Goal: Task Accomplishment & Management: Manage account settings

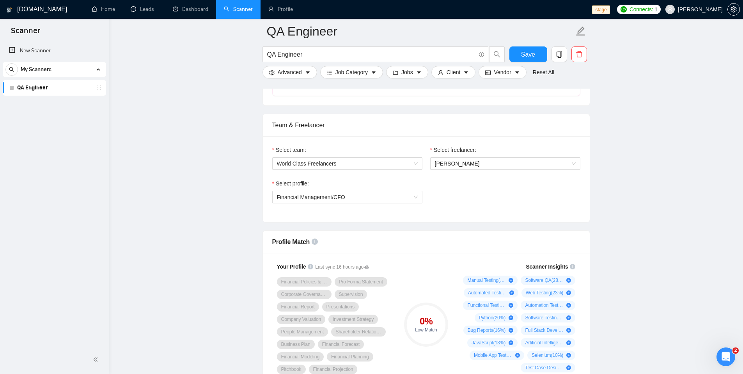
click at [705, 9] on span "[PERSON_NAME]" at bounding box center [700, 9] width 45 height 0
click at [580, 55] on icon "delete" at bounding box center [579, 54] width 7 height 7
click at [573, 97] on span "Yes" at bounding box center [569, 93] width 9 height 9
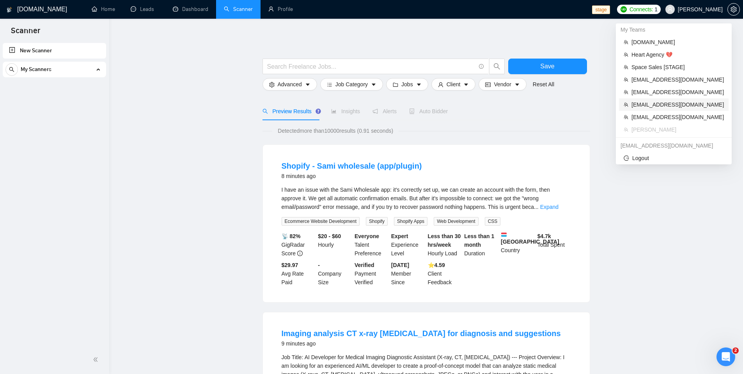
click at [670, 108] on span "[EMAIL_ADDRESS][DOMAIN_NAME]" at bounding box center [678, 104] width 92 height 9
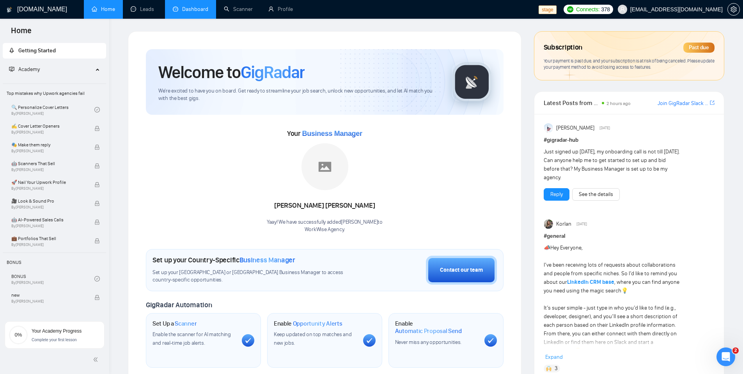
click at [186, 11] on link "Dashboard" at bounding box center [190, 9] width 35 height 7
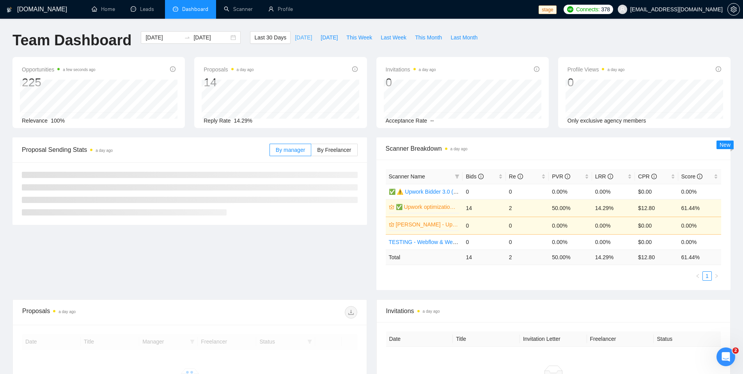
click at [297, 38] on span "Today" at bounding box center [303, 37] width 17 height 9
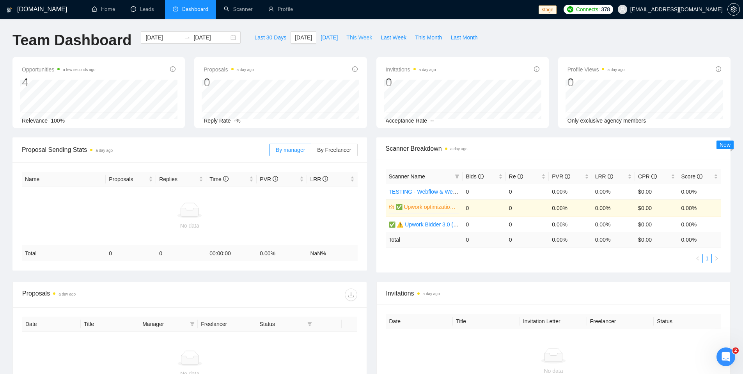
click at [349, 39] on span "This Week" at bounding box center [359, 37] width 26 height 9
type input "2025-09-01"
type input "2025-09-07"
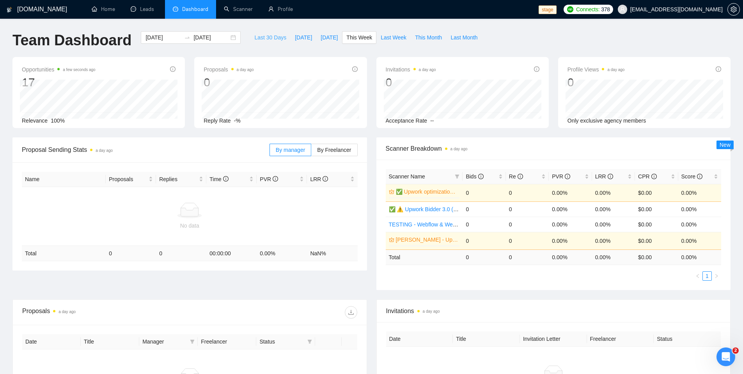
click at [260, 38] on span "Last 30 Days" at bounding box center [270, 37] width 32 height 9
type input "2025-08-05"
type input "2025-09-04"
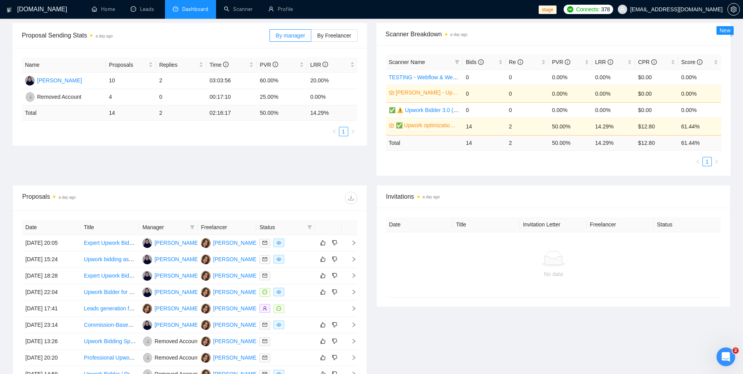
scroll to position [121, 0]
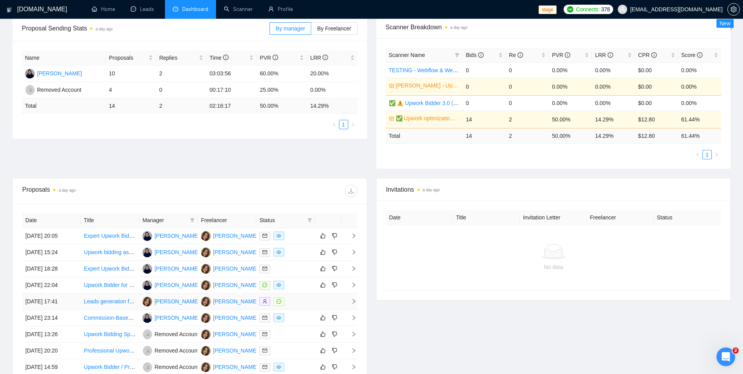
click at [294, 303] on div at bounding box center [285, 301] width 52 height 9
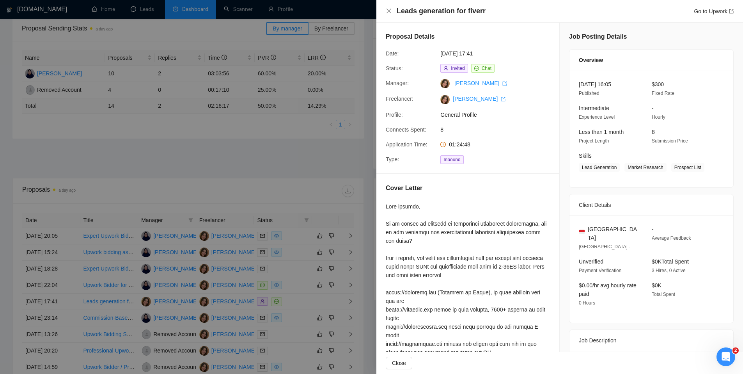
click at [280, 165] on div at bounding box center [371, 187] width 743 height 374
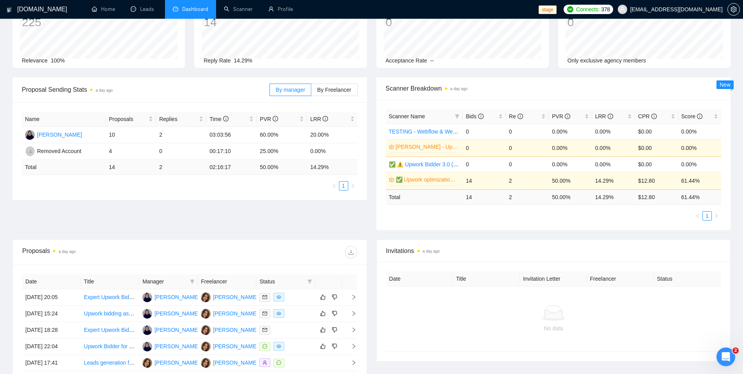
scroll to position [32, 0]
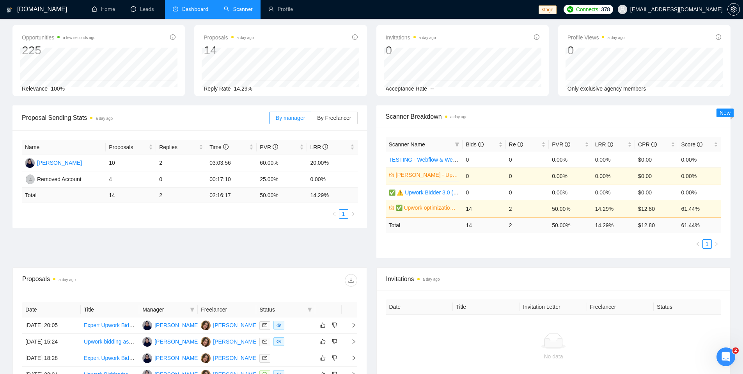
click at [227, 9] on link "Scanner" at bounding box center [238, 9] width 29 height 7
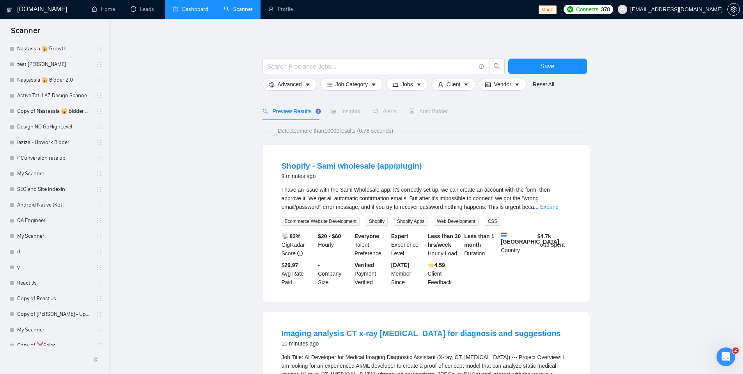
scroll to position [749, 0]
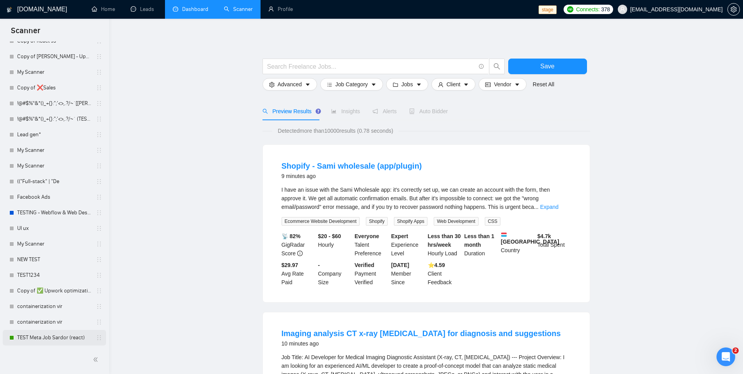
click at [47, 343] on link "TEST Meta Job Sardor (react)" at bounding box center [54, 338] width 74 height 16
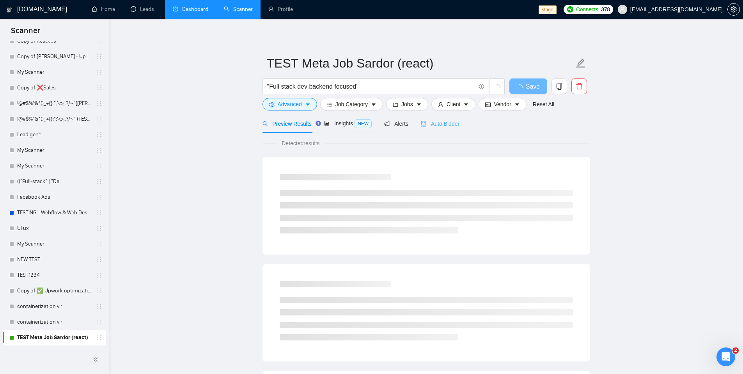
click at [446, 124] on span "Auto Bidder" at bounding box center [440, 124] width 39 height 6
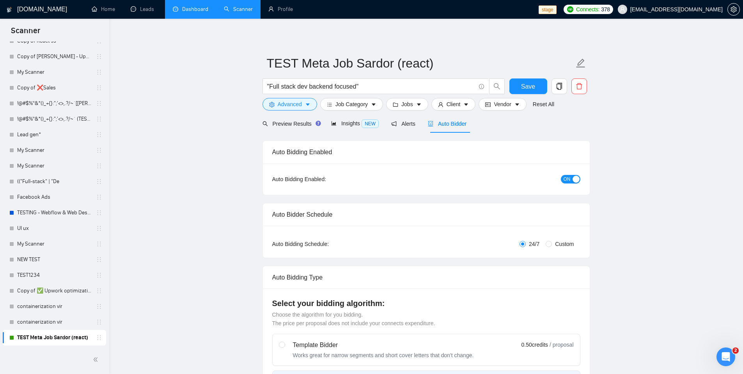
click at [568, 178] on span "ON" at bounding box center [567, 179] width 7 height 9
click at [533, 86] on span "Save" at bounding box center [528, 87] width 14 height 10
click at [296, 125] on span "Preview Results" at bounding box center [291, 124] width 56 height 6
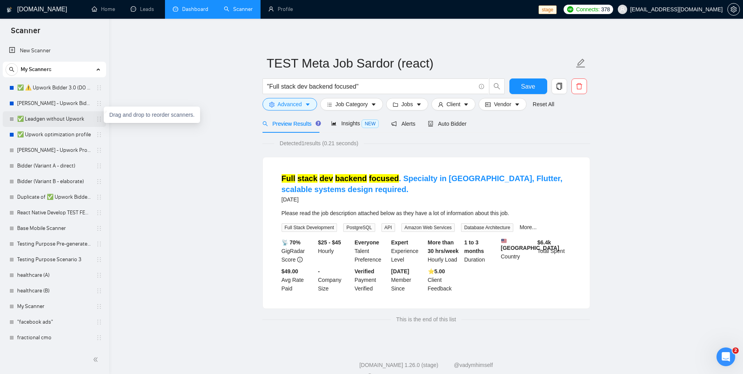
click at [71, 121] on link "✅ Leadgen without Upwork" at bounding box center [54, 119] width 74 height 16
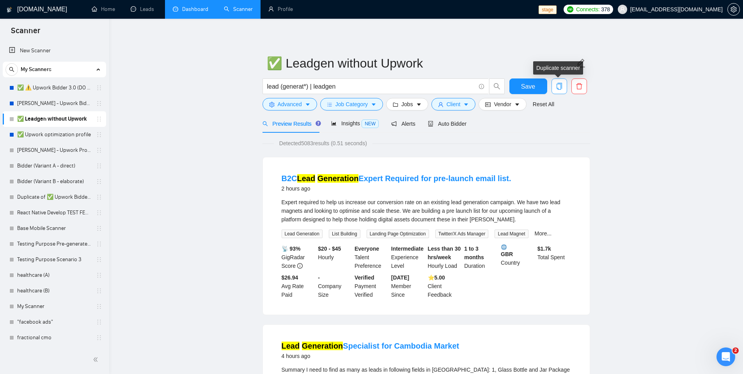
click at [559, 87] on icon "copy" at bounding box center [559, 86] width 7 height 7
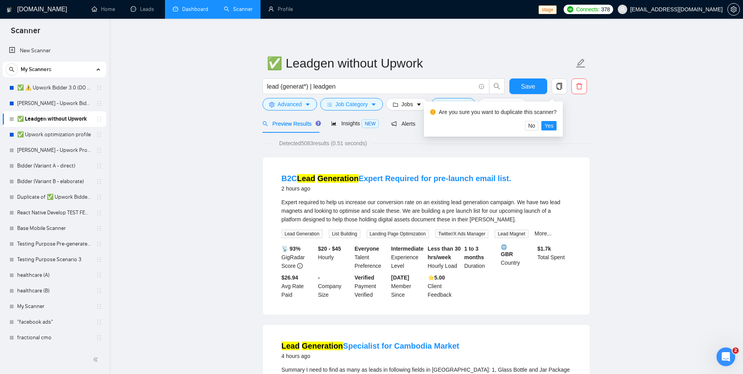
click at [562, 125] on div "Are you sure you want to duplicate this scanner? No Yes" at bounding box center [493, 118] width 139 height 35
click at [557, 125] on button "Yes" at bounding box center [548, 125] width 15 height 9
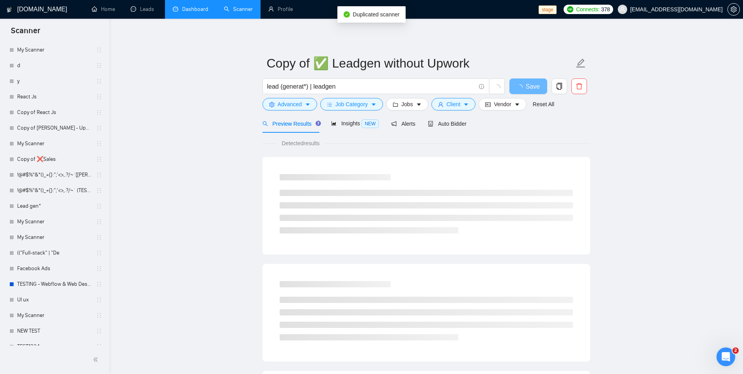
scroll to position [765, 0]
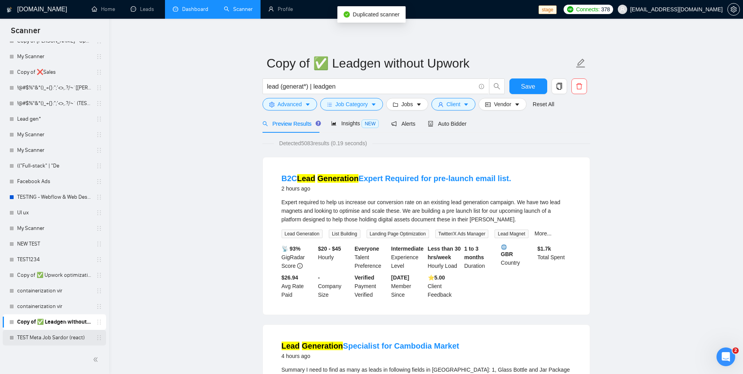
click at [41, 341] on link "TEST Meta Job Sardor (react)" at bounding box center [54, 338] width 74 height 16
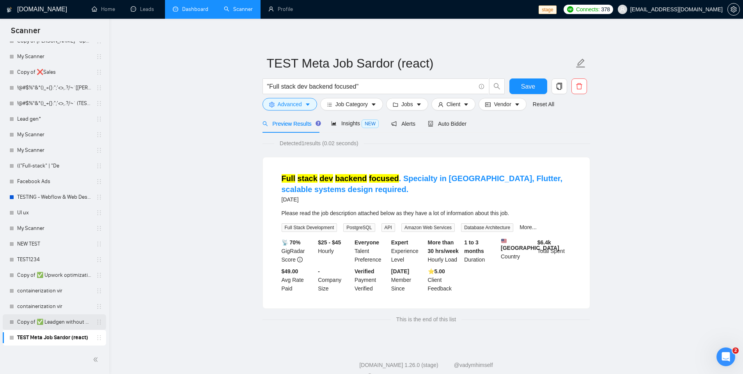
click at [42, 325] on link "Copy of ✅ Leadgen without Upwork" at bounding box center [54, 322] width 74 height 16
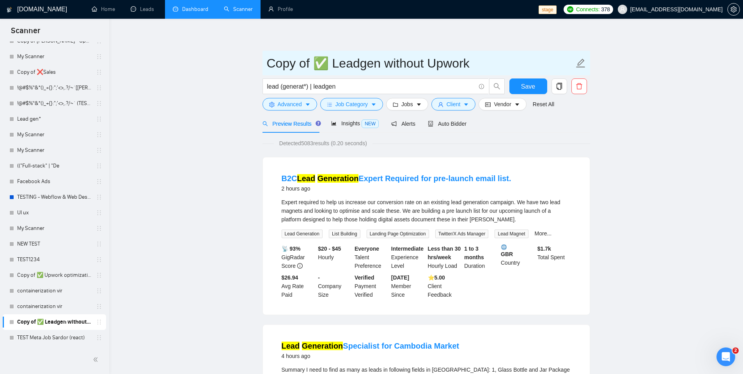
click at [312, 62] on input "Copy of ✅ Leadgen without Upwork" at bounding box center [420, 63] width 307 height 20
drag, startPoint x: 312, startPoint y: 62, endPoint x: 268, endPoint y: 58, distance: 43.9
click at [268, 58] on input "Copy of ✅ Leadgen without Upwork" at bounding box center [420, 63] width 307 height 20
click at [363, 66] on input "✅ Leadgen without Upwork" at bounding box center [420, 63] width 307 height 20
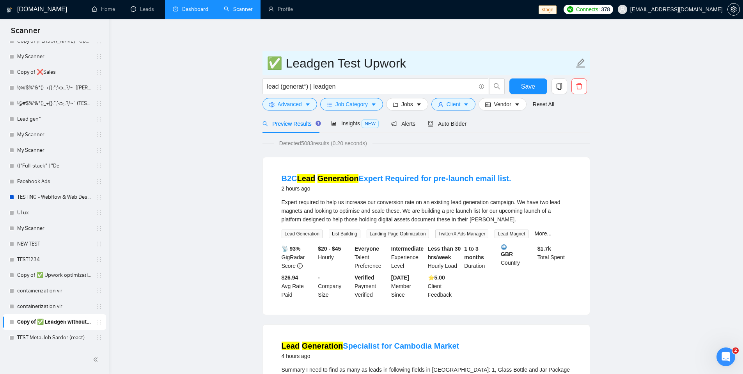
type input "✅ Leadgen Test Upwork"
click at [346, 87] on input "lead (generat*) | leadgen" at bounding box center [371, 87] width 208 height 10
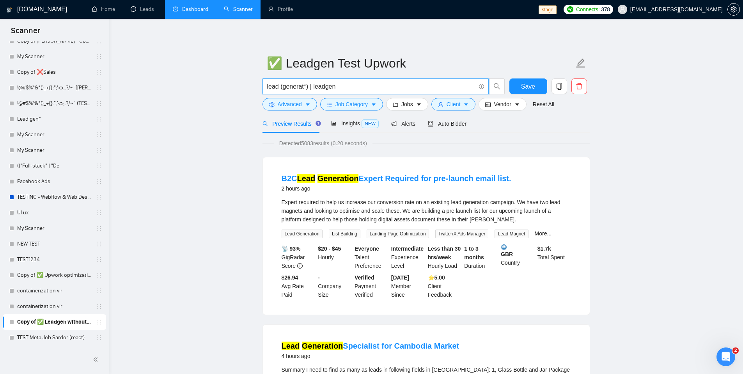
click at [368, 87] on input "lead (generat*) | leadgen" at bounding box center [371, 87] width 208 height 10
paste input "linkedin colaborator"
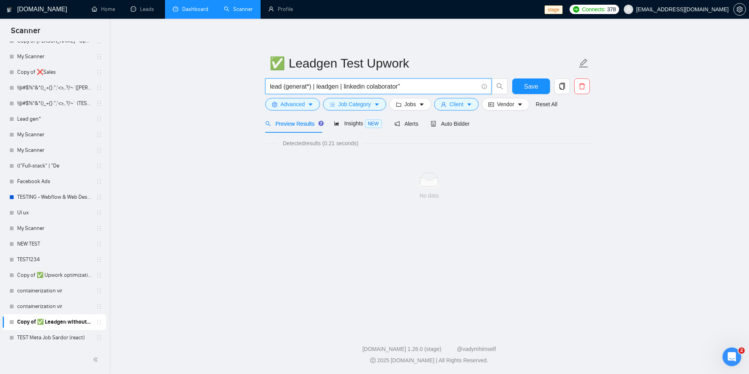
click at [346, 84] on input "lead (generat*) | leadgen | linkedin colaborator"" at bounding box center [374, 87] width 208 height 10
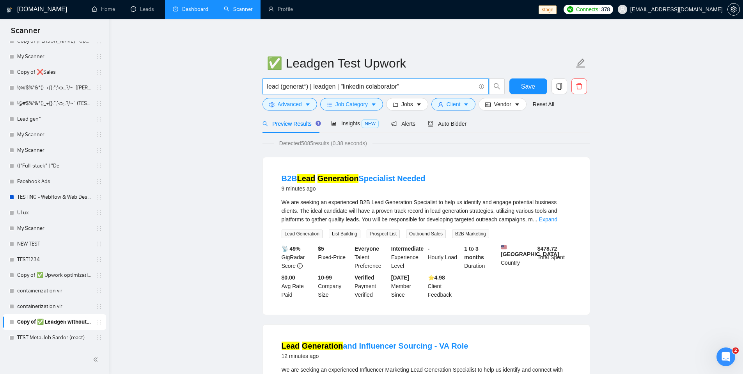
type input "lead (generat*) | leadgen | "linkedin colaborator""
click at [526, 85] on span "Save" at bounding box center [528, 87] width 14 height 10
click at [518, 86] on button "Save" at bounding box center [528, 86] width 38 height 16
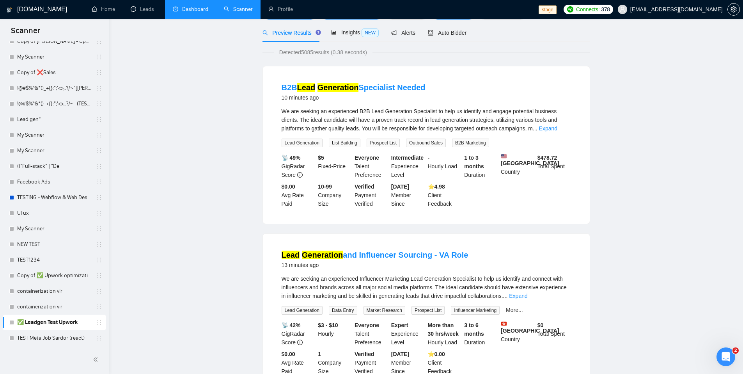
scroll to position [0, 0]
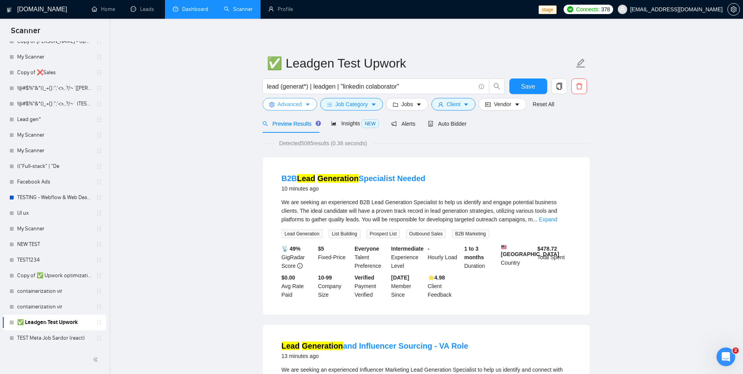
click at [303, 106] on button "Advanced" at bounding box center [290, 104] width 55 height 12
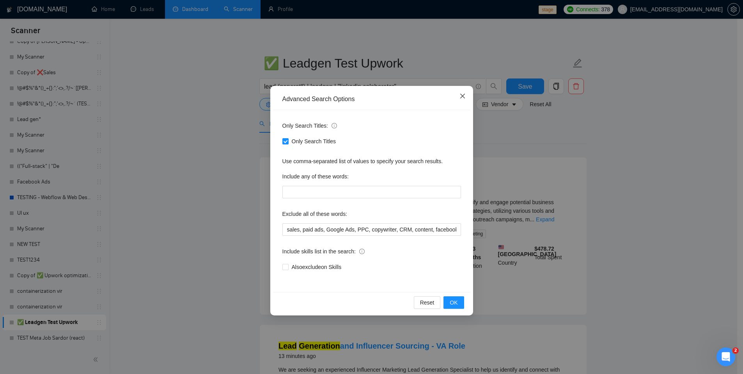
click at [463, 97] on icon "close" at bounding box center [463, 96] width 6 height 6
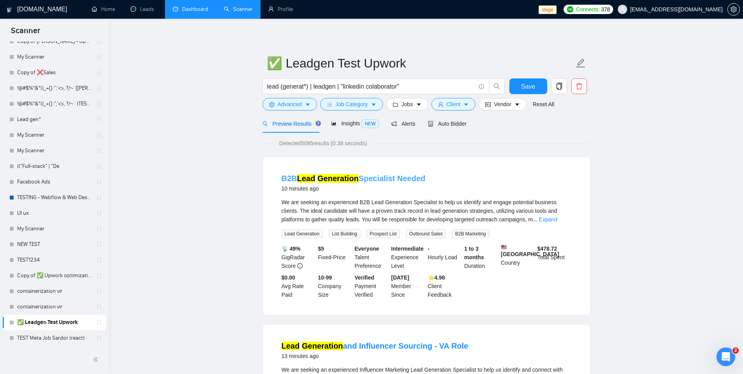
drag, startPoint x: 442, startPoint y: 183, endPoint x: 360, endPoint y: 182, distance: 81.9
click at [360, 182] on div "B2B Lead Generation Specialist Needed 10 minutes ago" at bounding box center [426, 183] width 289 height 20
copy link "Specialist Needed"
click at [301, 108] on span "Advanced" at bounding box center [290, 104] width 24 height 9
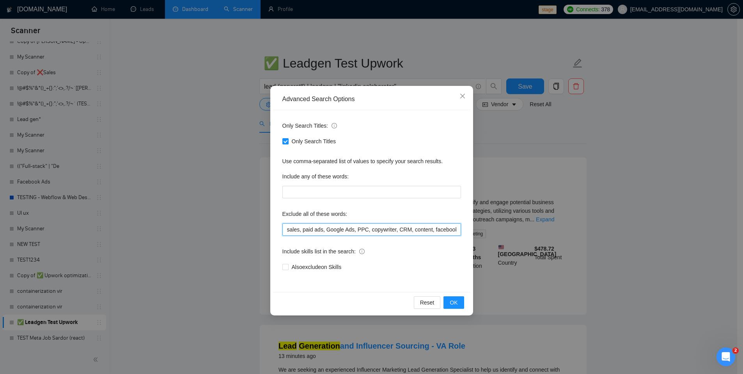
click at [285, 231] on input "sales, paid ads, Google Ads, PPC, copywriter, CRM, content, facebook, tiktok, d…" at bounding box center [371, 229] width 179 height 12
paste input "Specialist Needed"
click at [450, 301] on span "OK" at bounding box center [454, 302] width 8 height 9
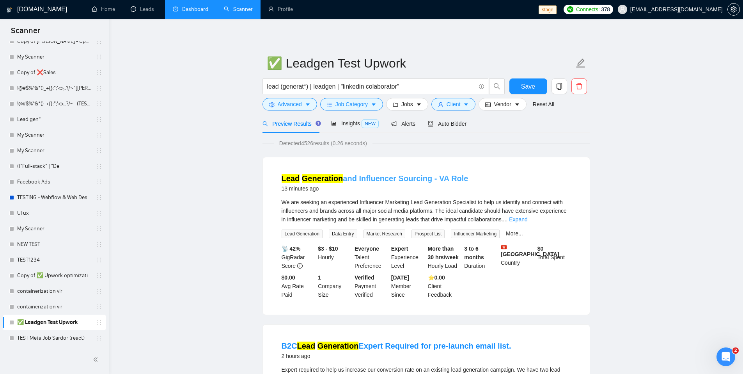
drag, startPoint x: 473, startPoint y: 180, endPoint x: 435, endPoint y: 181, distance: 37.8
click at [435, 181] on div "Lead Generation and Influencer Sourcing - VA Role 13 minutes ago" at bounding box center [426, 183] width 289 height 20
copy link "VA Role"
click at [305, 104] on button "Advanced" at bounding box center [290, 104] width 55 height 12
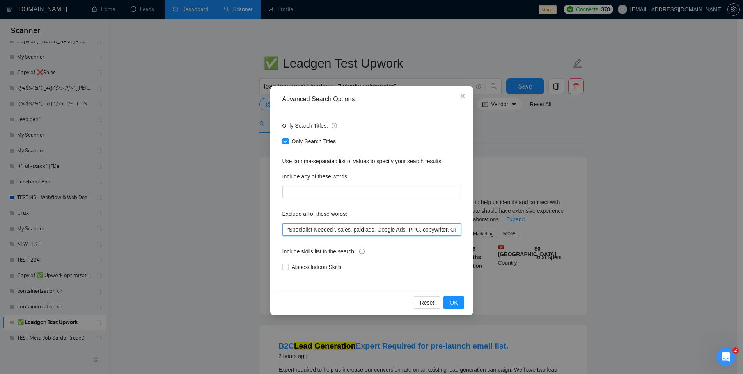
click at [286, 227] on input ""Specialist Needed", sales, paid ads, Google Ads, PPC, copywriter, CRM, content…" at bounding box center [371, 229] width 179 height 12
paste input "VA Role"
type input ""VA Role", "Specialist Needed", sales, paid ads, Google Ads, PPC, copywriter, C…"
drag, startPoint x: 470, startPoint y: 300, endPoint x: 466, endPoint y: 299, distance: 3.9
click at [470, 300] on div "Reset OK" at bounding box center [371, 302] width 197 height 21
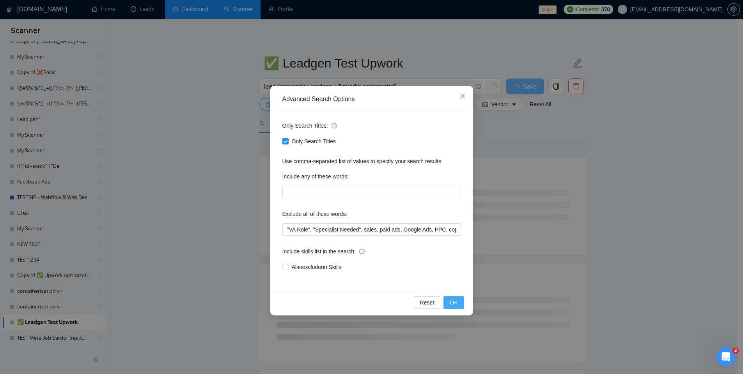
click at [461, 300] on button "OK" at bounding box center [454, 302] width 20 height 12
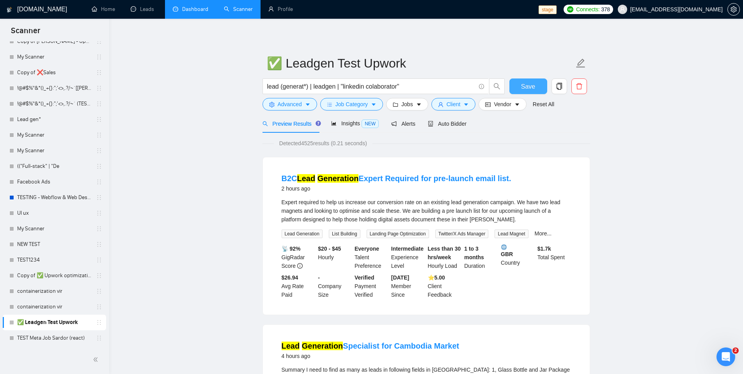
click at [530, 83] on span "Save" at bounding box center [528, 87] width 14 height 10
click at [454, 123] on span "Auto Bidder" at bounding box center [447, 124] width 39 height 6
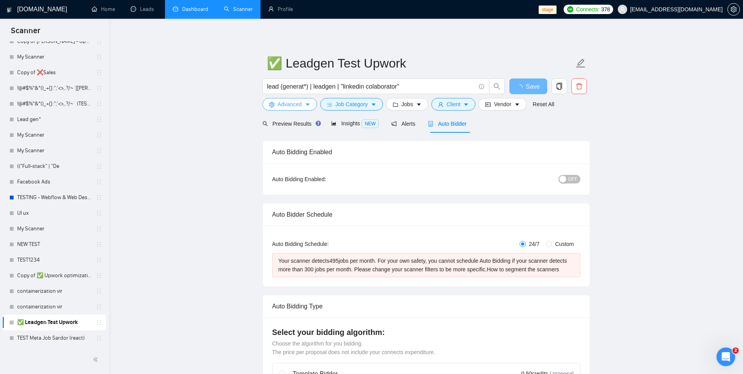
click at [303, 105] on button "Advanced" at bounding box center [290, 104] width 55 height 12
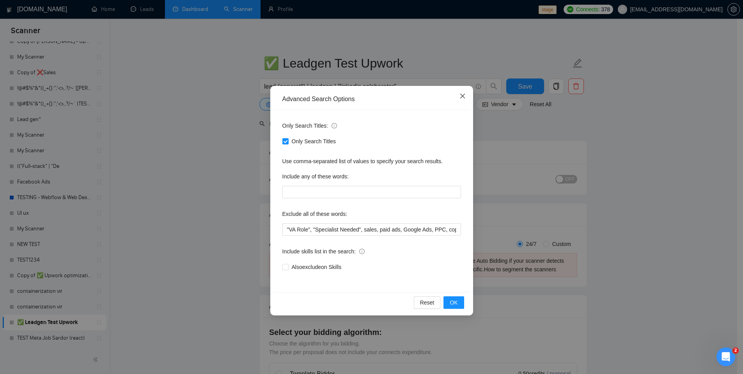
click at [465, 96] on icon "close" at bounding box center [463, 96] width 6 height 6
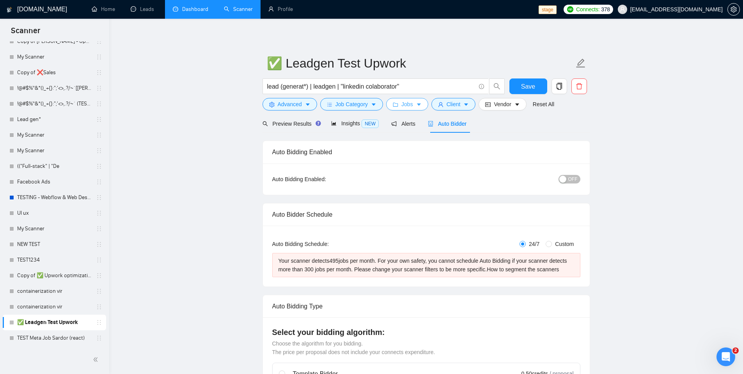
click at [424, 107] on button "Jobs" at bounding box center [407, 104] width 42 height 12
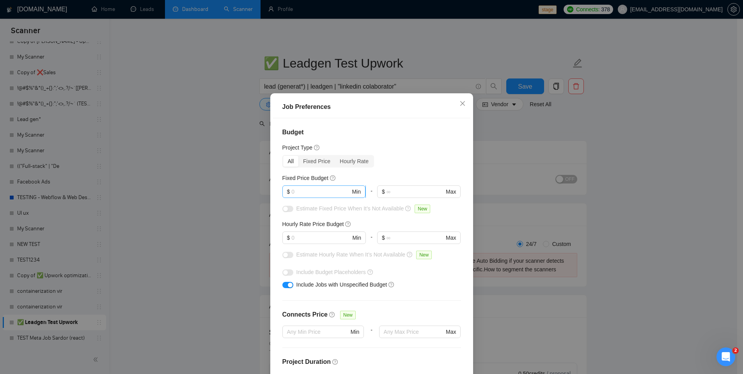
click at [309, 191] on input "text" at bounding box center [320, 191] width 59 height 9
type input "10"
click at [299, 238] on input "text" at bounding box center [320, 237] width 59 height 9
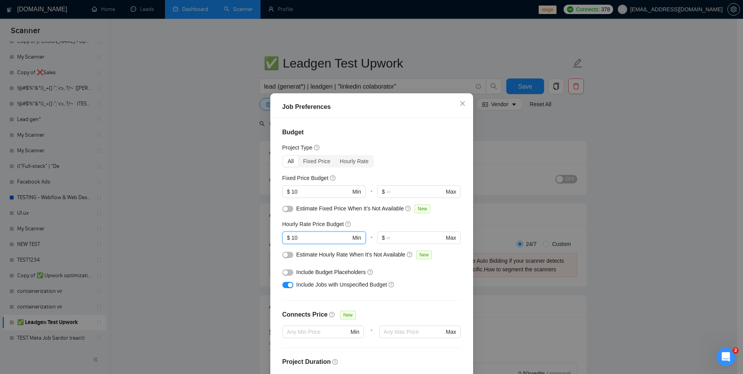
type input "10"
click at [288, 284] on div "button" at bounding box center [290, 284] width 5 height 5
click at [428, 286] on div "Include Jobs with Unspecified Budget" at bounding box center [374, 284] width 156 height 9
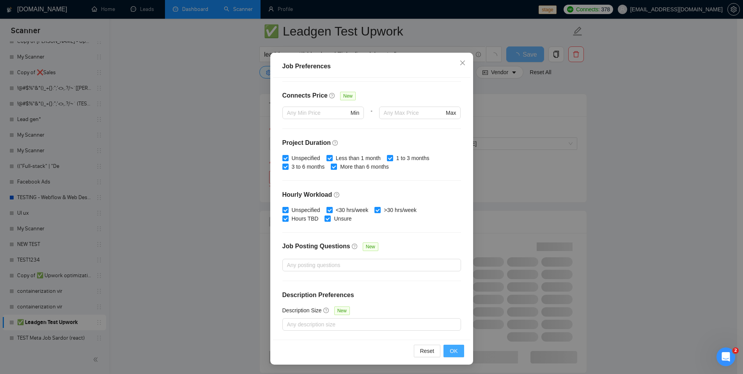
scroll to position [429, 0]
click at [446, 348] on button "OK" at bounding box center [454, 350] width 20 height 12
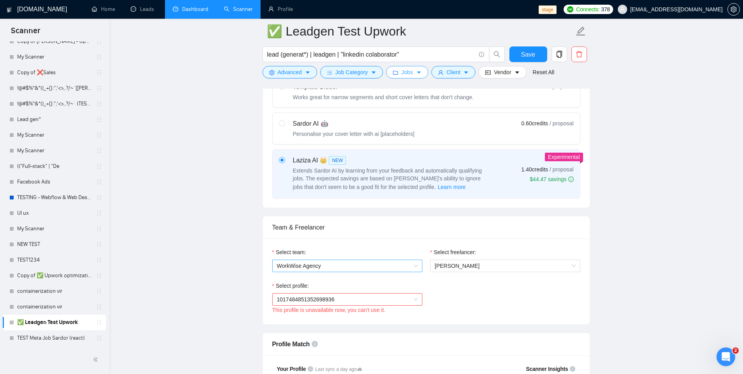
scroll to position [278, 0]
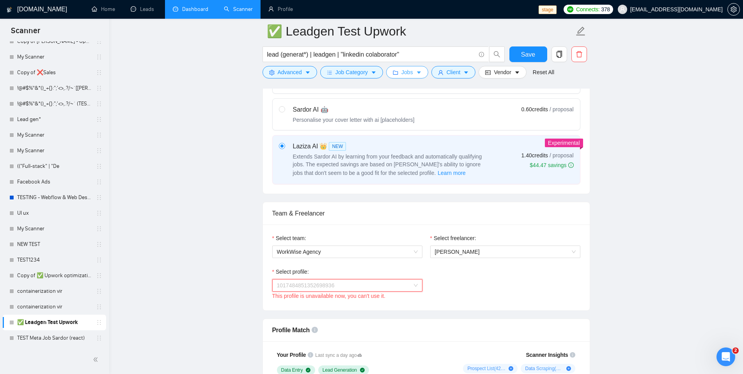
click at [387, 288] on span "1017484851352698936" at bounding box center [347, 285] width 141 height 12
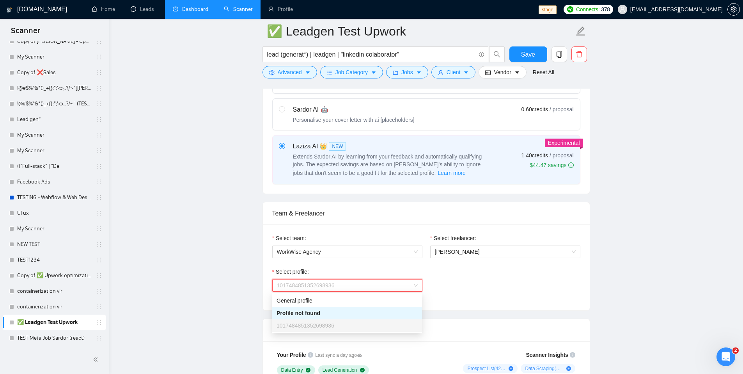
click at [467, 289] on div "Select profile: 1017484851352698936 This profile is unavailable now, you can't …" at bounding box center [426, 284] width 316 height 34
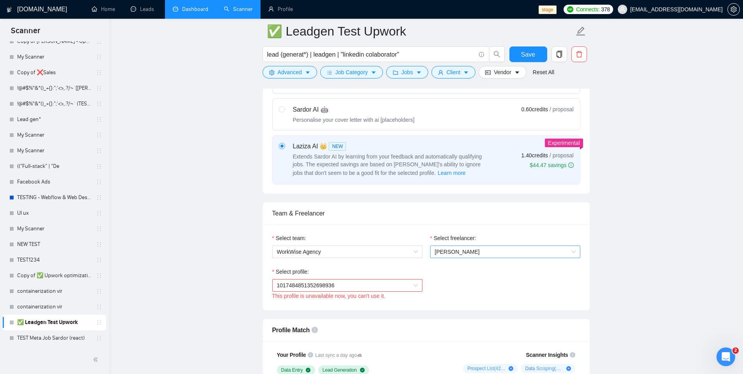
click at [458, 247] on span "Andrian Marsella" at bounding box center [505, 252] width 141 height 12
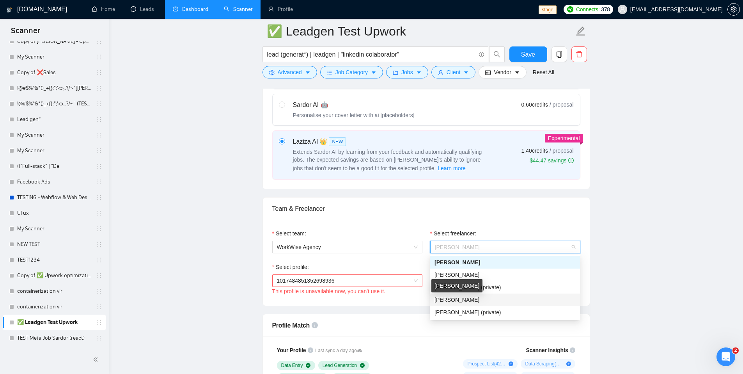
scroll to position [285, 0]
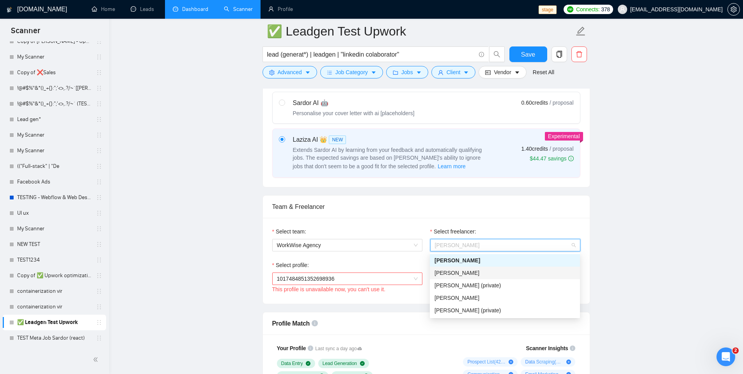
click at [452, 274] on span "Olena Zhuravska" at bounding box center [457, 273] width 45 height 6
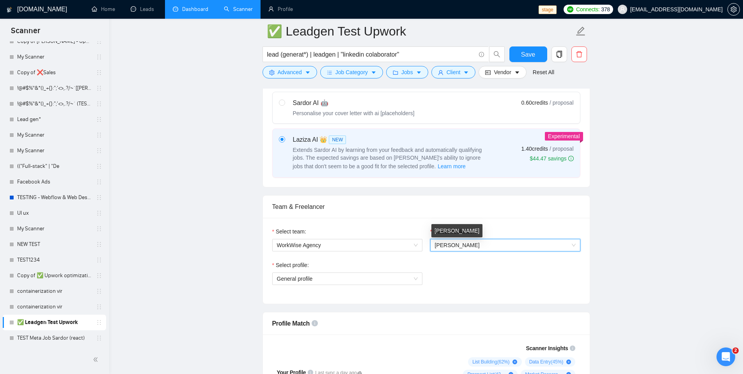
click at [452, 247] on span "Olena Zhuravska" at bounding box center [457, 245] width 45 height 6
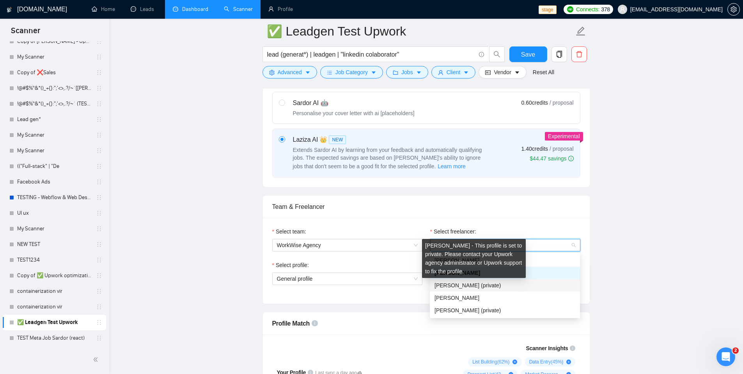
click at [451, 261] on div "Sviatoslav Hryhorenko - This profile is set to private. Please contact your Upw…" at bounding box center [474, 258] width 104 height 39
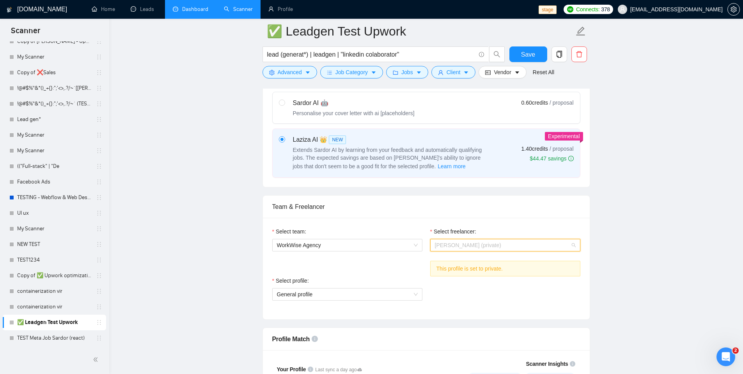
click at [459, 250] on span "Sviatoslav Hryhorenko (private)" at bounding box center [505, 245] width 141 height 12
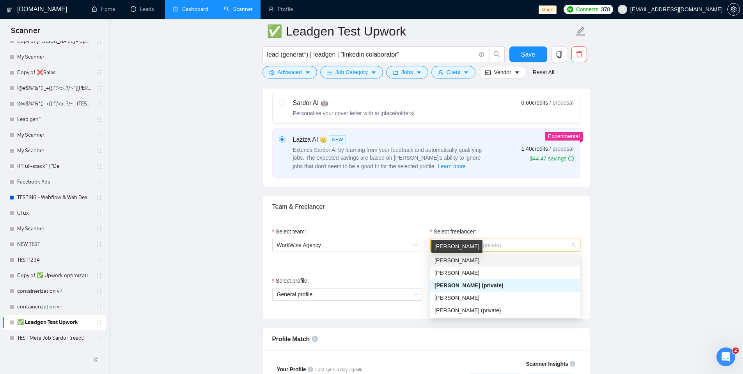
click at [451, 258] on span "Andrian Marsella" at bounding box center [457, 260] width 45 height 6
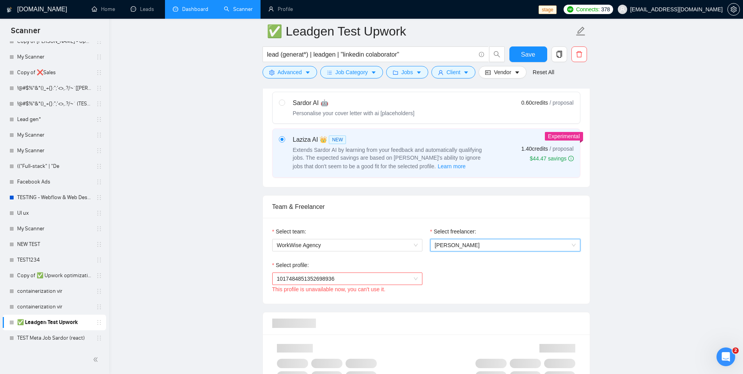
click at [358, 280] on span "1017484851352698936" at bounding box center [347, 279] width 141 height 12
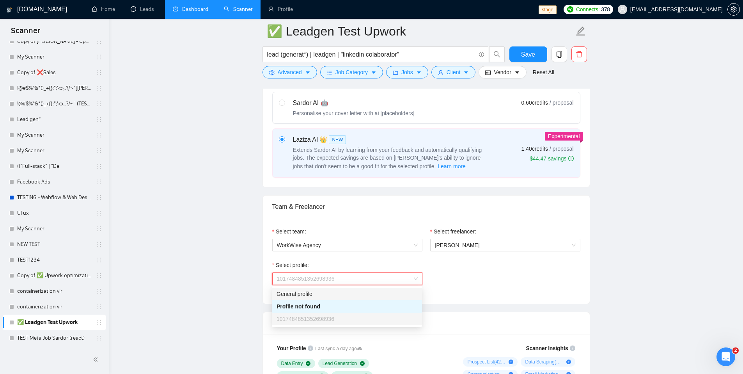
click at [321, 294] on div "General profile" at bounding box center [347, 293] width 141 height 9
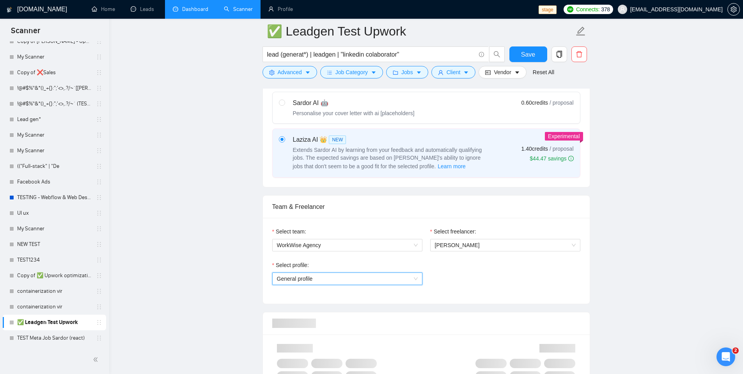
click at [352, 262] on div "Select profile:" at bounding box center [347, 267] width 150 height 12
click at [343, 280] on span "General profile" at bounding box center [347, 279] width 141 height 12
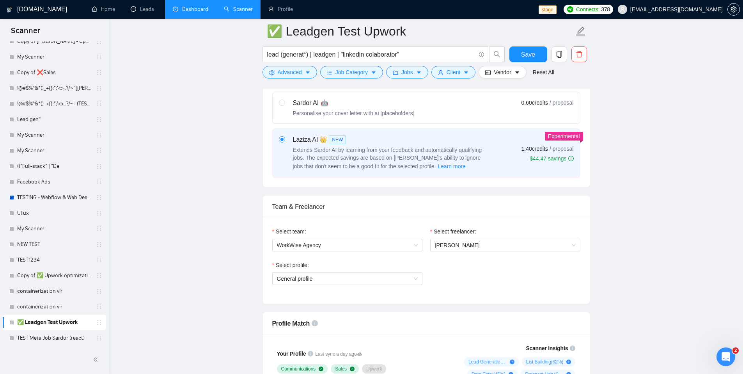
click at [465, 278] on div "Select profile: General profile" at bounding box center [426, 278] width 316 height 34
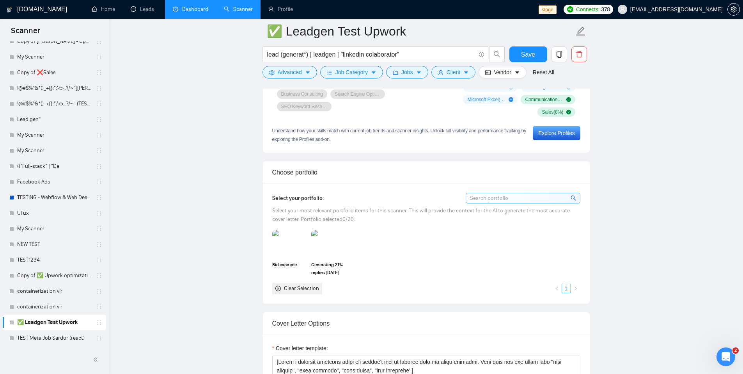
scroll to position [629, 0]
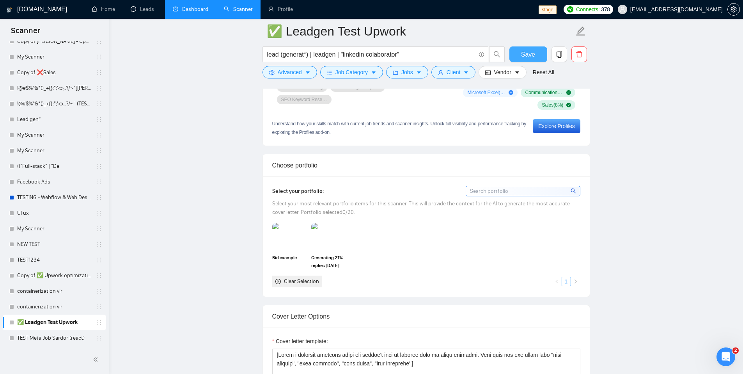
click at [522, 54] on span "Save" at bounding box center [528, 55] width 14 height 10
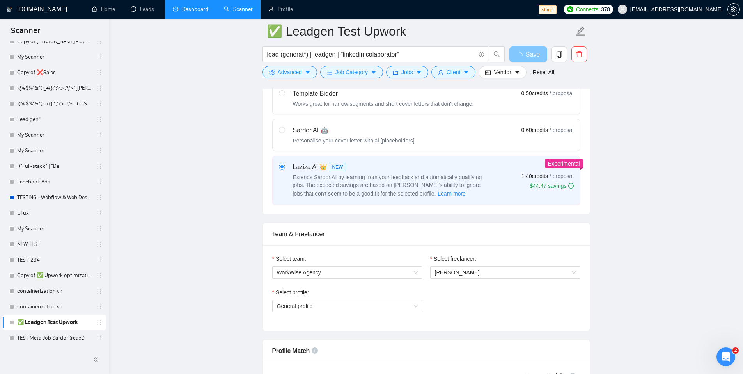
scroll to position [257, 0]
click at [273, 132] on label "Sardor AI 🤖 Personalise your cover letter with ai [placeholders] 0.60 credits /…" at bounding box center [426, 135] width 307 height 31
click at [279, 132] on input "radio" at bounding box center [281, 130] width 5 height 5
radio input "true"
radio input "false"
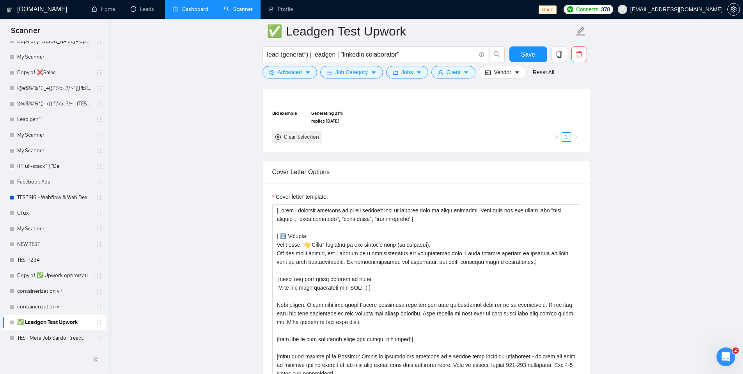
scroll to position [805, 0]
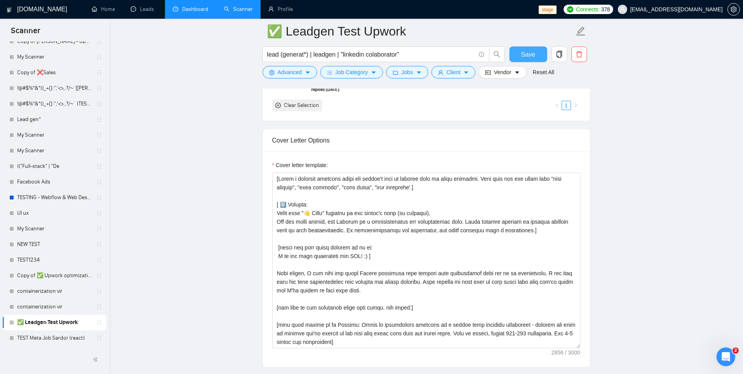
click at [522, 60] on button "Save" at bounding box center [528, 54] width 38 height 16
click at [615, 177] on main "✅ Leadgen Test Upwork lead (generat*) | leadgen | "linkedin colaborator" Save A…" at bounding box center [426, 200] width 609 height 1949
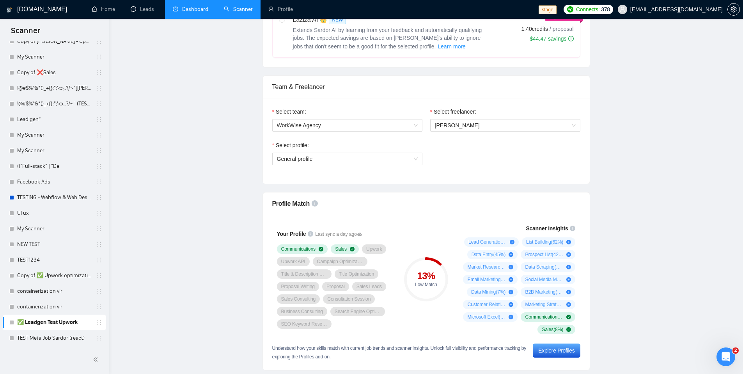
scroll to position [0, 0]
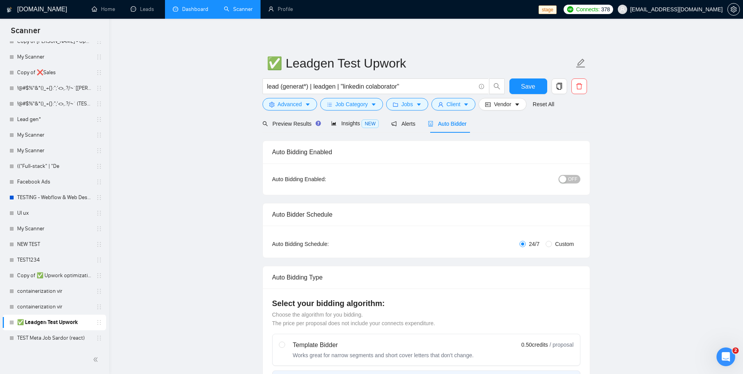
click at [566, 180] on div "button" at bounding box center [562, 179] width 7 height 7
click at [532, 82] on span "Save" at bounding box center [528, 87] width 14 height 10
click at [297, 125] on span "Preview Results" at bounding box center [291, 124] width 56 height 6
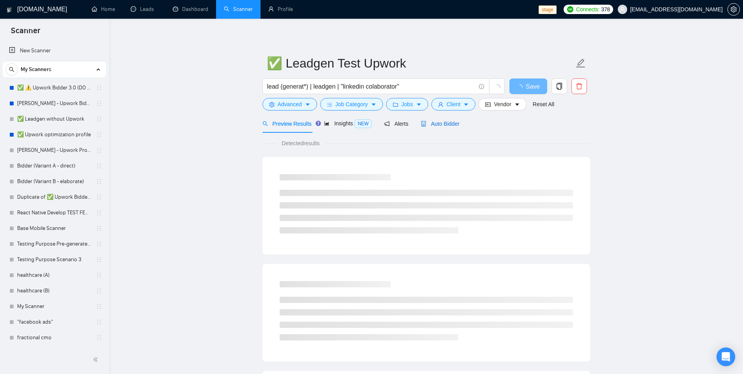
click at [449, 125] on span "Auto Bidder" at bounding box center [440, 124] width 39 height 6
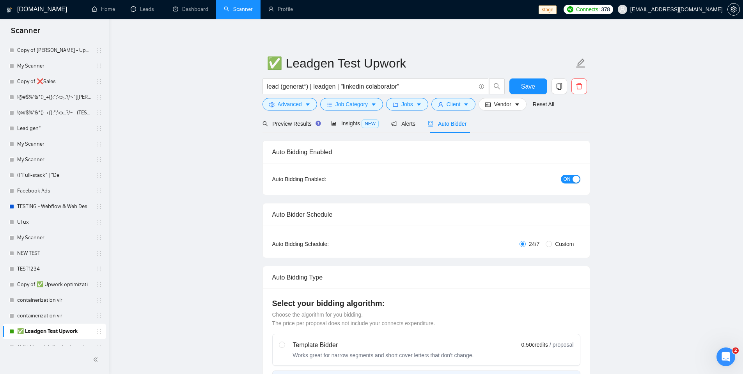
scroll to position [765, 0]
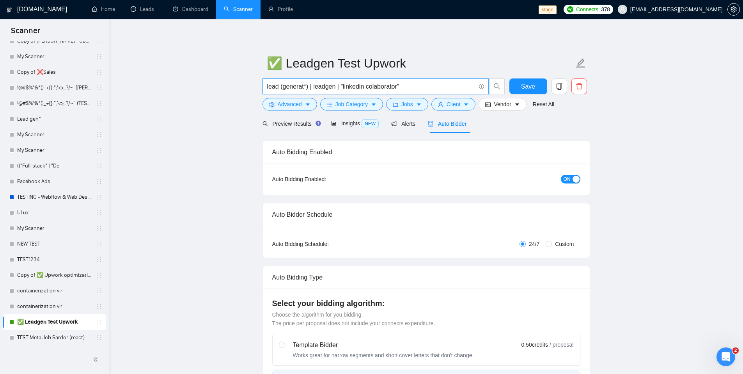
drag, startPoint x: 401, startPoint y: 86, endPoint x: 345, endPoint y: 88, distance: 55.8
click at [345, 88] on input "lead (generat*) | leadgen | "linkedin colaborator"" at bounding box center [371, 87] width 208 height 10
click at [298, 125] on span "Preview Results" at bounding box center [291, 124] width 56 height 6
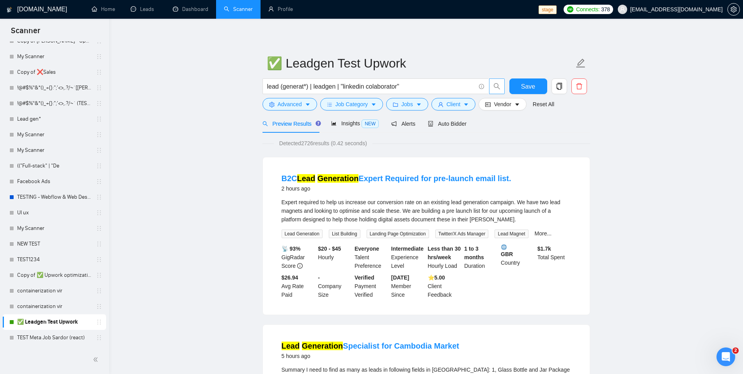
click at [497, 85] on icon "search" at bounding box center [496, 86] width 7 height 7
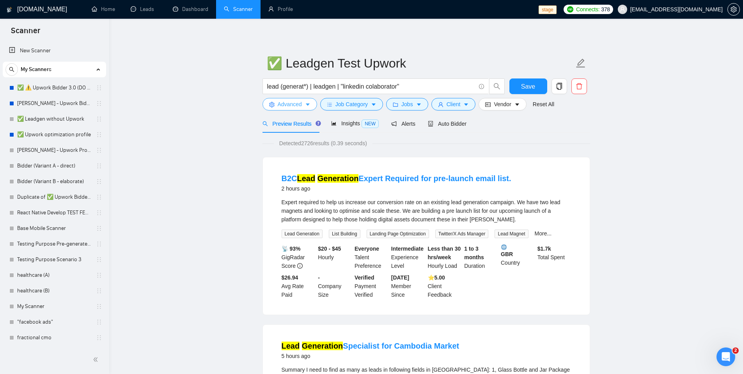
click at [304, 104] on button "Advanced" at bounding box center [290, 104] width 55 height 12
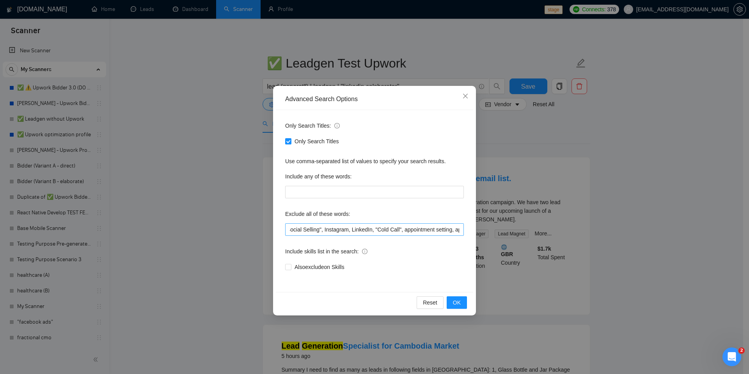
scroll to position [0, 486]
click at [375, 230] on input ""VA Role", "Specialist Needed", sales, paid ads, Google Ads, PPC, copywriter, C…" at bounding box center [374, 229] width 179 height 12
type input ""VA Role", "Specialist Needed", sales, paid ads, Google Ads, PPC, copywriter, C…"
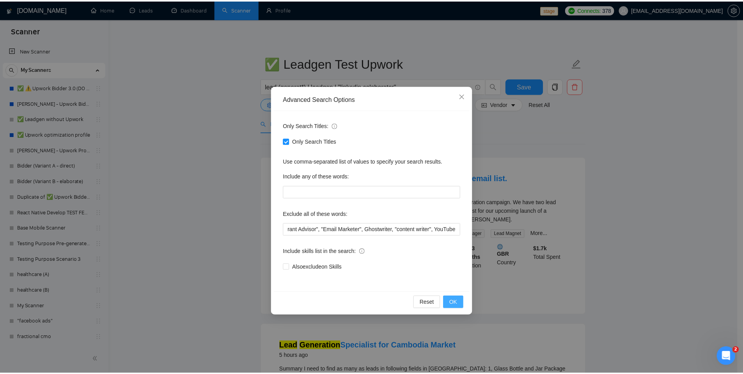
scroll to position [0, 0]
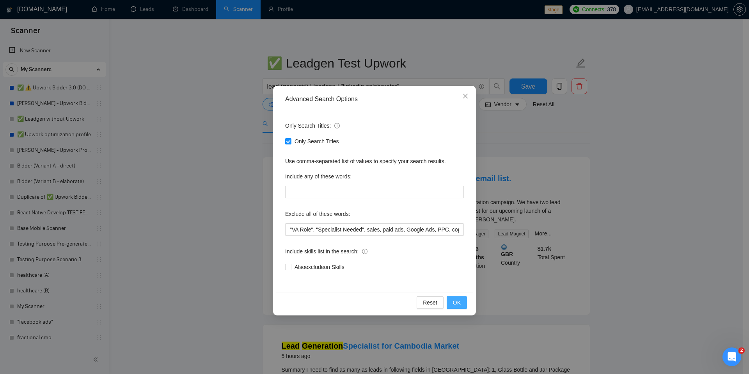
click at [455, 306] on span "OK" at bounding box center [457, 302] width 8 height 9
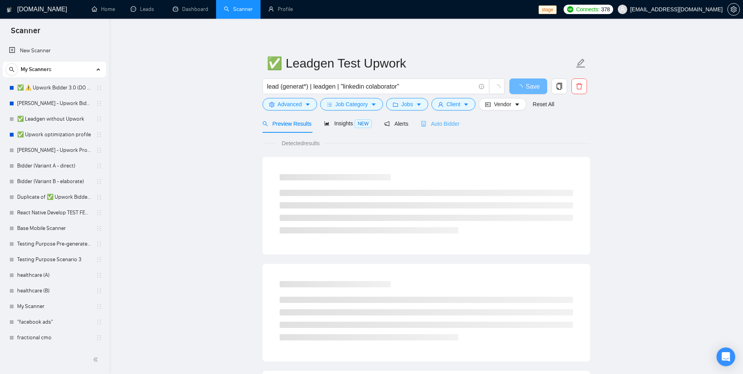
click at [439, 128] on div "Auto Bidder" at bounding box center [440, 123] width 39 height 18
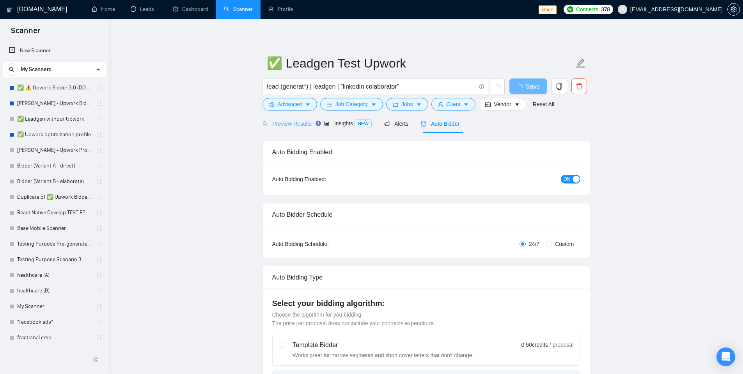
click at [276, 128] on div "Preview Results" at bounding box center [287, 123] width 49 height 18
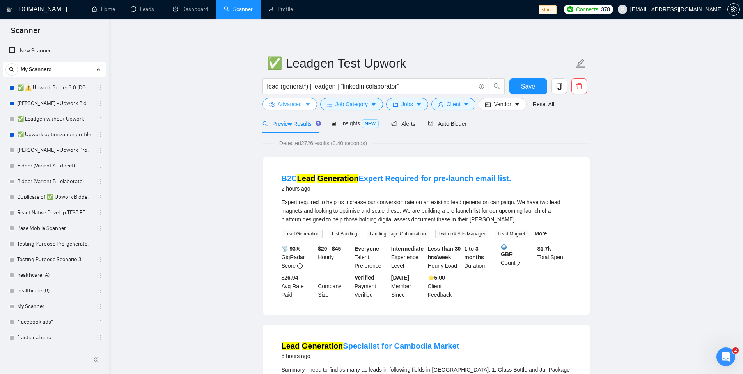
click at [304, 106] on button "Advanced" at bounding box center [290, 104] width 55 height 12
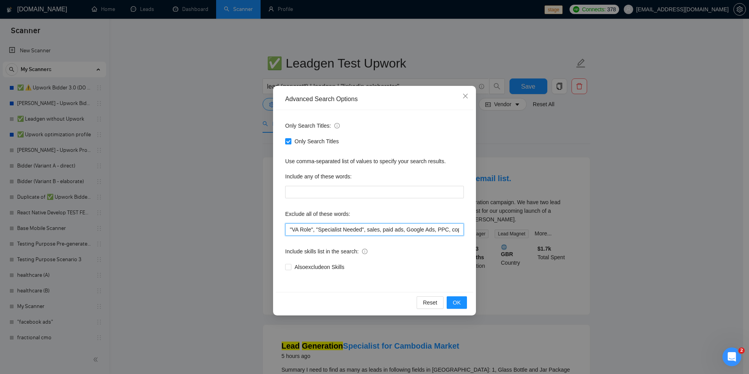
click at [332, 232] on input ""VA Role", "Specialist Needed", sales, paid ads, Google Ads, PPC, copywriter, C…" at bounding box center [374, 229] width 179 height 12
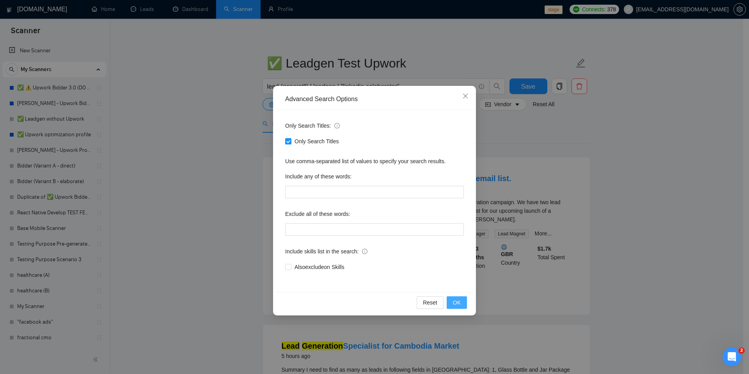
click at [451, 302] on button "OK" at bounding box center [457, 302] width 20 height 12
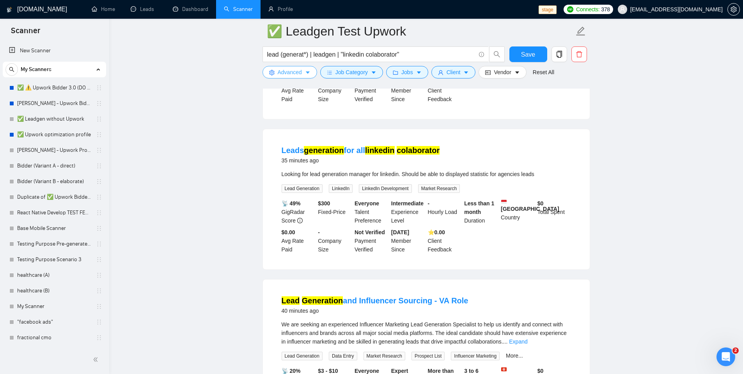
scroll to position [92, 0]
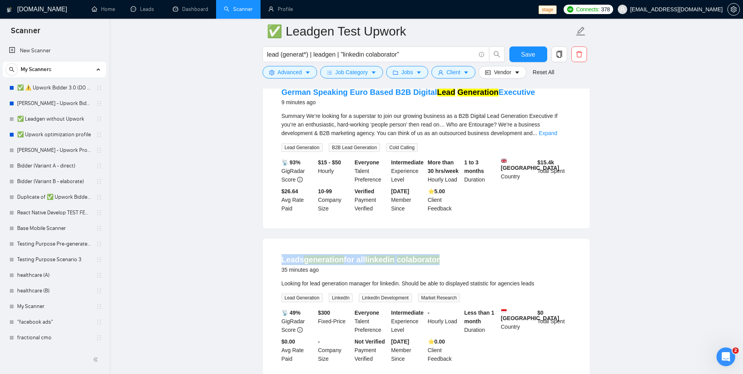
drag, startPoint x: 452, startPoint y: 269, endPoint x: 280, endPoint y: 270, distance: 172.0
click at [280, 270] on li "Leads generation for all linkedin colaborator 35 minutes ago Looking for lead g…" at bounding box center [426, 308] width 308 height 121
copy link "Leads generation for all linkedin colaborator"
drag, startPoint x: 402, startPoint y: 53, endPoint x: 261, endPoint y: 59, distance: 140.9
click at [261, 59] on div "lead (generat*) | leadgen | "linkedin colaborator"" at bounding box center [384, 56] width 246 height 20
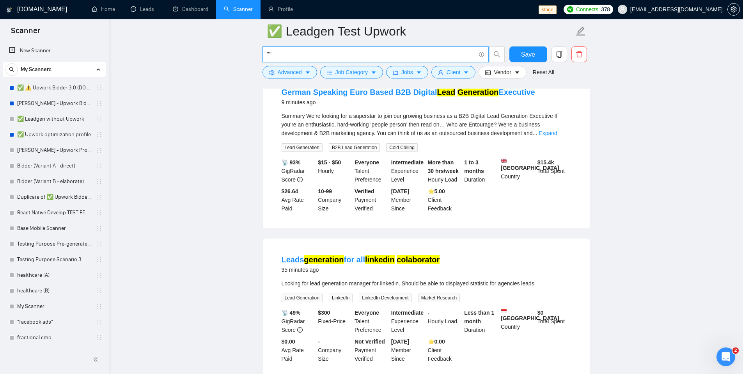
paste input "Leads generation for all linkedin colaborator"
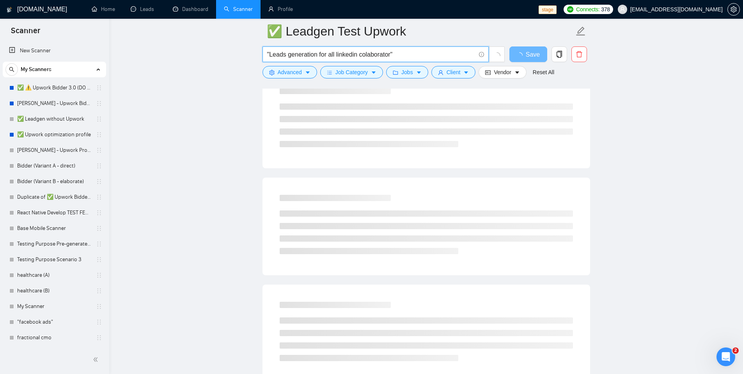
click at [452, 53] on input ""Leads generation for all linkedin colaborator"" at bounding box center [371, 55] width 208 height 10
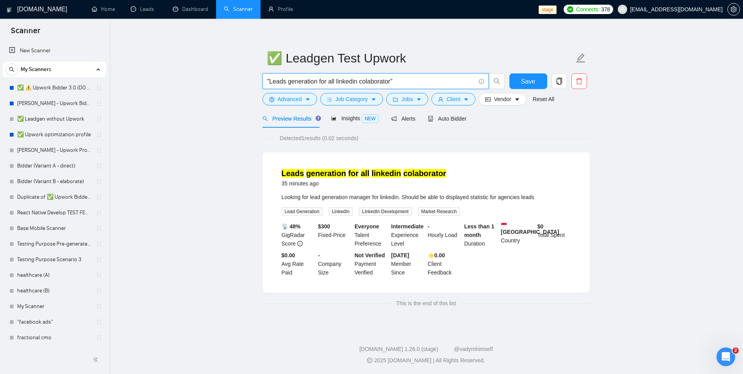
scroll to position [5, 0]
type input ""Leads generation for all linkedin colaborator""
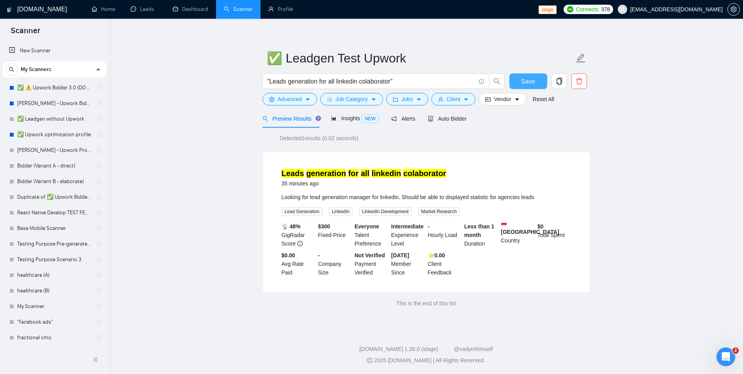
click at [528, 85] on span "Save" at bounding box center [528, 81] width 14 height 10
click at [451, 122] on div "Auto Bidder" at bounding box center [447, 118] width 39 height 9
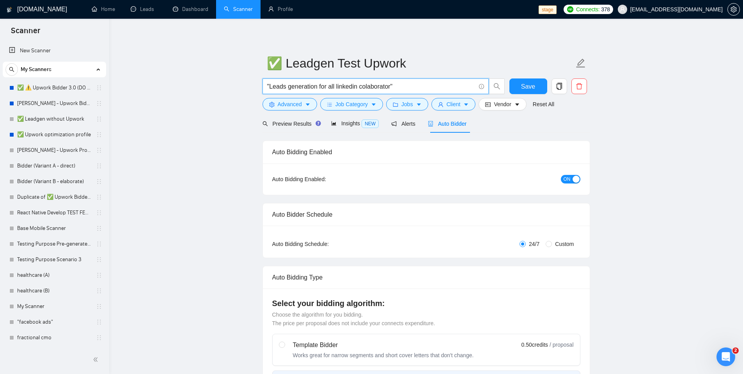
drag, startPoint x: 394, startPoint y: 86, endPoint x: 270, endPoint y: 84, distance: 123.7
click at [270, 84] on input ""Leads generation for all linkedin colaborator"" at bounding box center [371, 87] width 208 height 10
paste input "linkedin for asia only"
type input ""Leads generation for linkedin for asia only""
click at [521, 88] on span "Save" at bounding box center [528, 87] width 14 height 10
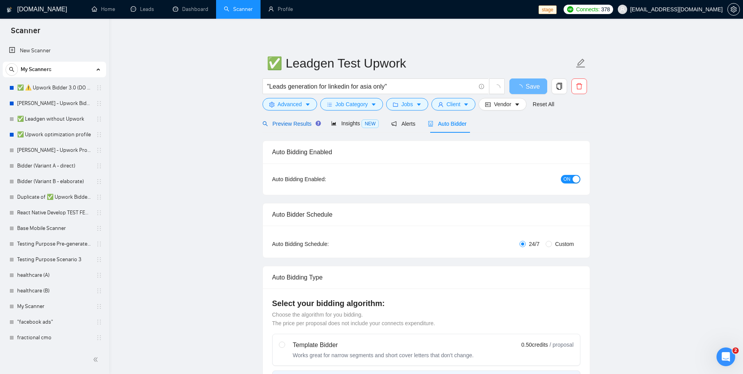
click at [286, 126] on span "Preview Results" at bounding box center [291, 124] width 56 height 6
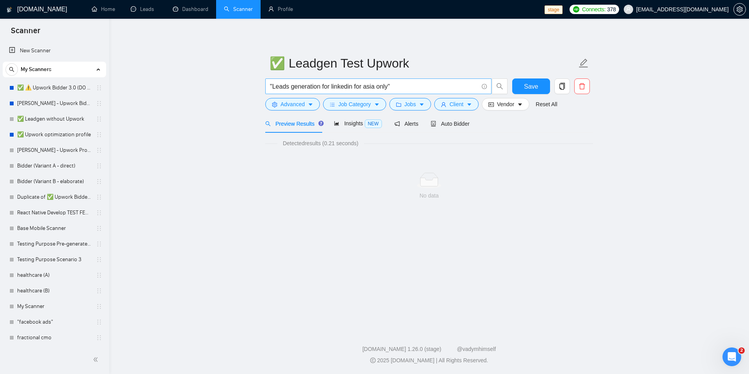
click at [410, 89] on input ""Leads generation for linkedin for asia only"" at bounding box center [374, 87] width 208 height 10
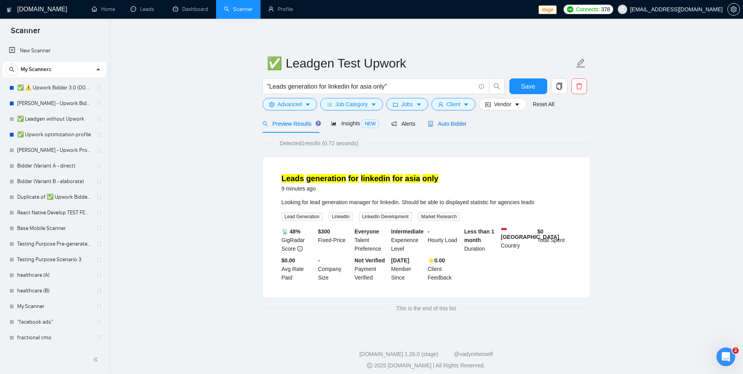
click at [442, 124] on span "Auto Bidder" at bounding box center [447, 124] width 39 height 6
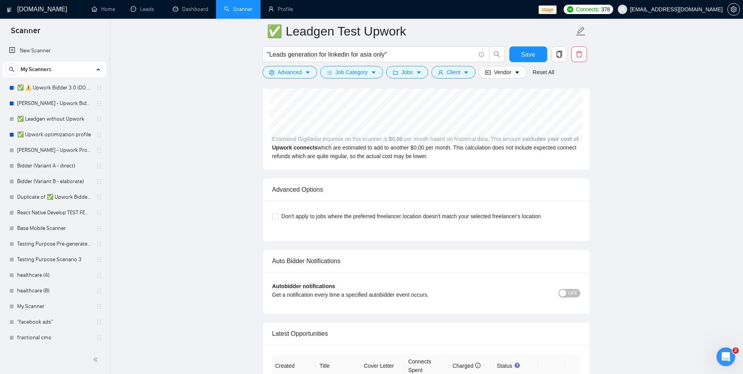
scroll to position [1630, 0]
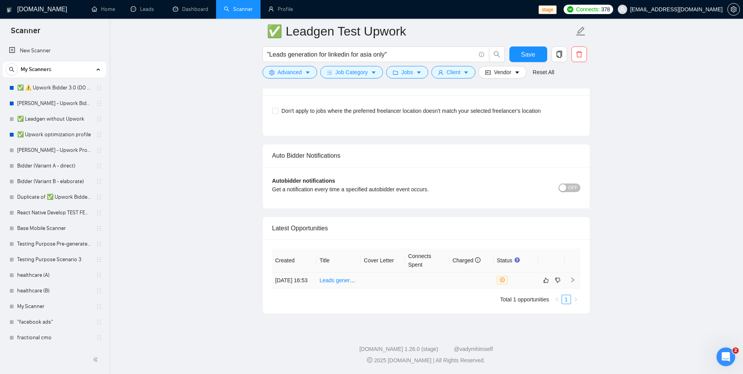
click at [413, 275] on td at bounding box center [427, 280] width 44 height 16
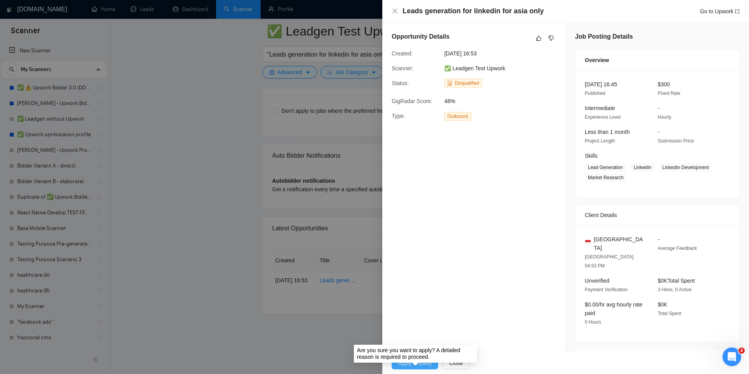
click at [415, 364] on span "Apply Anyway" at bounding box center [415, 362] width 34 height 9
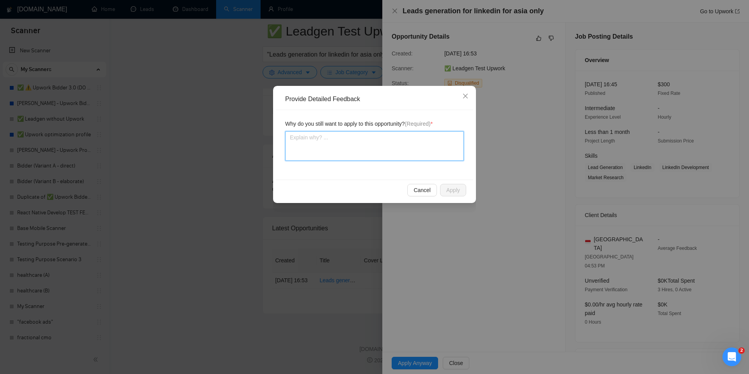
click at [352, 145] on textarea at bounding box center [374, 146] width 179 height 30
type textarea "M"
type textarea "Ma"
type textarea "Mat"
type textarea "Matc"
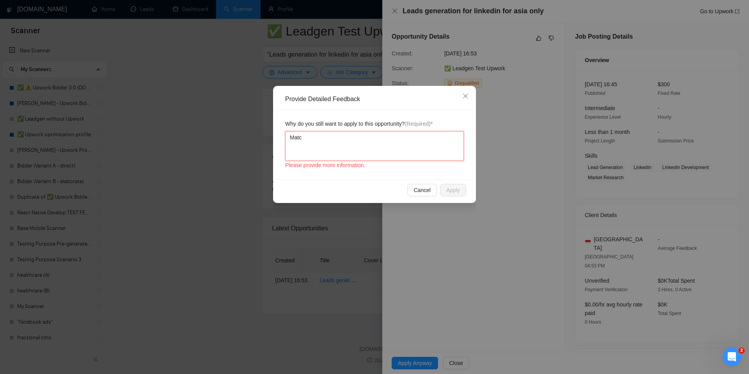
type textarea "Match"
type textarea "Match w"
type textarea "Match wi"
type textarea "Match wit"
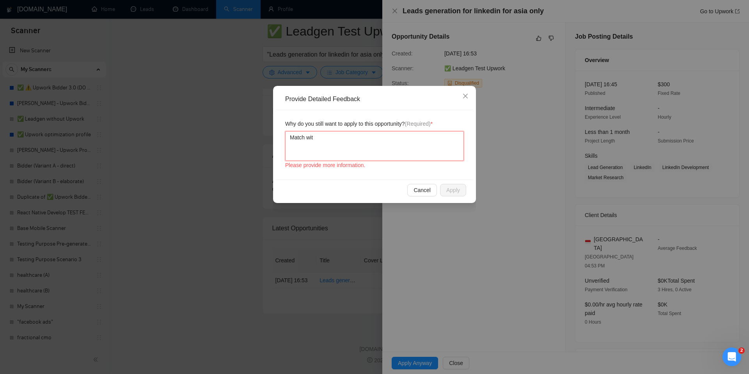
type textarea "Match with"
type textarea "Match with m"
type textarea "Match with my"
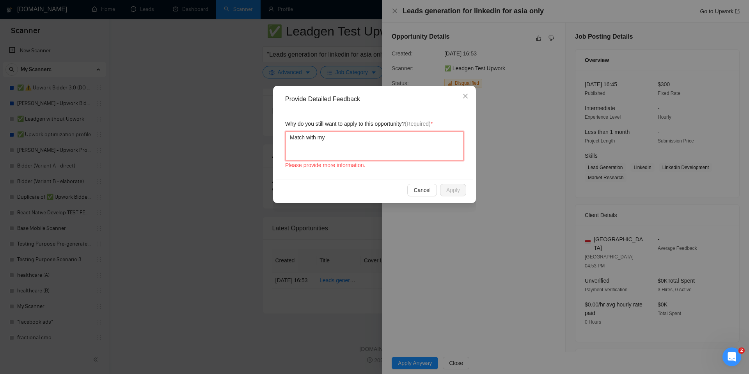
type textarea "Match with my f"
type textarea "Match with my fi"
type textarea "Match with my fil"
type textarea "Match with my filt"
type textarea "Match with my filte"
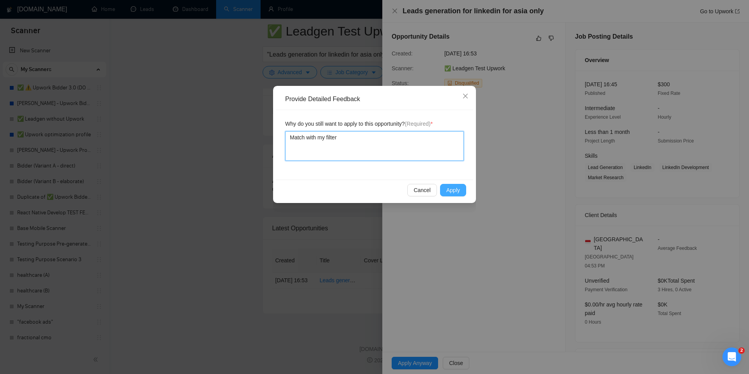
type textarea "Match with my filter"
click at [449, 188] on span "Apply" at bounding box center [453, 190] width 14 height 9
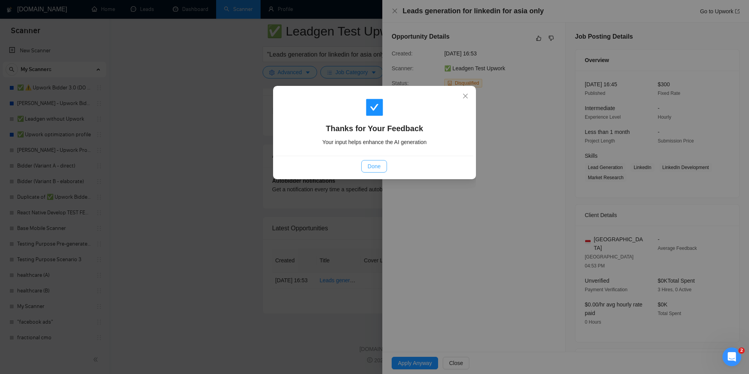
click at [379, 164] on span "Done" at bounding box center [373, 166] width 13 height 9
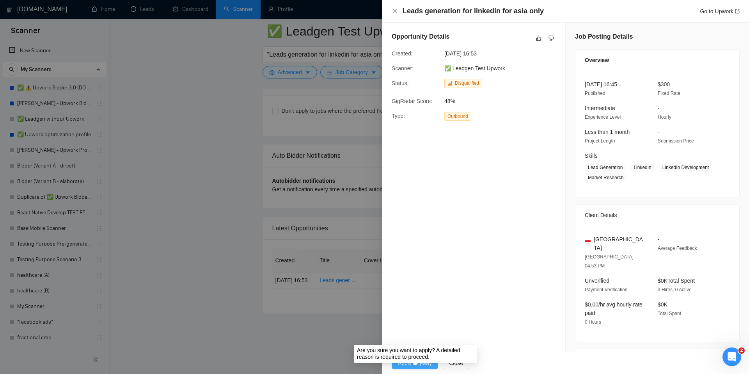
click at [421, 365] on span "Apply Anyway" at bounding box center [415, 362] width 34 height 9
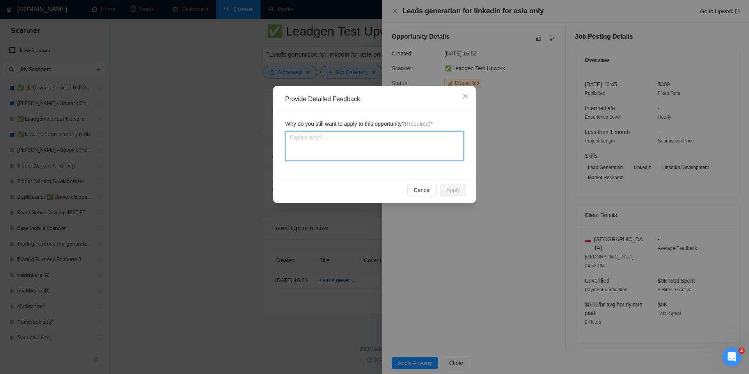
click at [387, 149] on textarea at bounding box center [374, 146] width 179 height 30
drag, startPoint x: 465, startPoint y: 356, endPoint x: 465, endPoint y: 362, distance: 6.3
click at [465, 361] on div "Provide Detailed Feedback Why do you still want to apply to this opportunity? (…" at bounding box center [374, 187] width 749 height 374
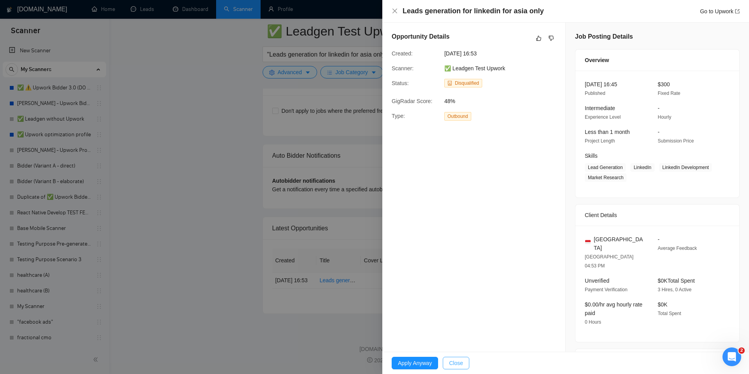
click at [463, 363] on span "Close" at bounding box center [456, 362] width 14 height 9
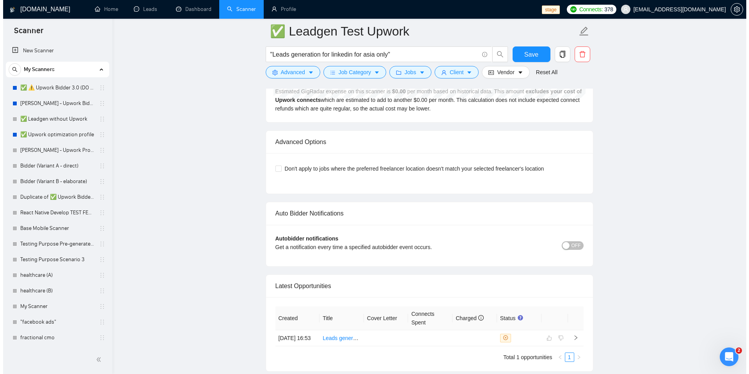
scroll to position [1630, 0]
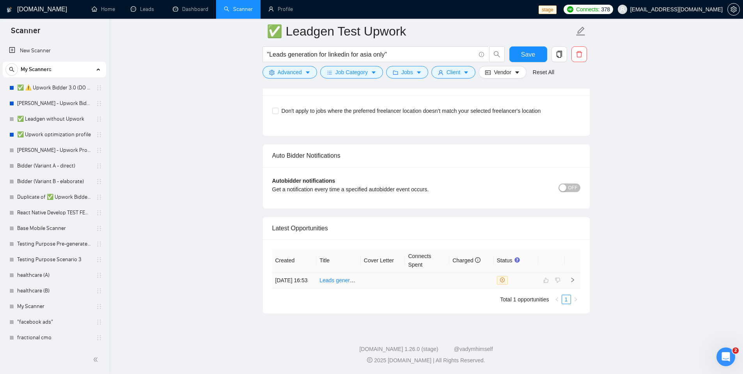
click at [451, 278] on td at bounding box center [471, 280] width 44 height 16
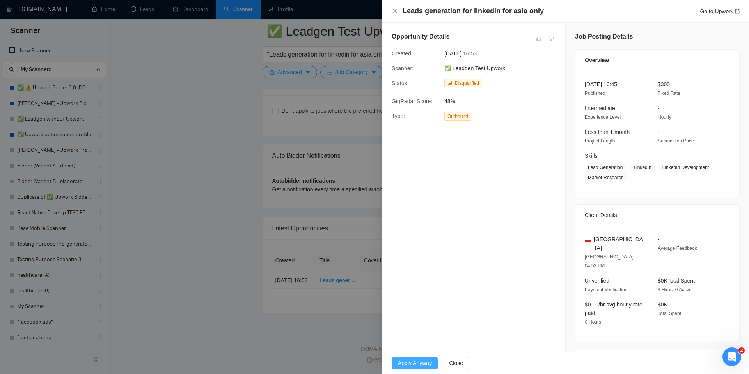
click at [413, 362] on span "Apply Anyway" at bounding box center [415, 362] width 34 height 9
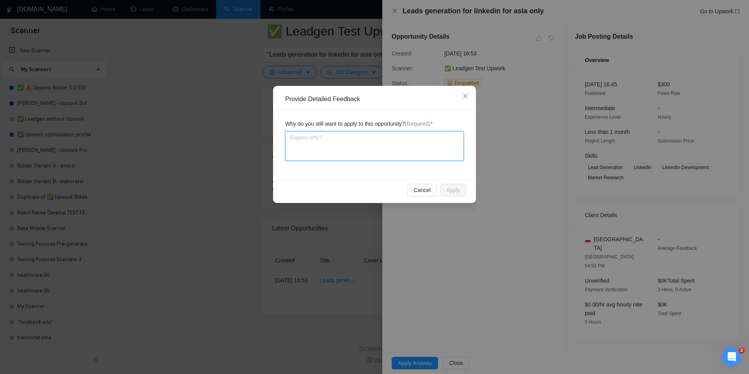
click at [337, 154] on textarea at bounding box center [374, 146] width 179 height 30
type textarea "M"
type textarea "Ma"
type textarea "Mat"
type textarea "Matc"
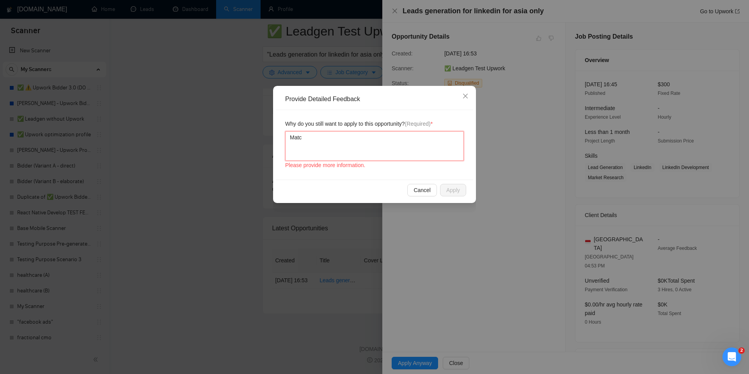
type textarea "Match"
type textarea "Match f"
type textarea "Match"
type textarea "Match w"
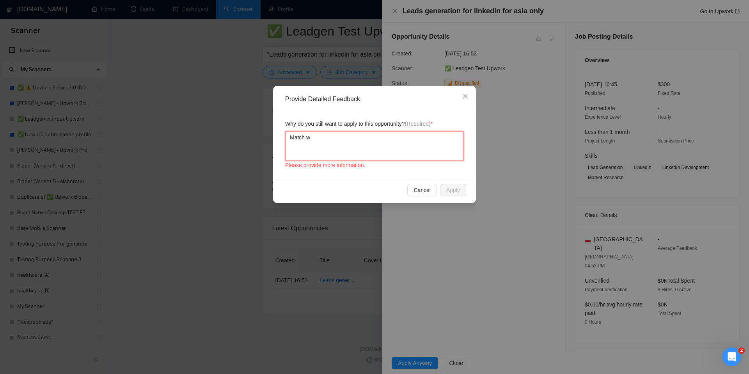
type textarea "Match wi"
type textarea "Match wit"
type textarea "Match with"
type textarea "Match with m"
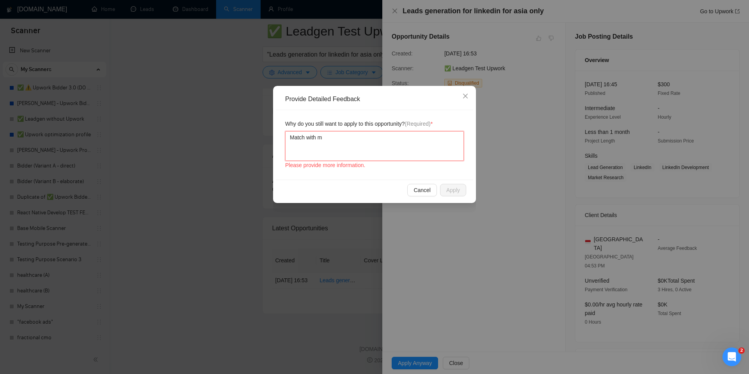
type textarea "Match with my"
type textarea "Match with my s"
type textarea "Match with my sc"
type textarea "Match with my sca"
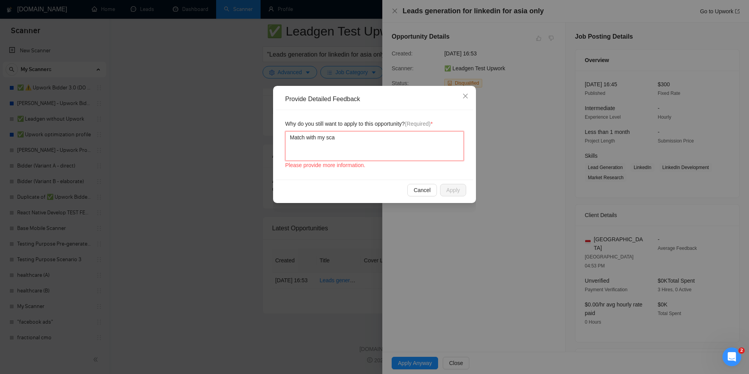
type textarea "Match with my scan"
type textarea "Match with my scann"
type textarea "Match with my scanne"
type textarea "Match with my scanner"
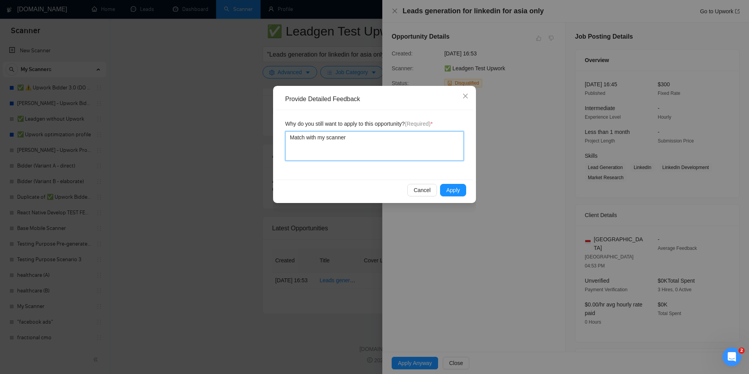
type textarea "Match with my scanner f"
type textarea "Match with my scanner fi"
type textarea "Match with my scanner fil"
type textarea "Match with my scanner filt"
type textarea "Match with my scanner filte"
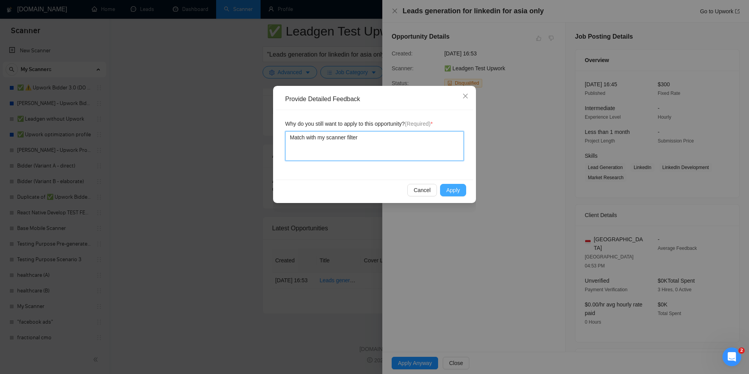
type textarea "Match with my scanner filter"
click at [447, 189] on span "Apply" at bounding box center [453, 190] width 14 height 9
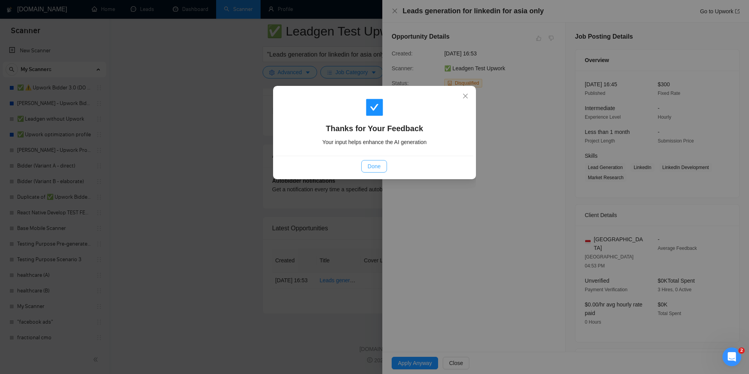
click at [376, 166] on span "Done" at bounding box center [373, 166] width 13 height 9
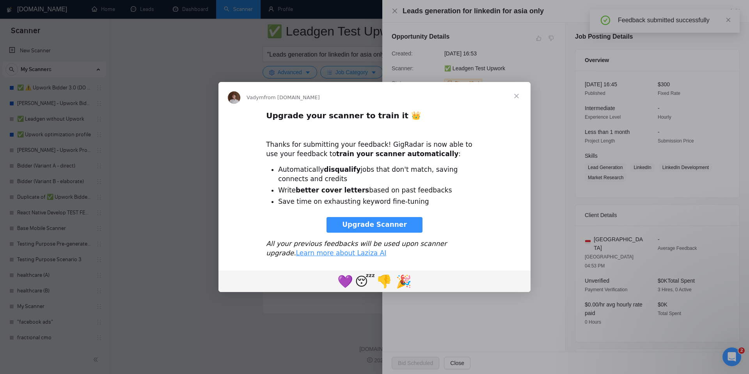
click at [519, 96] on span "Close" at bounding box center [516, 96] width 28 height 28
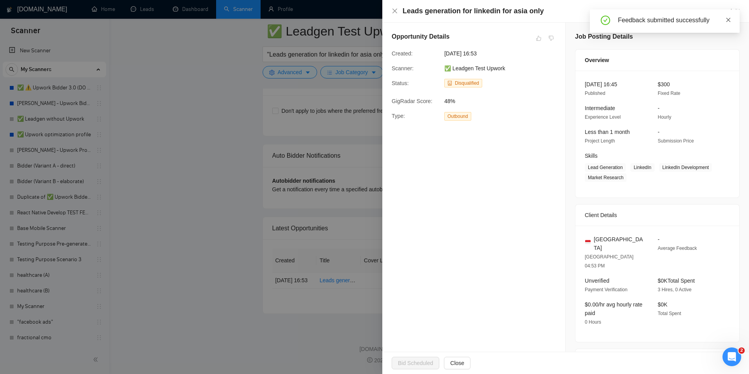
click at [729, 20] on icon "close" at bounding box center [728, 19] width 5 height 5
click at [396, 12] on icon "close" at bounding box center [394, 11] width 5 height 5
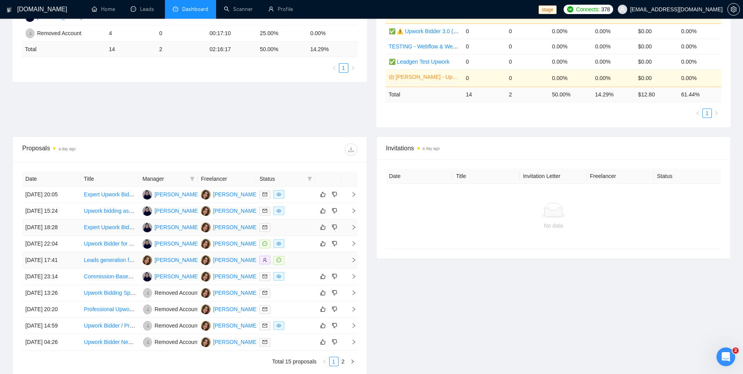
scroll to position [249, 0]
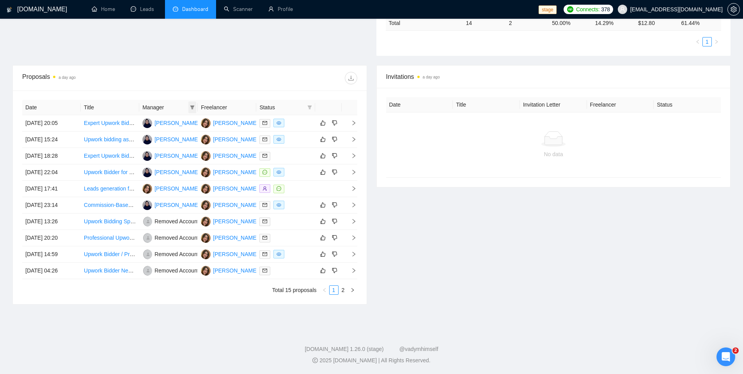
click at [193, 107] on icon "filter" at bounding box center [192, 107] width 4 height 4
click at [146, 136] on input "checkbox" at bounding box center [143, 134] width 6 height 6
click at [145, 133] on input "checkbox" at bounding box center [143, 134] width 6 height 6
checkbox input "false"
click at [144, 122] on input "checkbox" at bounding box center [143, 122] width 6 height 6
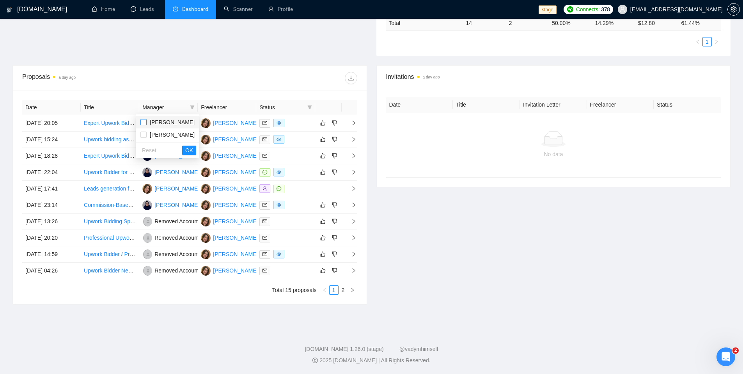
checkbox input "true"
click at [187, 149] on span "OK" at bounding box center [189, 150] width 8 height 9
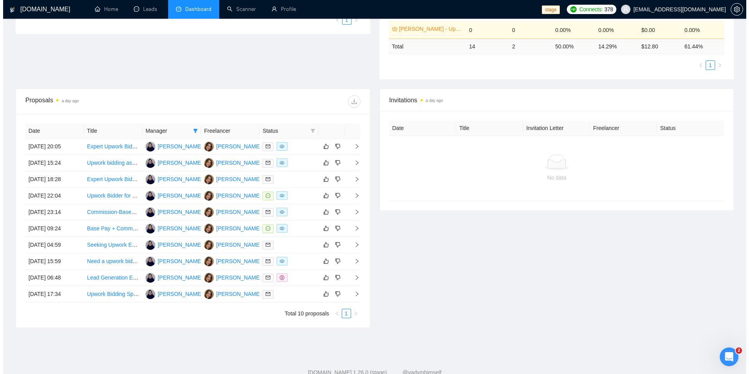
scroll to position [249, 0]
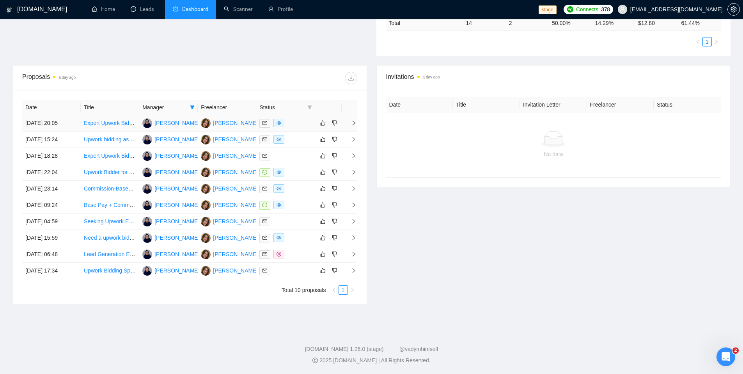
click at [302, 119] on div at bounding box center [285, 123] width 52 height 9
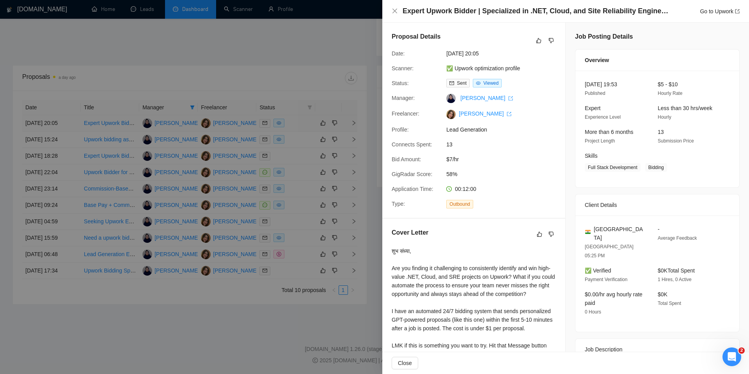
click at [302, 118] on div at bounding box center [374, 187] width 749 height 374
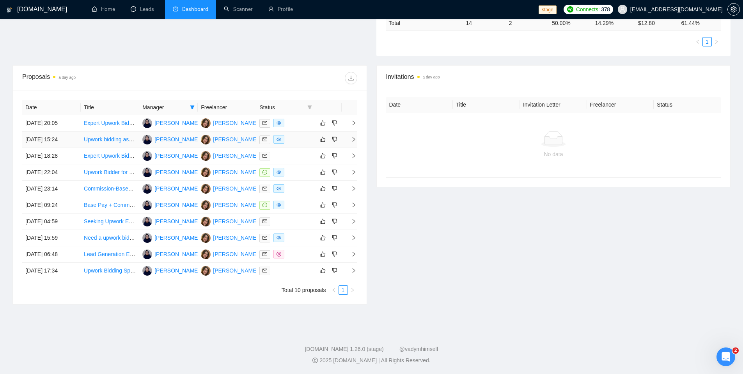
click at [298, 140] on div at bounding box center [285, 139] width 52 height 9
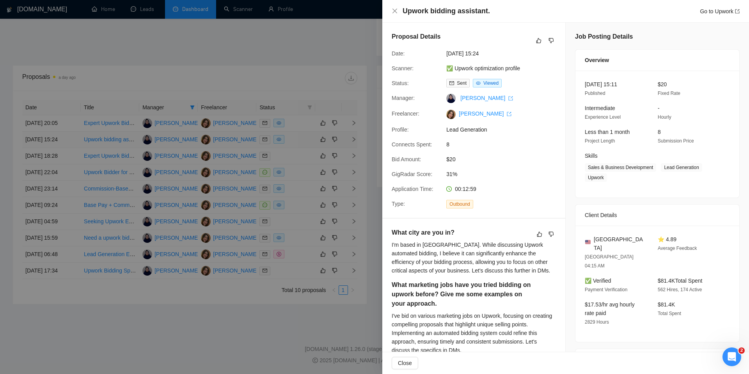
click at [298, 140] on div at bounding box center [374, 187] width 749 height 374
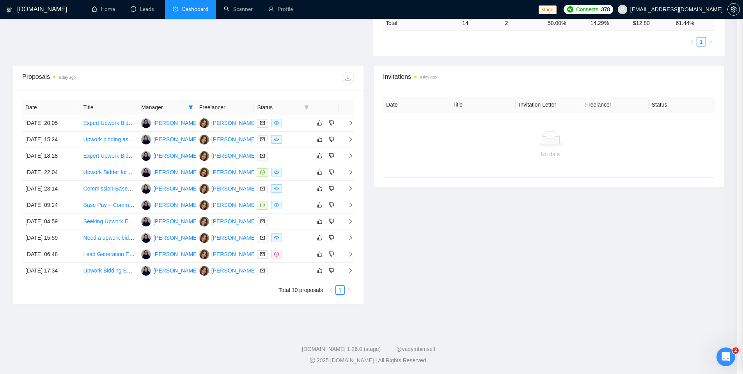
click at [300, 159] on div at bounding box center [283, 155] width 52 height 9
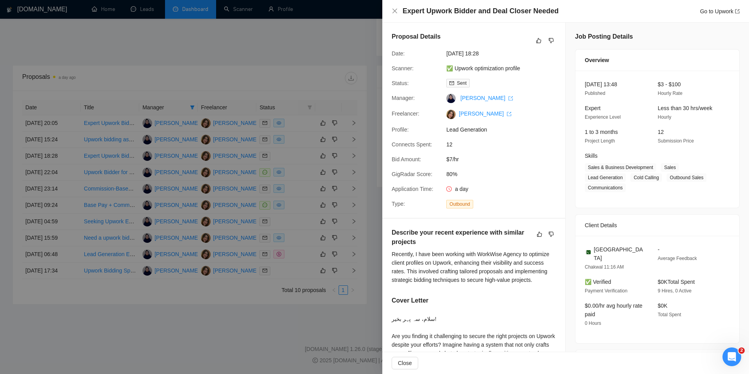
click at [300, 159] on div at bounding box center [374, 187] width 749 height 374
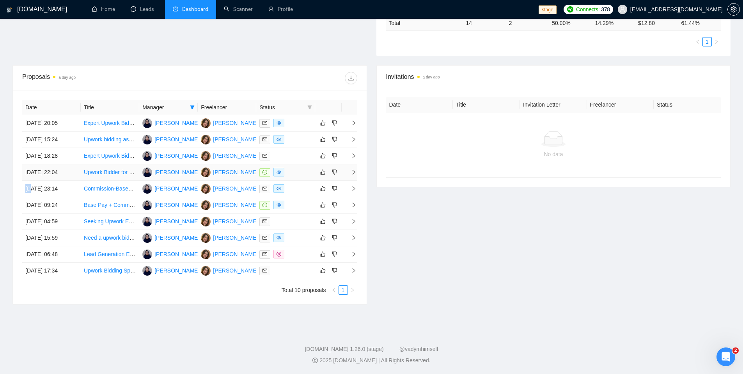
click at [302, 174] on div at bounding box center [285, 172] width 52 height 9
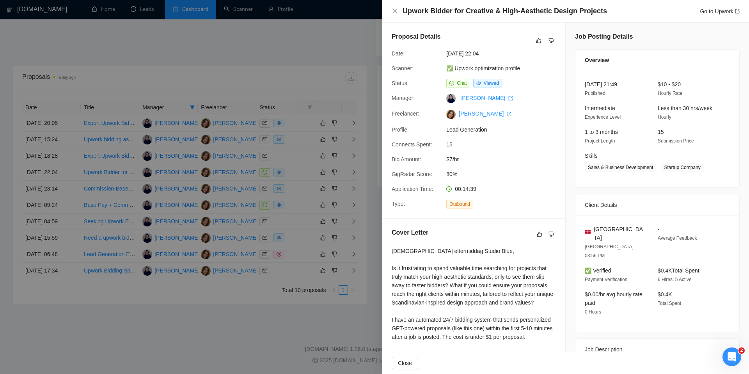
click at [302, 174] on div at bounding box center [374, 187] width 749 height 374
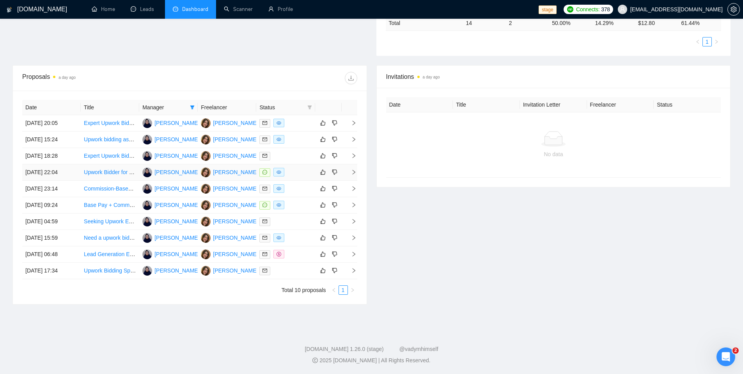
click at [297, 171] on div at bounding box center [285, 172] width 52 height 9
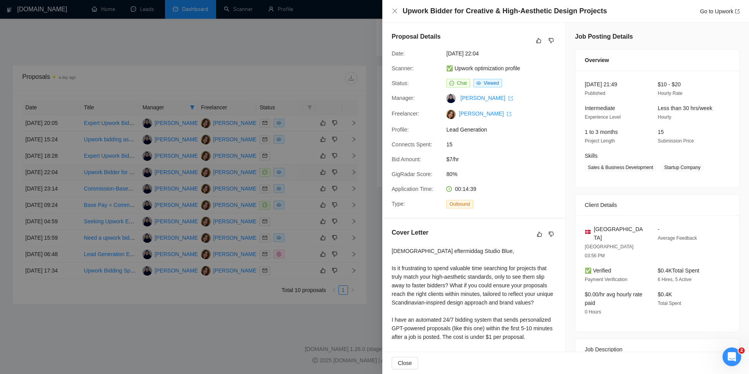
click at [297, 171] on div at bounding box center [374, 187] width 749 height 374
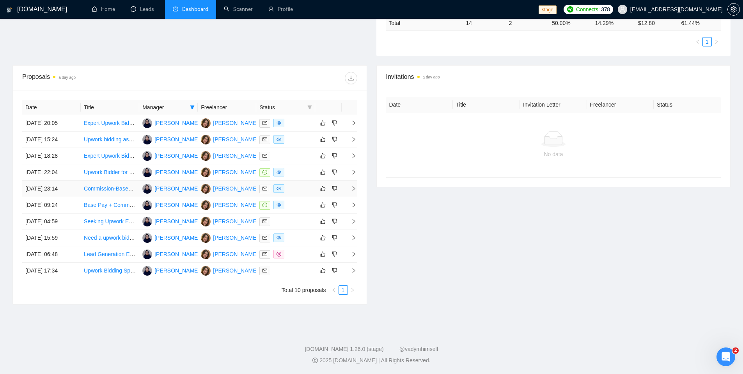
click at [303, 188] on div at bounding box center [285, 188] width 52 height 9
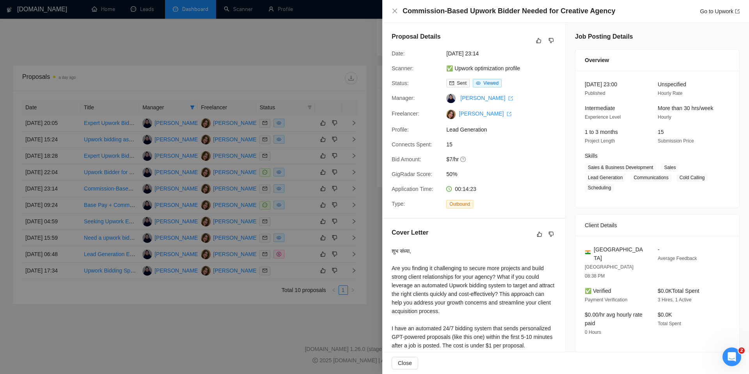
click at [303, 188] on div at bounding box center [374, 187] width 749 height 374
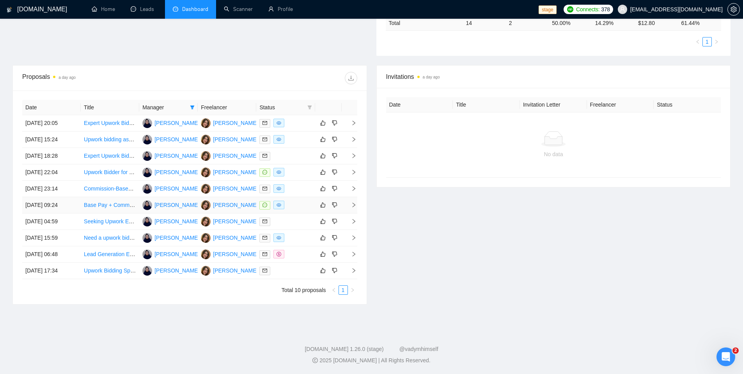
click at [299, 206] on div at bounding box center [285, 205] width 52 height 9
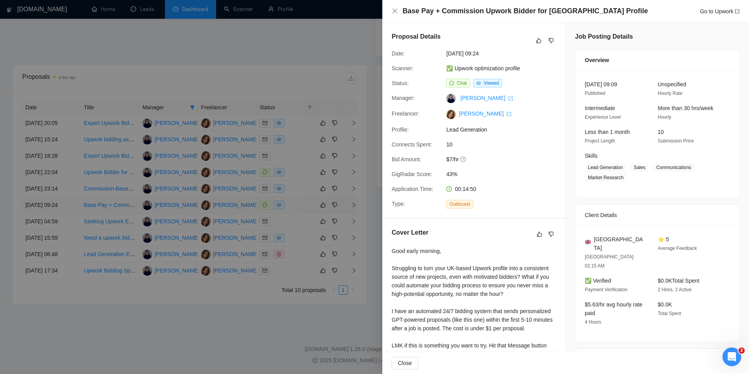
click at [299, 206] on div at bounding box center [374, 187] width 749 height 374
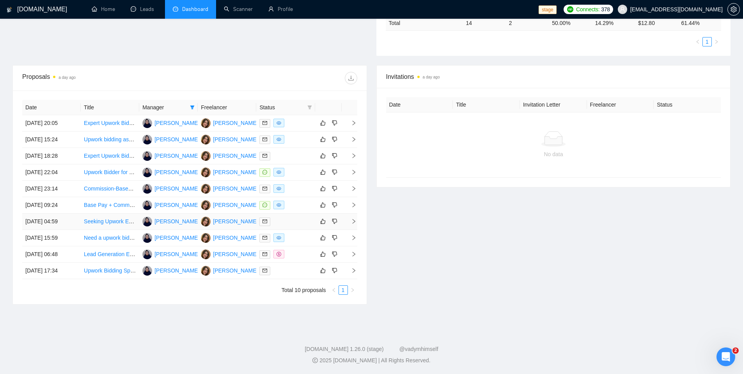
click at [301, 221] on div at bounding box center [285, 221] width 52 height 9
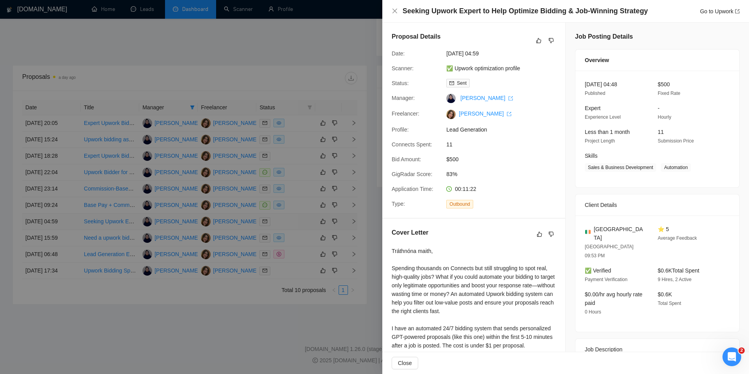
click at [301, 221] on div at bounding box center [374, 187] width 749 height 374
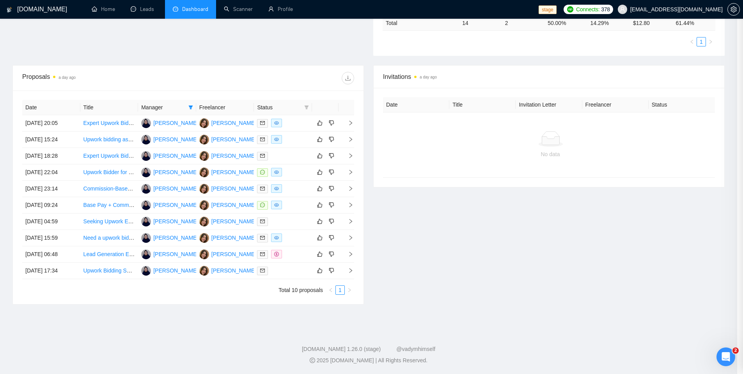
click at [302, 236] on div at bounding box center [283, 237] width 52 height 9
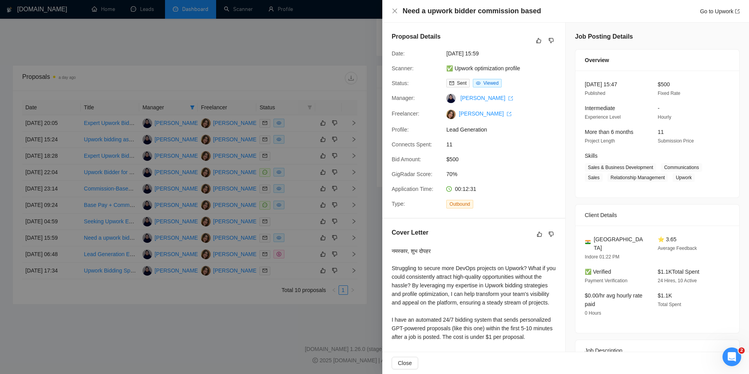
click at [302, 236] on div at bounding box center [374, 187] width 749 height 374
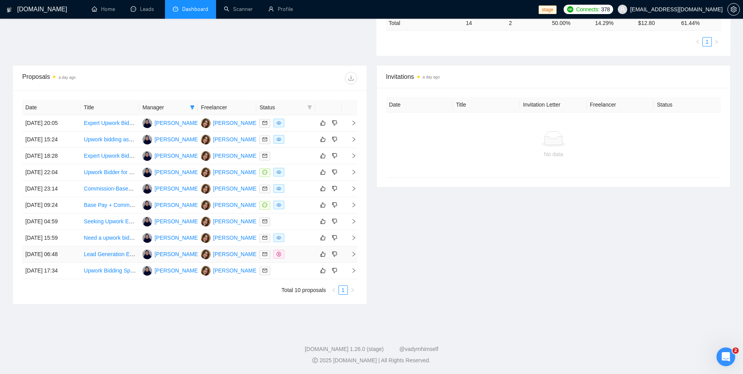
click at [302, 251] on div at bounding box center [285, 254] width 52 height 9
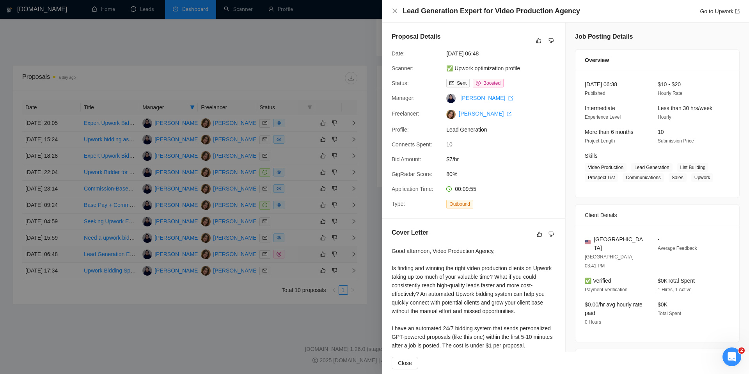
click at [302, 251] on div at bounding box center [374, 187] width 749 height 374
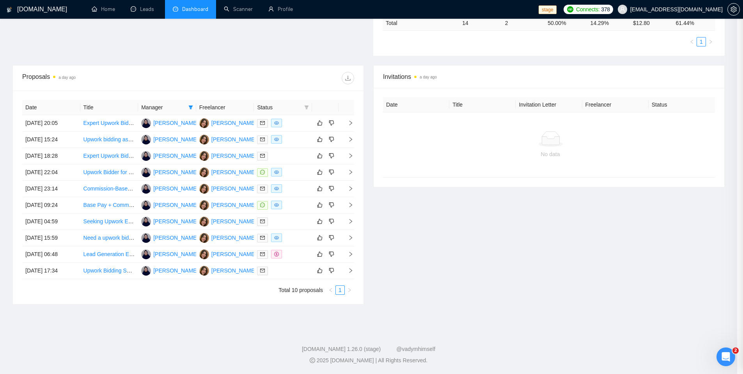
click at [304, 275] on div at bounding box center [283, 270] width 52 height 9
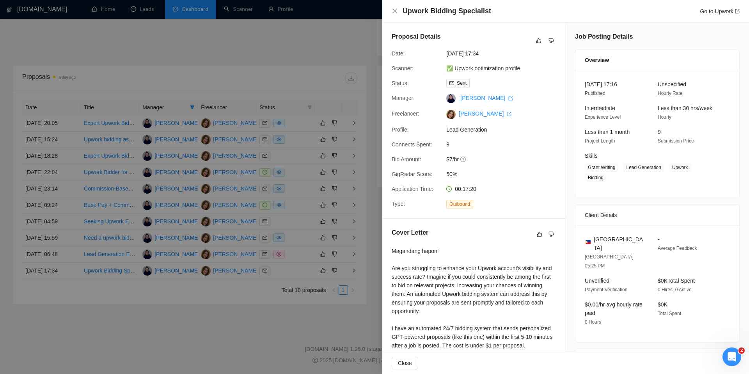
click at [304, 275] on div at bounding box center [374, 187] width 749 height 374
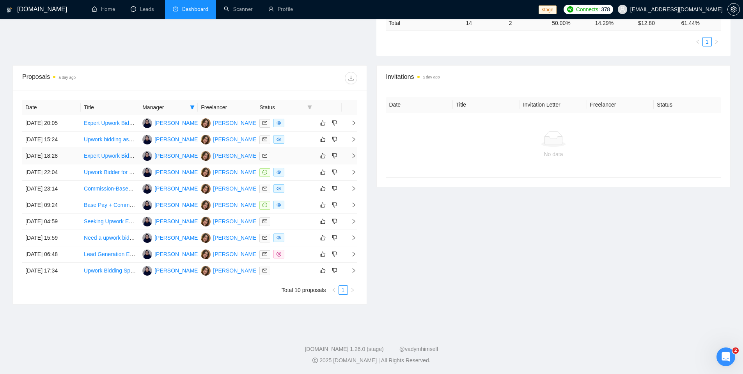
click at [293, 155] on div at bounding box center [285, 155] width 52 height 9
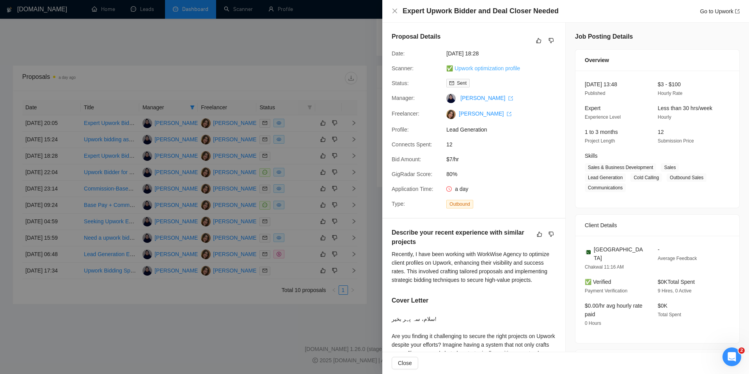
click at [474, 67] on link "✅ Upwork optimization profile" at bounding box center [483, 68] width 74 height 6
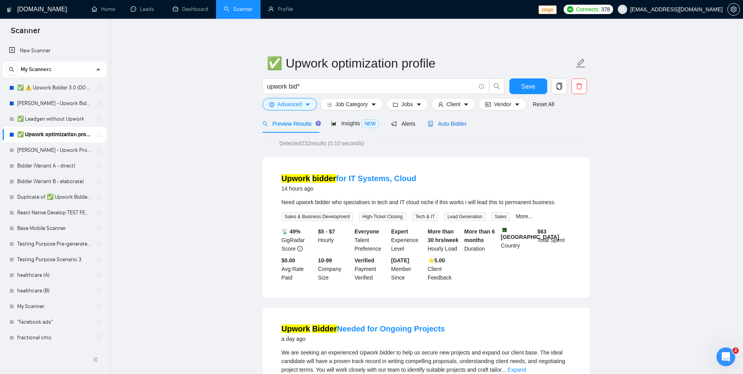
click at [442, 127] on span "Auto Bidder" at bounding box center [447, 124] width 39 height 6
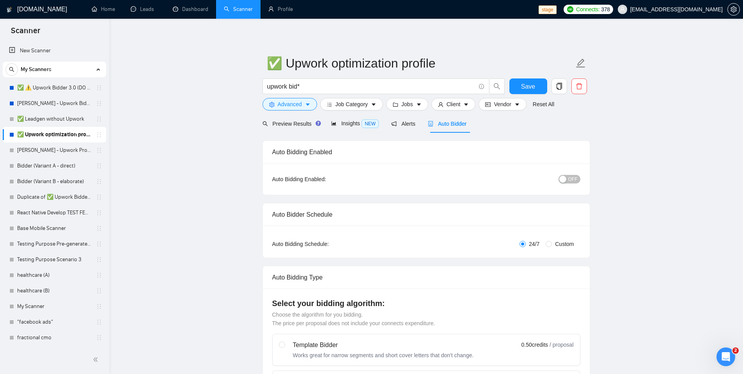
checkbox input "true"
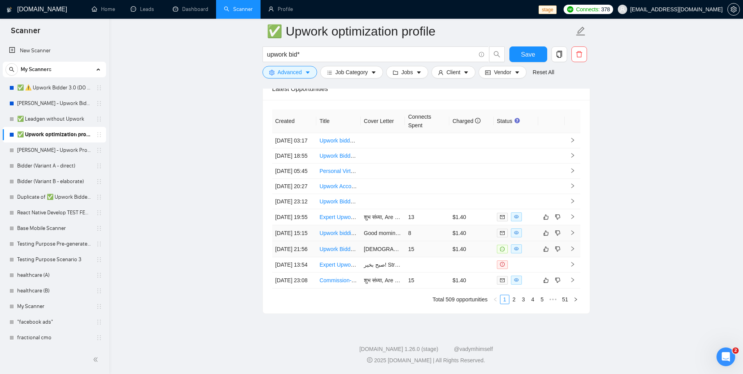
scroll to position [1976, 0]
click at [432, 209] on td "13" at bounding box center [427, 217] width 44 height 16
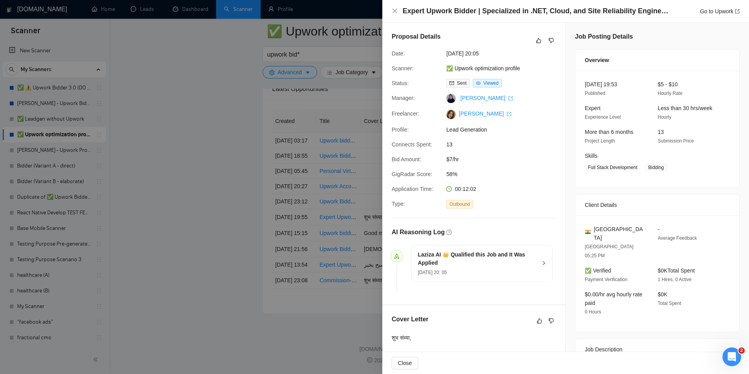
click at [210, 193] on div at bounding box center [374, 187] width 749 height 374
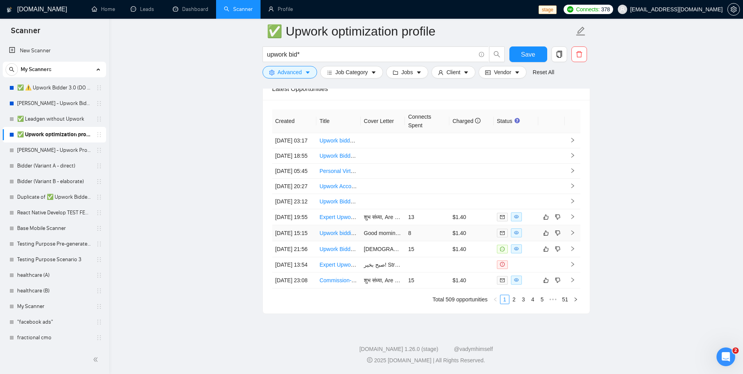
click at [435, 225] on td "8" at bounding box center [427, 233] width 44 height 16
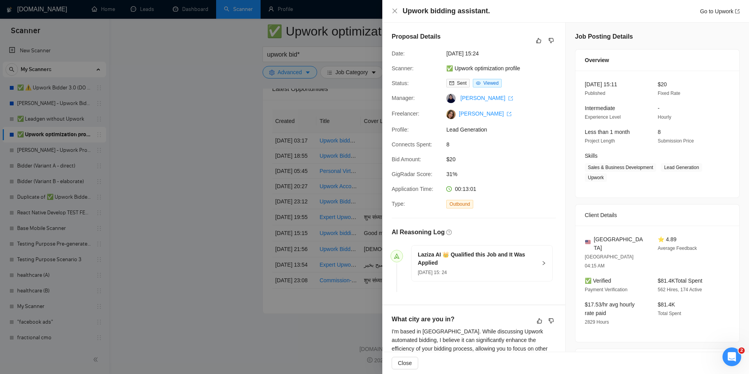
click at [165, 201] on div at bounding box center [374, 187] width 749 height 374
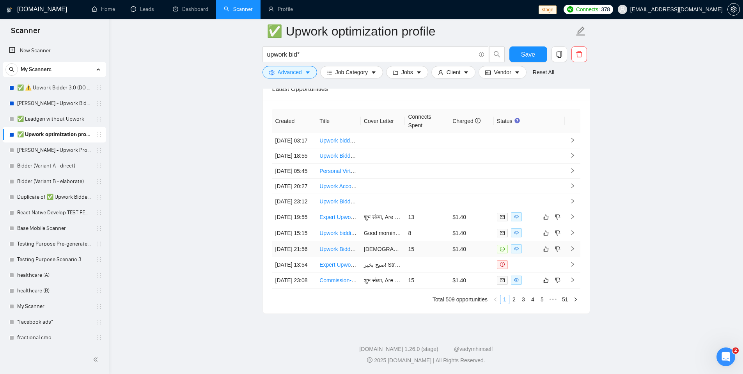
click at [444, 243] on td "15" at bounding box center [427, 249] width 44 height 16
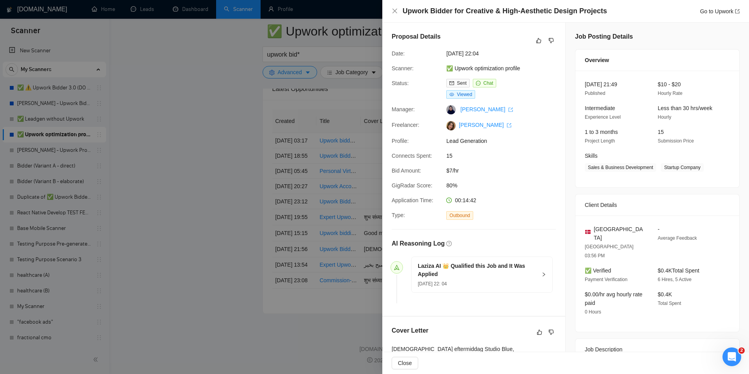
click at [219, 244] on div at bounding box center [374, 187] width 749 height 374
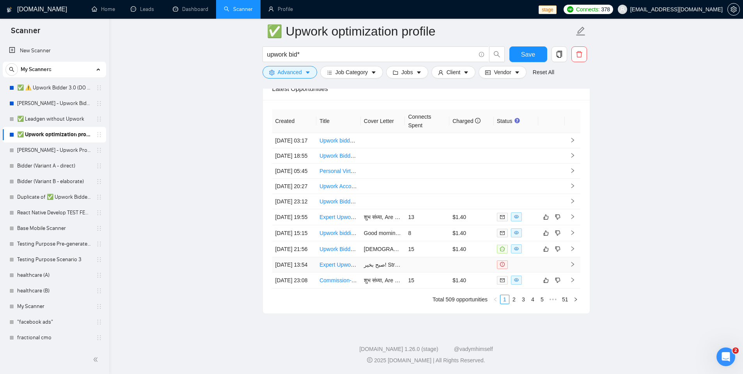
click at [433, 267] on td at bounding box center [427, 264] width 44 height 15
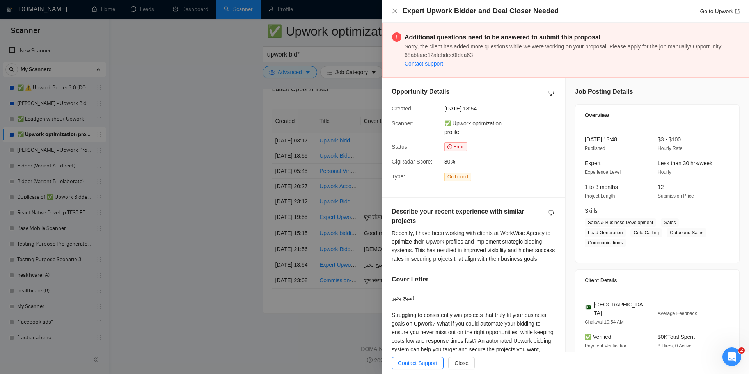
click at [180, 251] on div at bounding box center [374, 187] width 749 height 374
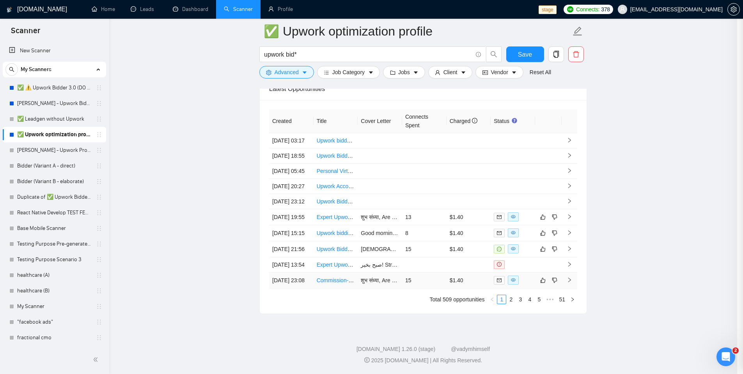
click at [428, 288] on td "15" at bounding box center [424, 280] width 44 height 16
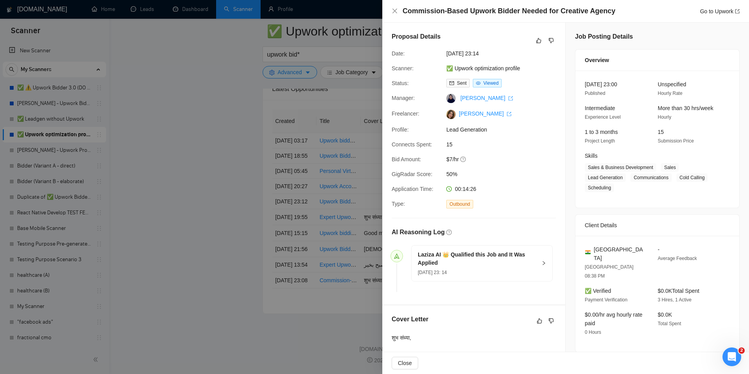
click at [191, 262] on div at bounding box center [374, 187] width 749 height 374
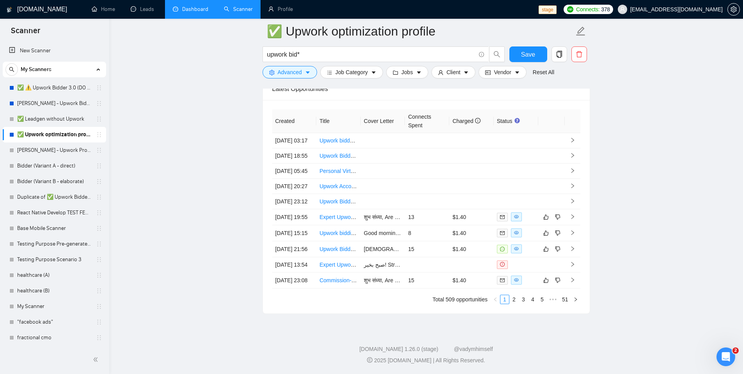
click at [192, 10] on link "Dashboard" at bounding box center [190, 9] width 35 height 7
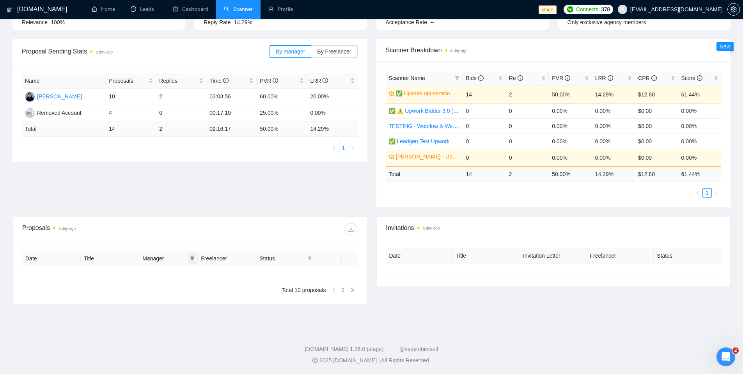
type input "[DATE]"
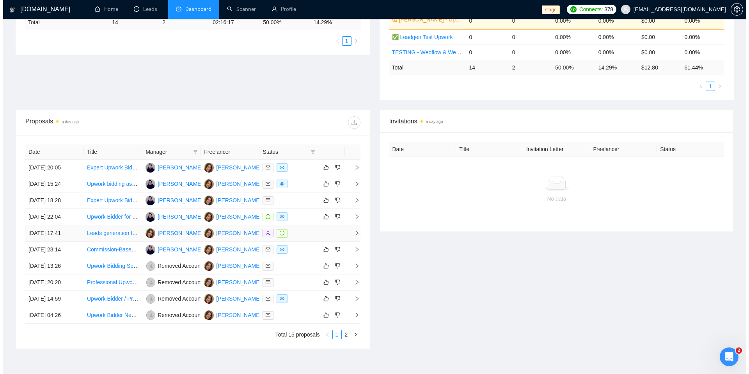
scroll to position [206, 0]
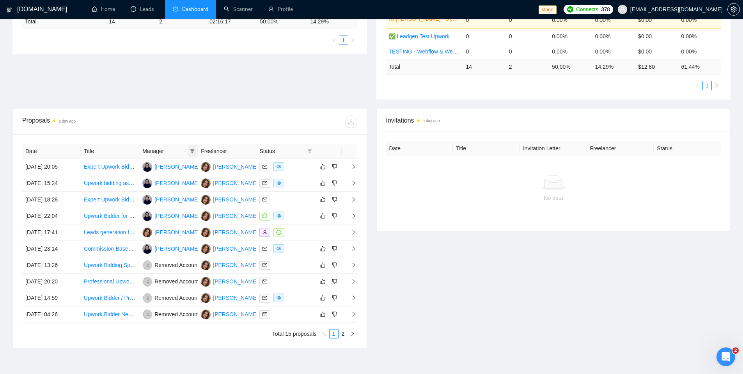
click at [193, 149] on icon "filter" at bounding box center [192, 151] width 5 height 5
click at [177, 166] on span "Naswati Naswati" at bounding box center [172, 166] width 45 height 6
checkbox input "true"
click at [187, 193] on span "OK" at bounding box center [189, 194] width 8 height 9
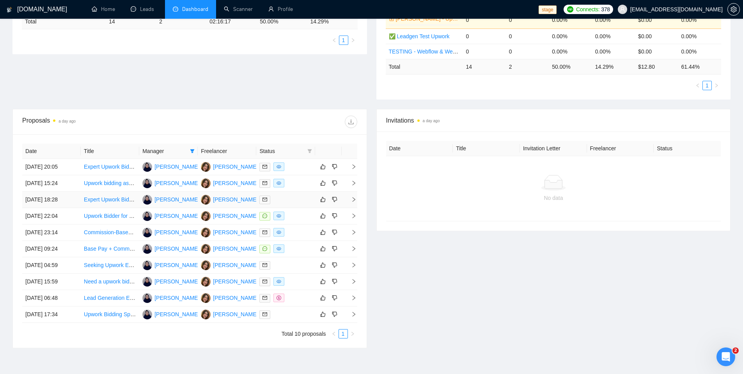
click at [288, 205] on td at bounding box center [285, 200] width 59 height 16
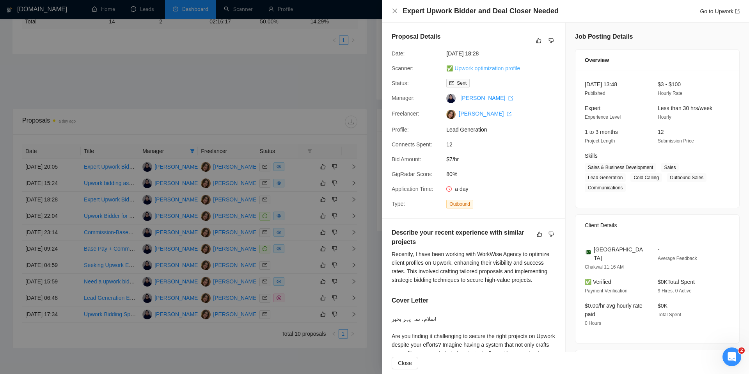
click at [470, 69] on link "✅ Upwork optimization profile" at bounding box center [483, 68] width 74 height 6
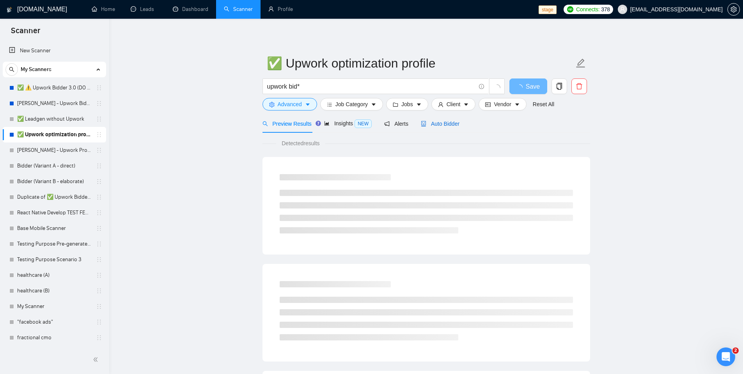
click at [432, 126] on span "Auto Bidder" at bounding box center [440, 124] width 39 height 6
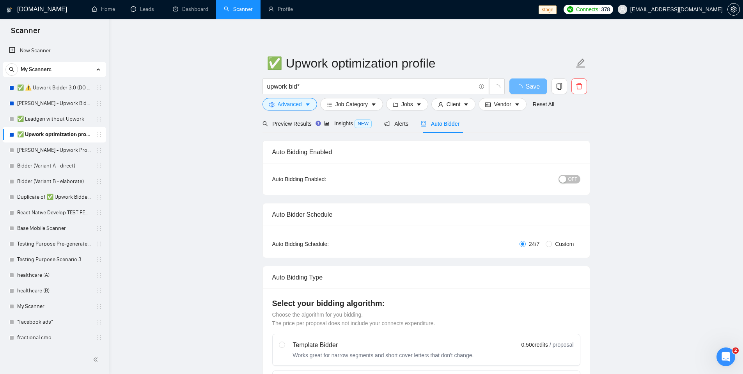
checkbox input "true"
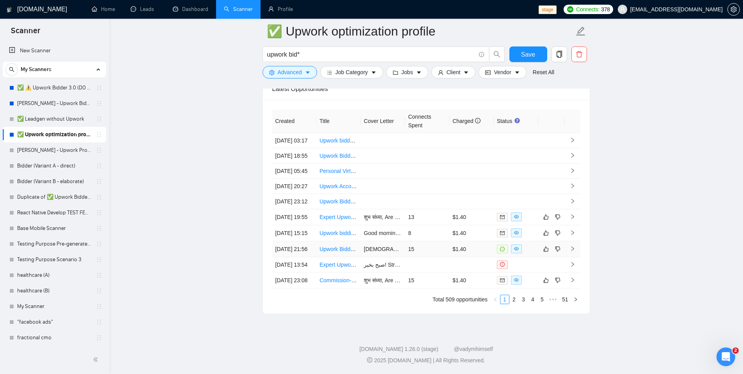
scroll to position [1989, 0]
click at [432, 209] on td "13" at bounding box center [427, 217] width 44 height 16
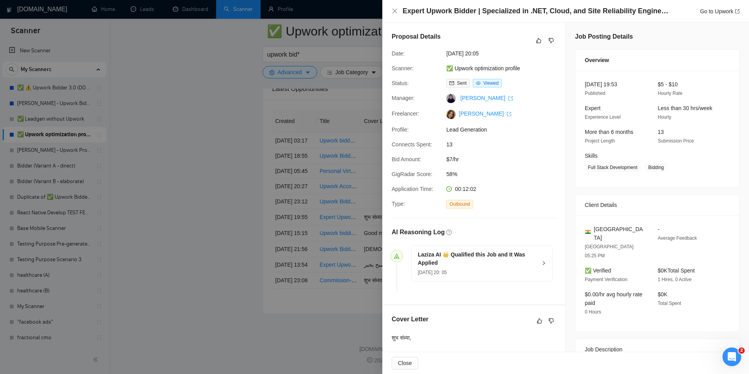
click at [185, 184] on div at bounding box center [374, 187] width 749 height 374
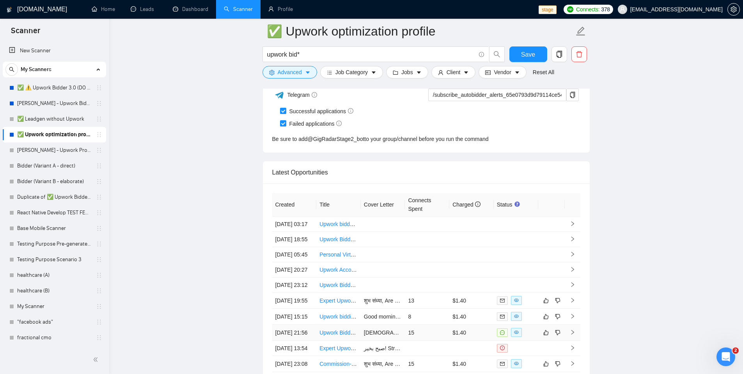
scroll to position [1989, 0]
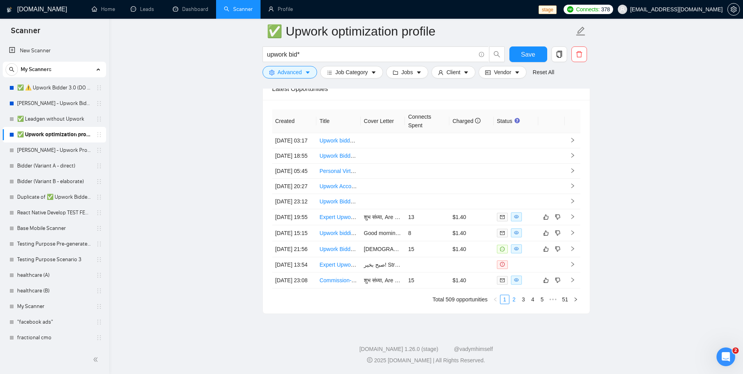
click at [513, 297] on link "2" at bounding box center [514, 299] width 9 height 9
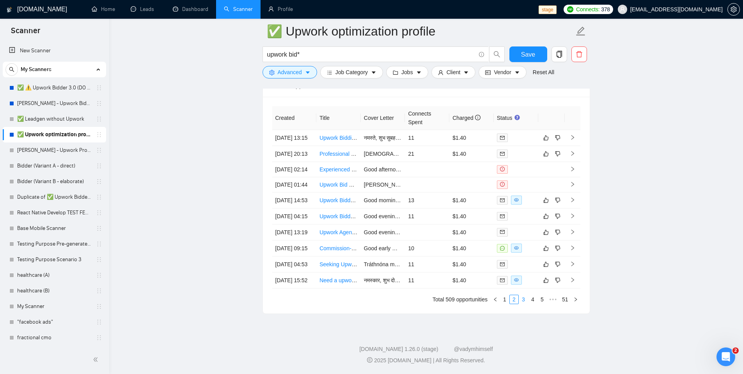
click at [522, 300] on link "3" at bounding box center [523, 299] width 9 height 9
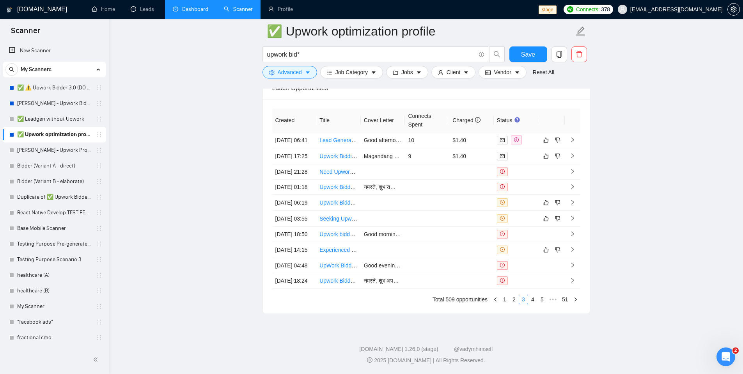
click at [192, 12] on link "Dashboard" at bounding box center [190, 9] width 35 height 7
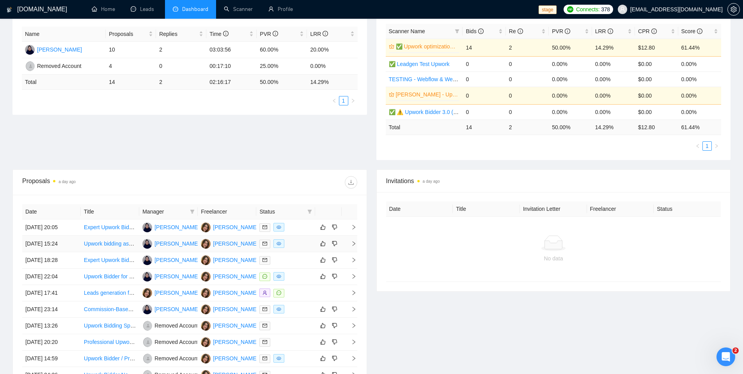
scroll to position [152, 0]
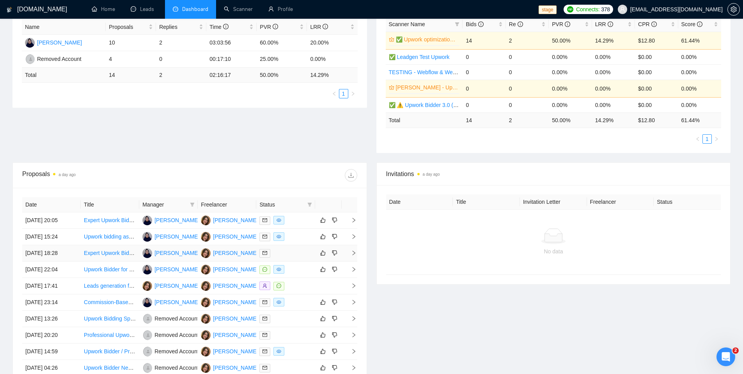
click at [114, 253] on link "Expert Upwork Bidder and Deal Closer Needed" at bounding box center [141, 253] width 114 height 6
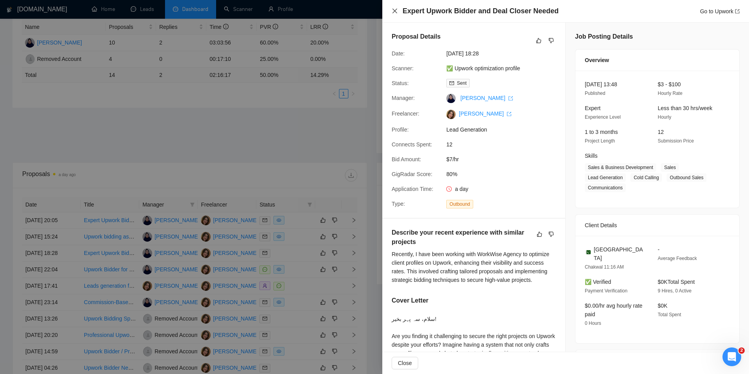
click at [394, 11] on icon "close" at bounding box center [394, 11] width 5 height 5
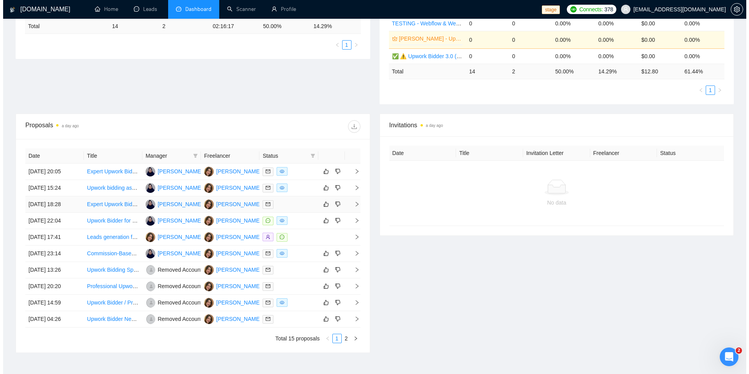
scroll to position [218, 0]
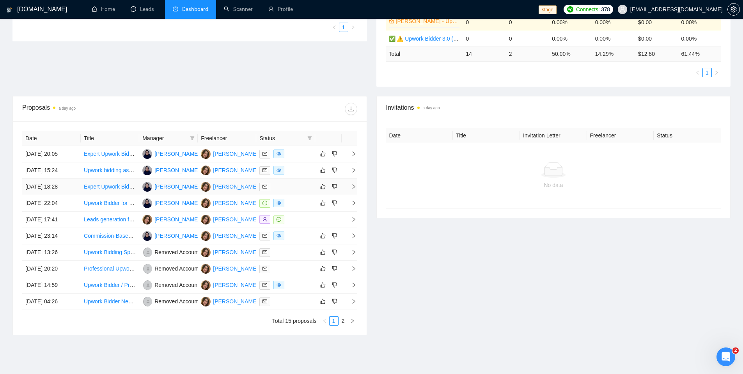
click at [295, 187] on div at bounding box center [285, 186] width 52 height 9
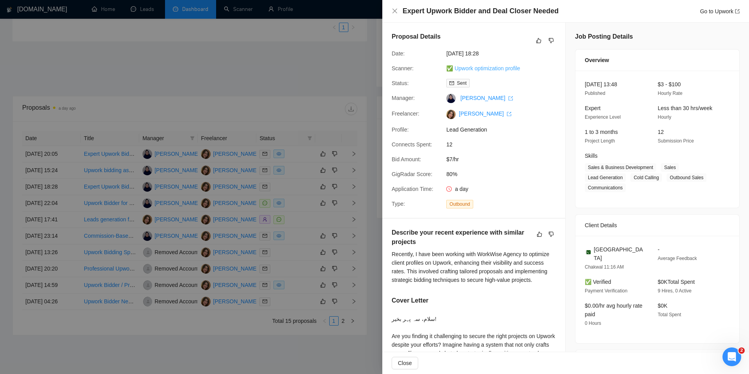
click at [461, 69] on link "✅ Upwork optimization profile" at bounding box center [483, 68] width 74 height 6
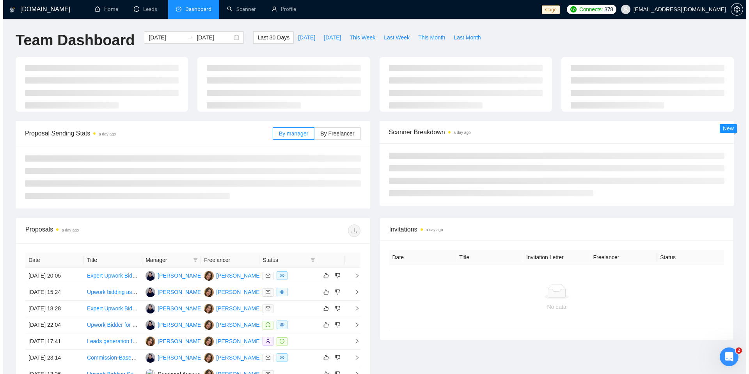
scroll to position [98, 0]
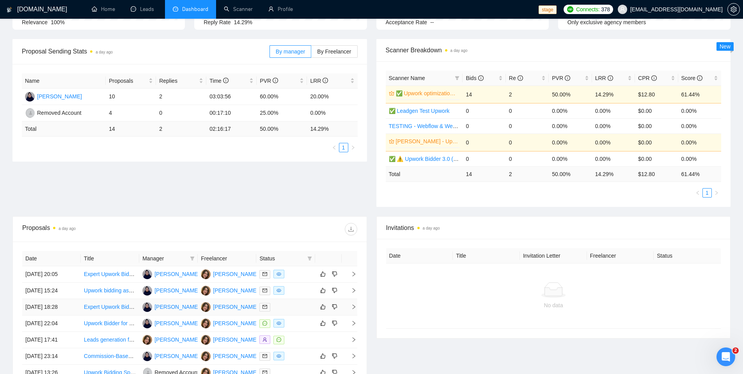
click at [298, 309] on div at bounding box center [285, 306] width 52 height 9
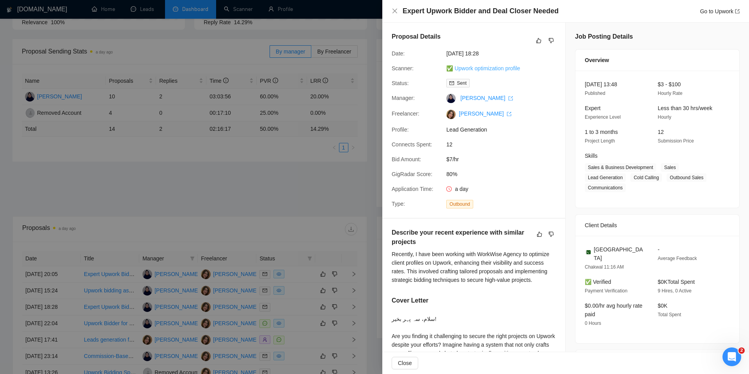
click at [461, 69] on link "✅ Upwork optimization profile" at bounding box center [483, 68] width 74 height 6
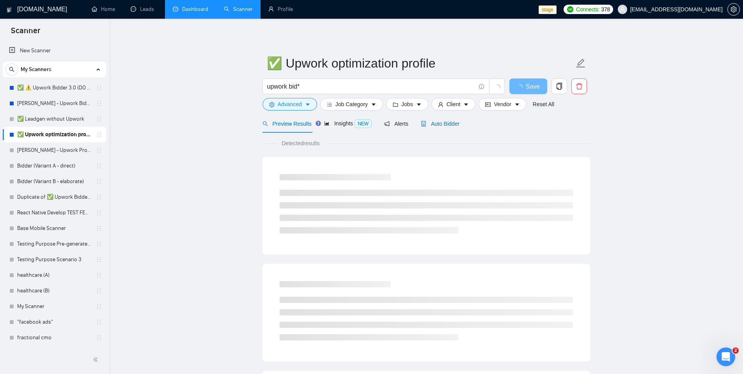
click at [449, 124] on span "Auto Bidder" at bounding box center [440, 124] width 39 height 6
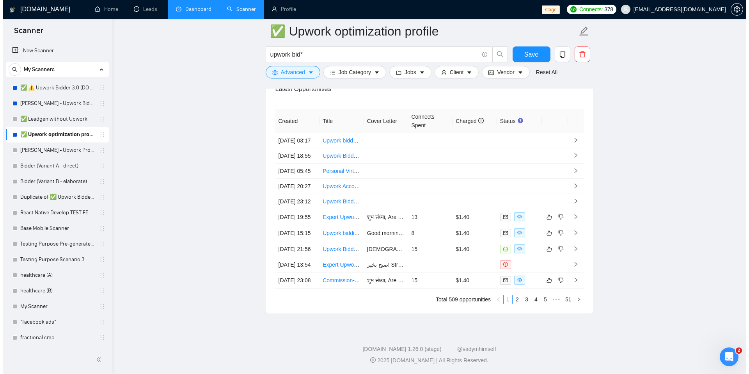
scroll to position [1966, 0]
click at [418, 272] on td at bounding box center [427, 264] width 44 height 15
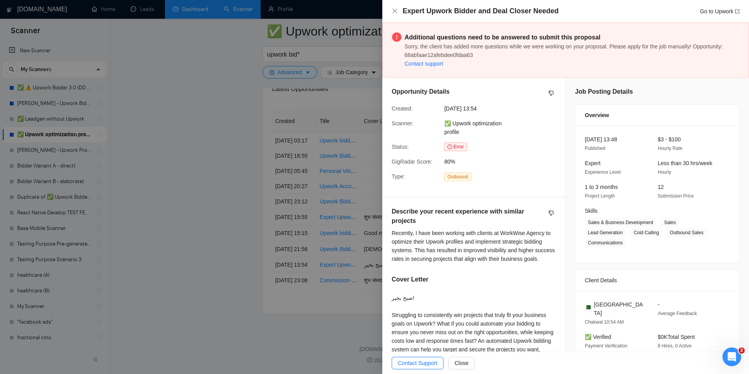
click at [203, 206] on div at bounding box center [374, 187] width 749 height 374
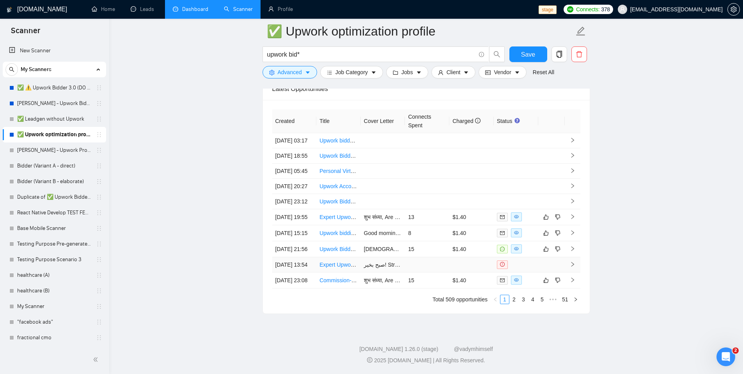
click at [448, 272] on td at bounding box center [427, 264] width 44 height 15
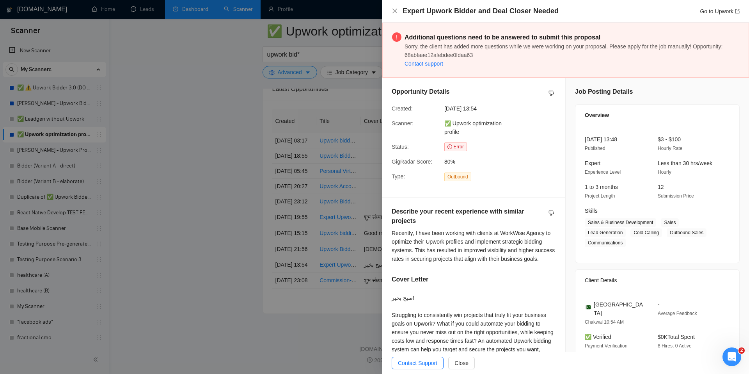
click at [213, 226] on div at bounding box center [374, 187] width 749 height 374
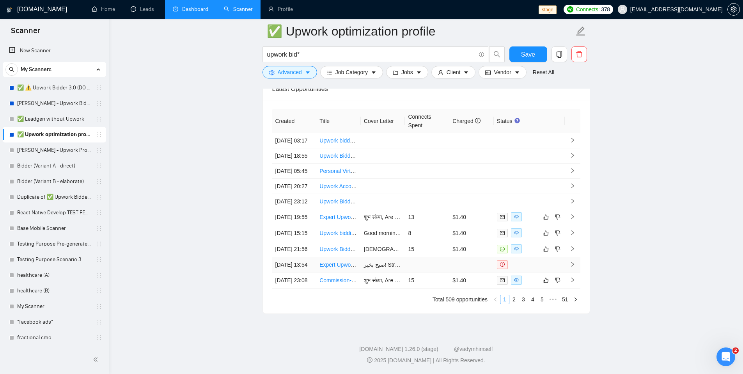
click at [555, 272] on td at bounding box center [551, 264] width 27 height 15
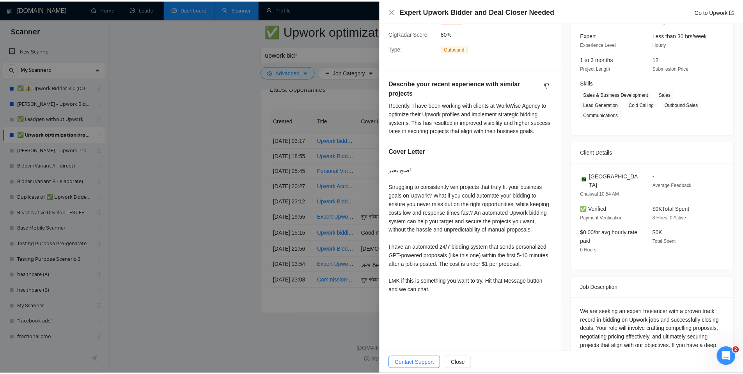
scroll to position [220, 0]
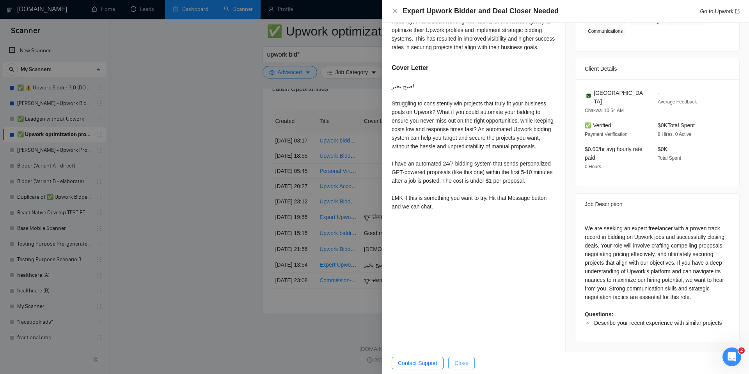
click at [468, 366] on span "Close" at bounding box center [461, 362] width 14 height 9
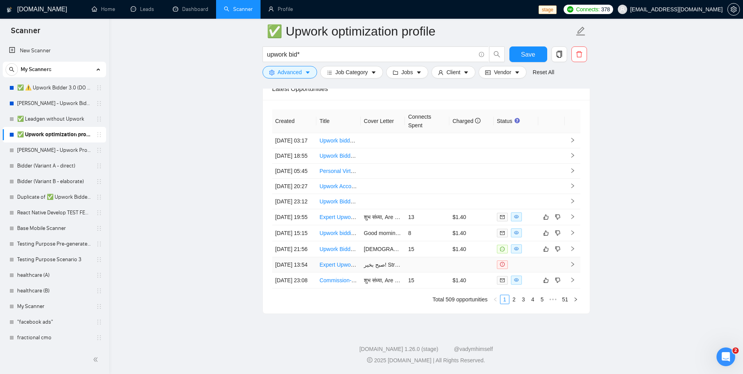
click at [447, 272] on td at bounding box center [427, 264] width 44 height 15
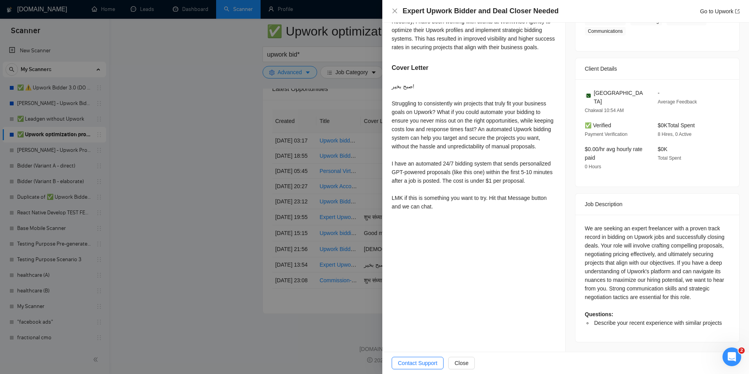
click at [239, 205] on div at bounding box center [374, 187] width 749 height 374
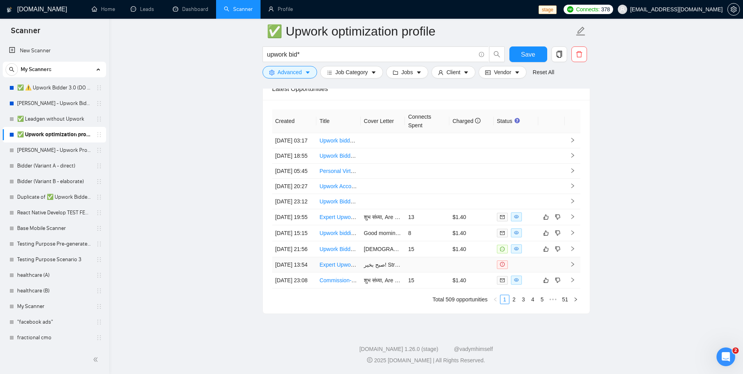
click at [468, 272] on td at bounding box center [471, 264] width 44 height 15
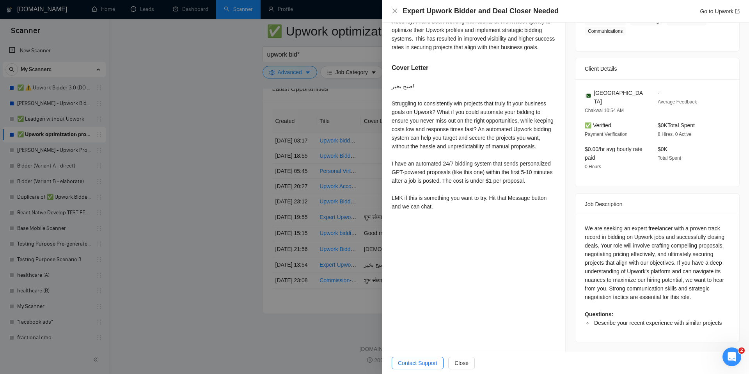
drag, startPoint x: 214, startPoint y: 256, endPoint x: 218, endPoint y: 243, distance: 14.2
click at [214, 256] on div at bounding box center [374, 187] width 749 height 374
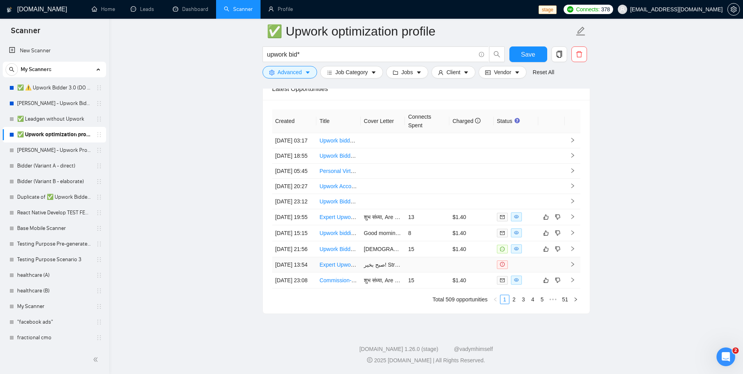
click at [429, 270] on td at bounding box center [427, 264] width 44 height 15
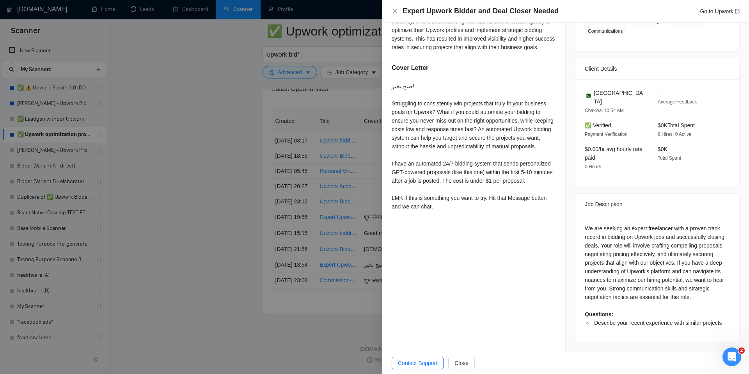
click at [219, 234] on div at bounding box center [374, 187] width 749 height 374
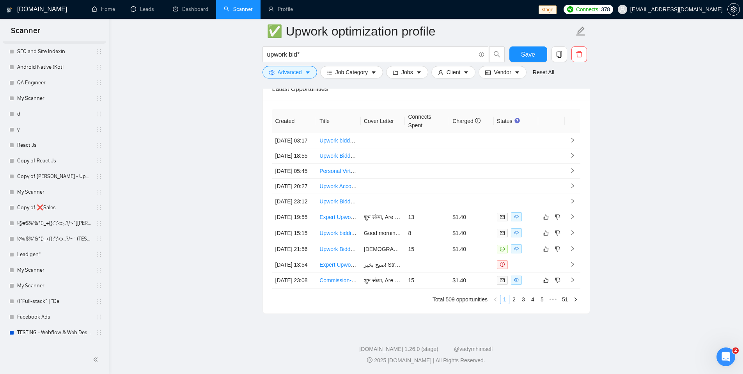
scroll to position [765, 0]
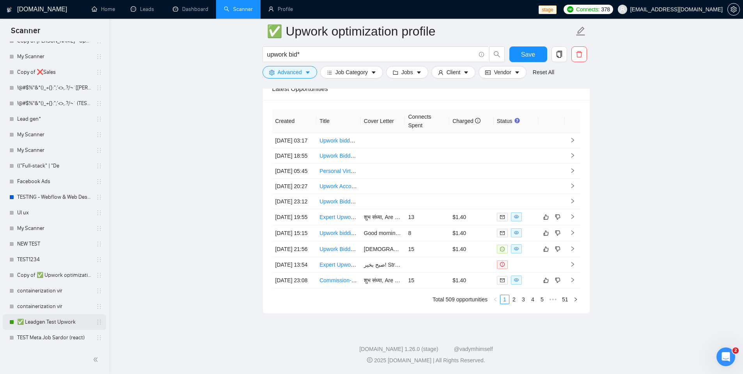
click at [46, 325] on link "✅ Leadgen Test Upwork" at bounding box center [54, 322] width 74 height 16
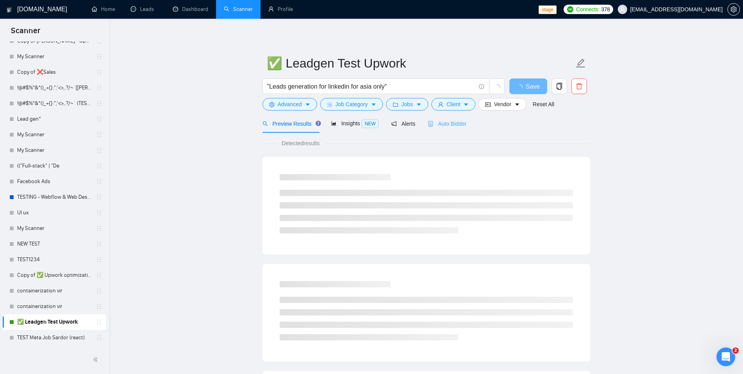
click at [446, 124] on span "Auto Bidder" at bounding box center [447, 124] width 39 height 6
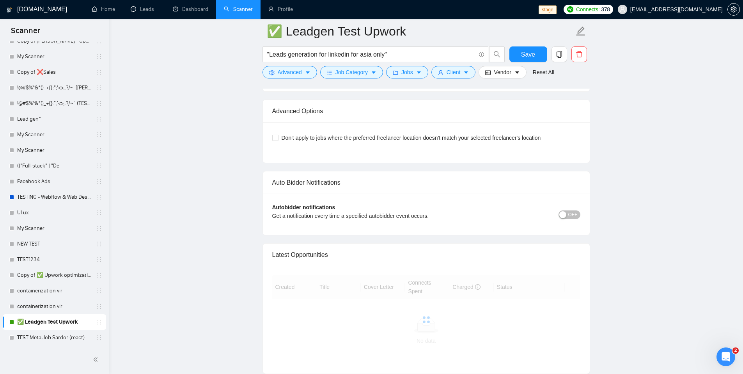
scroll to position [1624, 0]
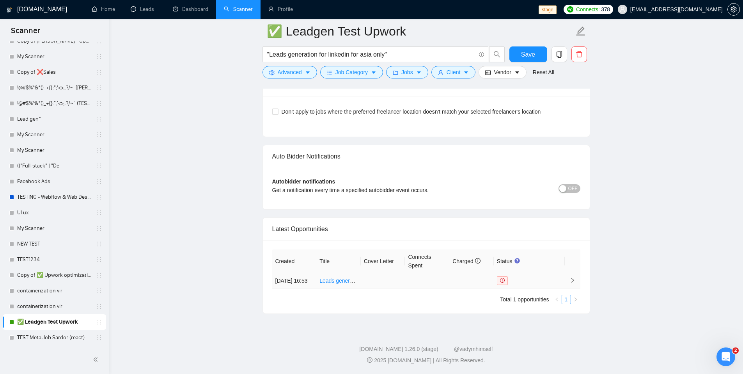
click at [394, 280] on td at bounding box center [383, 280] width 44 height 15
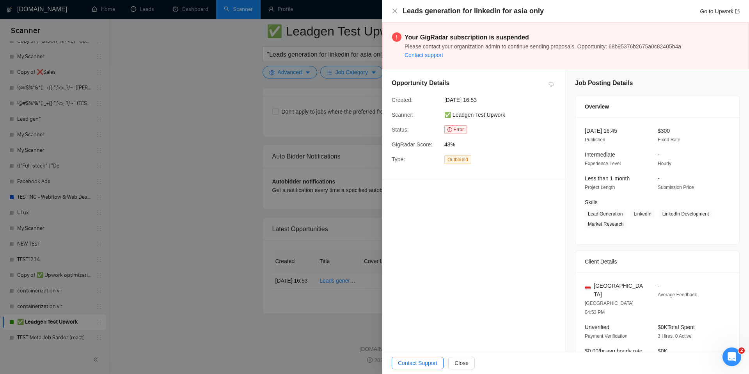
click at [185, 88] on div at bounding box center [374, 187] width 749 height 374
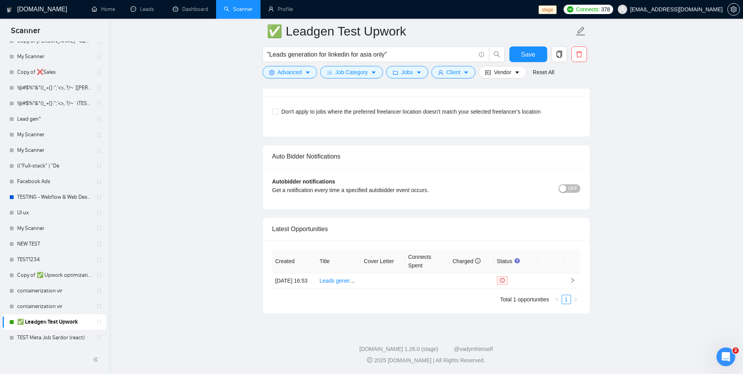
click at [654, 9] on span "[EMAIL_ADDRESS][DOMAIN_NAME]" at bounding box center [676, 9] width 92 height 0
click at [669, 9] on span "[EMAIL_ADDRESS][DOMAIN_NAME]" at bounding box center [676, 9] width 92 height 0
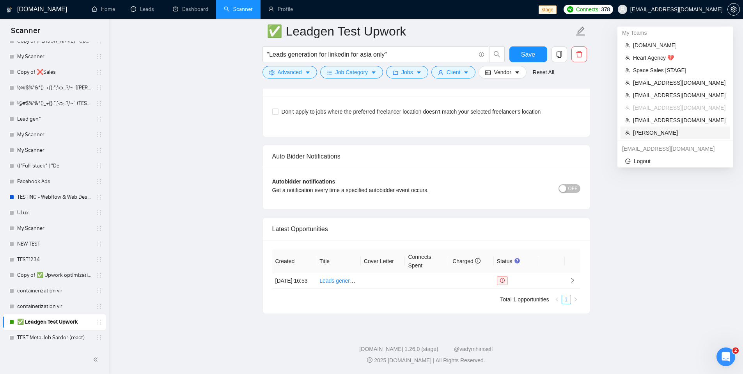
click at [646, 133] on span "[PERSON_NAME]" at bounding box center [679, 132] width 92 height 9
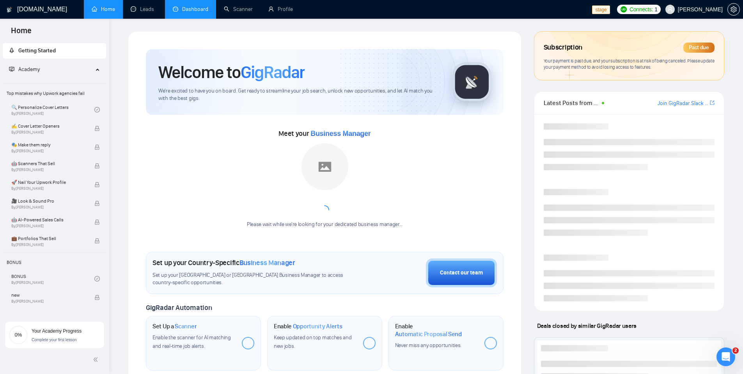
click at [186, 12] on link "Dashboard" at bounding box center [190, 9] width 35 height 7
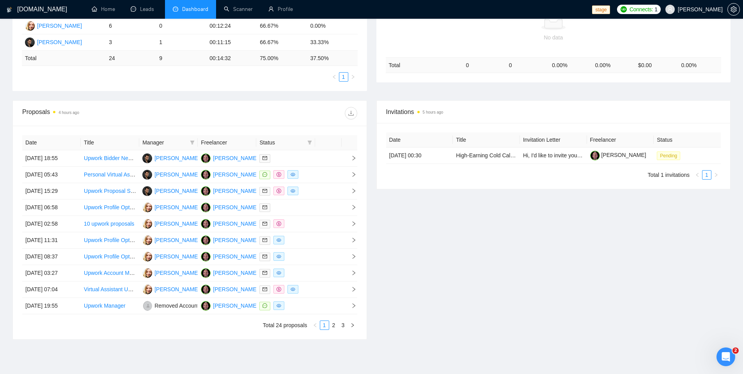
scroll to position [210, 0]
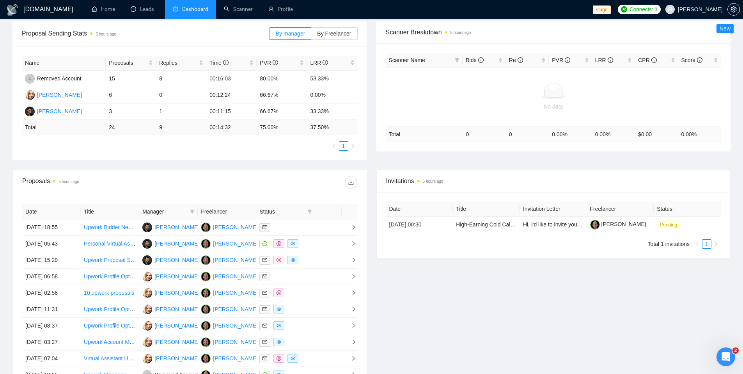
scroll to position [130, 0]
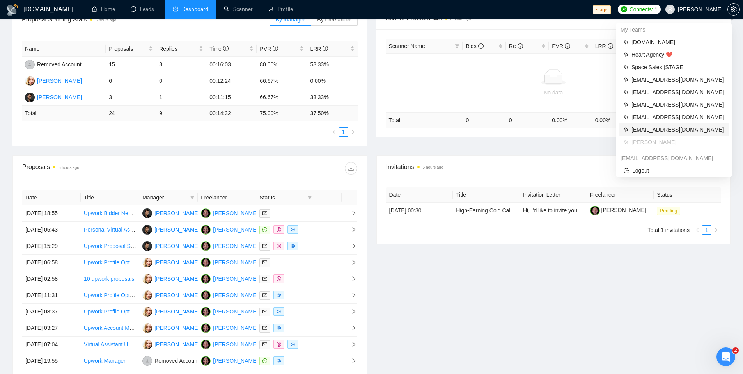
click at [653, 129] on span "[EMAIL_ADDRESS][DOMAIN_NAME]" at bounding box center [678, 129] width 92 height 9
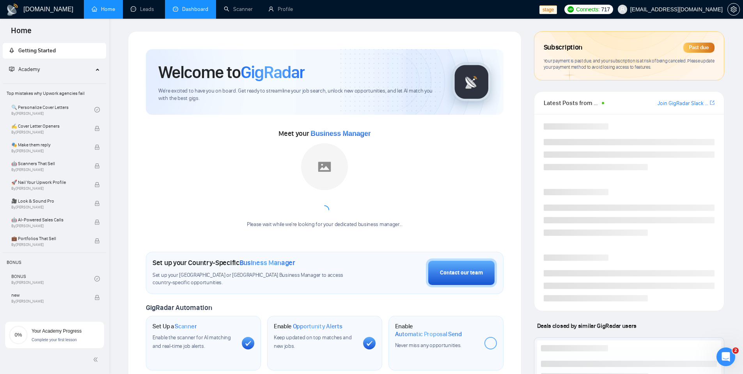
click at [194, 12] on link "Dashboard" at bounding box center [190, 9] width 35 height 7
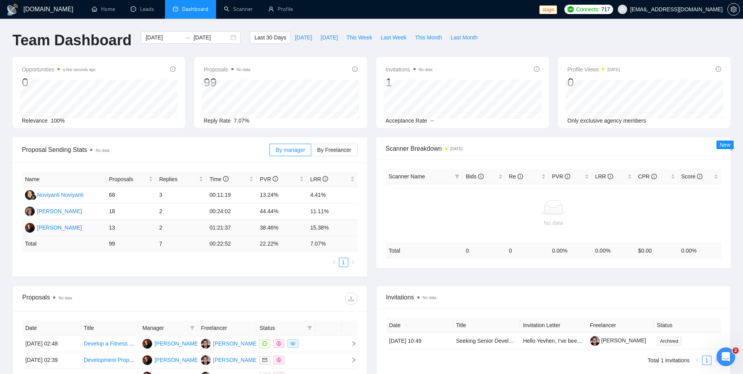
scroll to position [0, 0]
click at [295, 34] on span "[DATE]" at bounding box center [303, 37] width 17 height 9
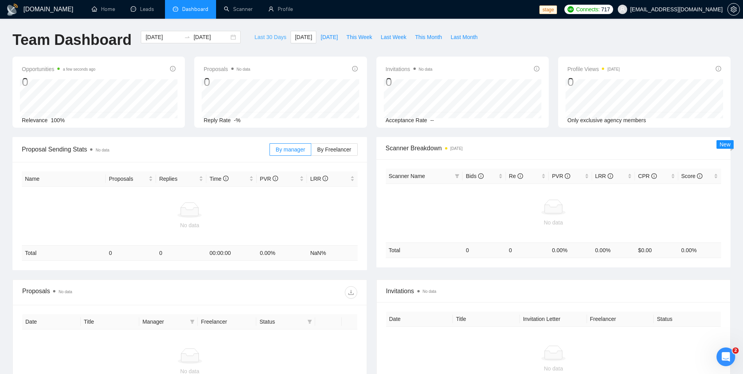
click at [271, 38] on span "Last 30 Days" at bounding box center [270, 37] width 32 height 9
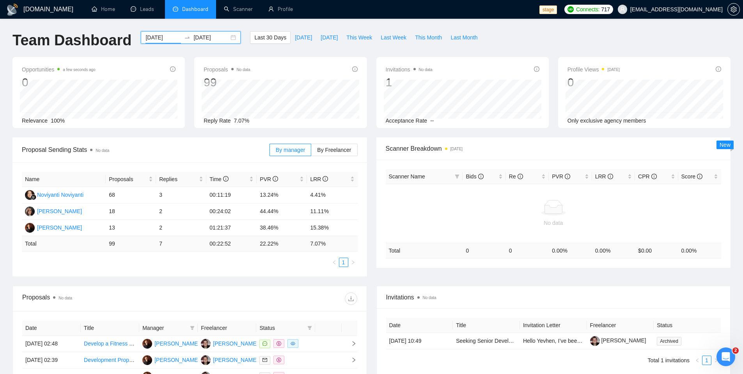
click at [163, 37] on input "[DATE]" at bounding box center [162, 37] width 35 height 9
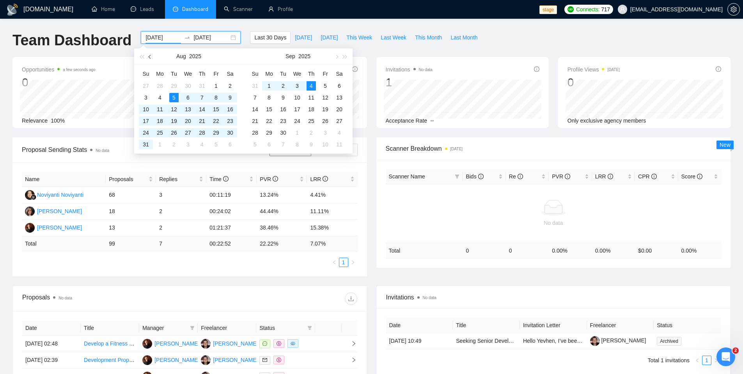
click at [149, 58] on button "button" at bounding box center [150, 56] width 9 height 16
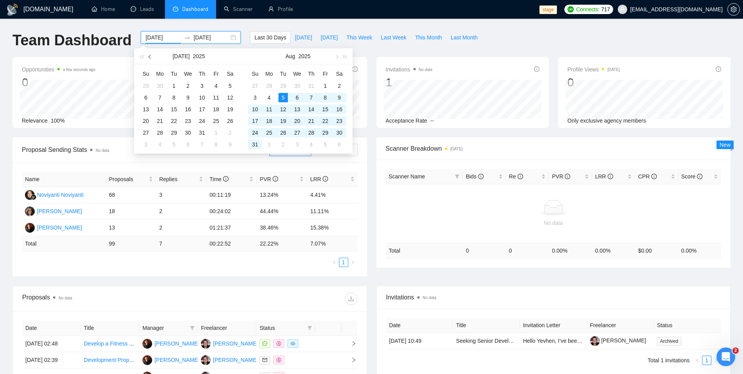
click at [149, 58] on button "button" at bounding box center [150, 56] width 9 height 16
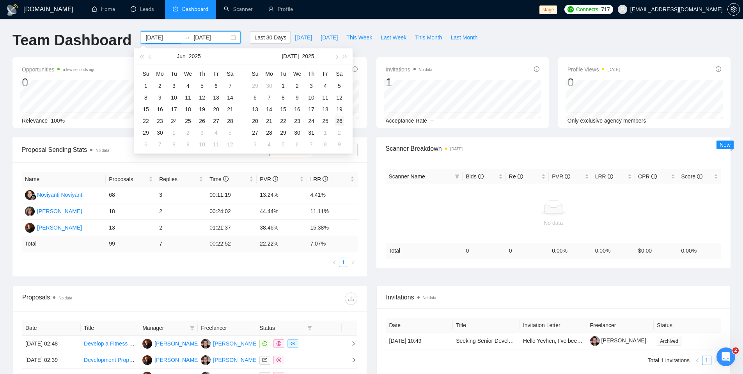
type input "[DATE]"
click at [342, 122] on div "26" at bounding box center [339, 120] width 9 height 9
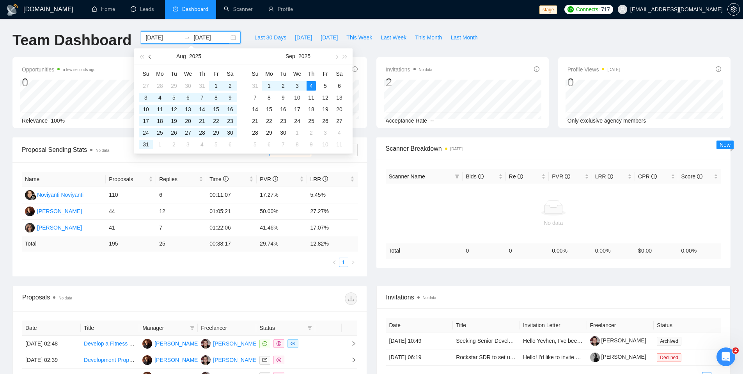
click at [149, 54] on button "button" at bounding box center [150, 56] width 9 height 16
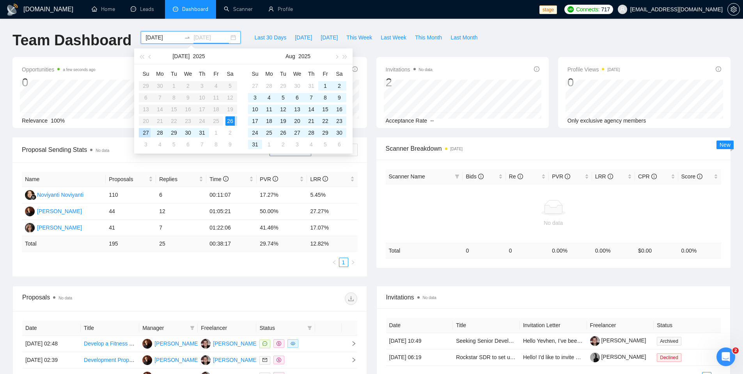
click at [149, 133] on div "27" at bounding box center [145, 132] width 9 height 9
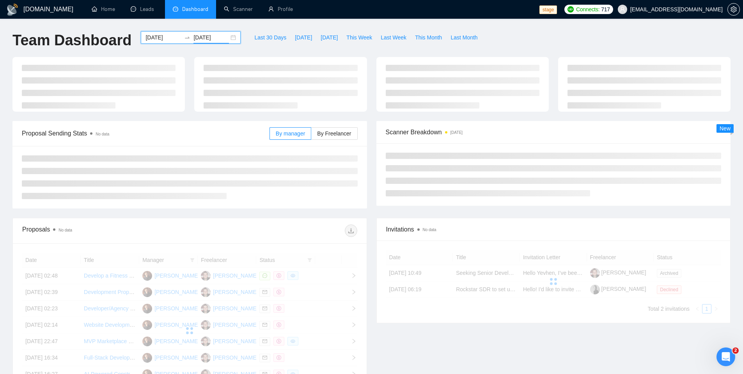
click at [328, 14] on ul "Home Leads Dashboard Scanner Profile" at bounding box center [310, 9] width 458 height 19
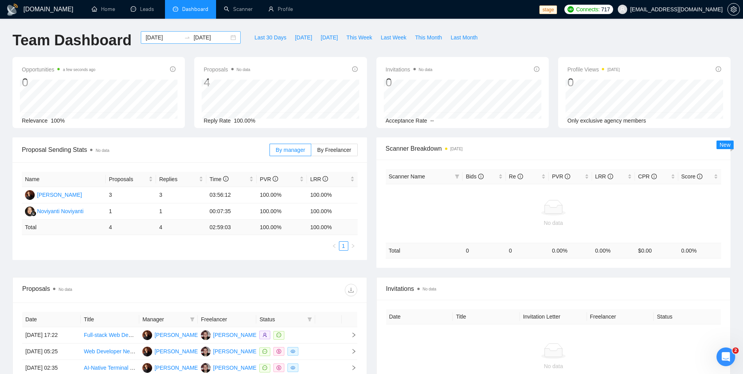
click at [206, 34] on input "[DATE]" at bounding box center [210, 37] width 35 height 9
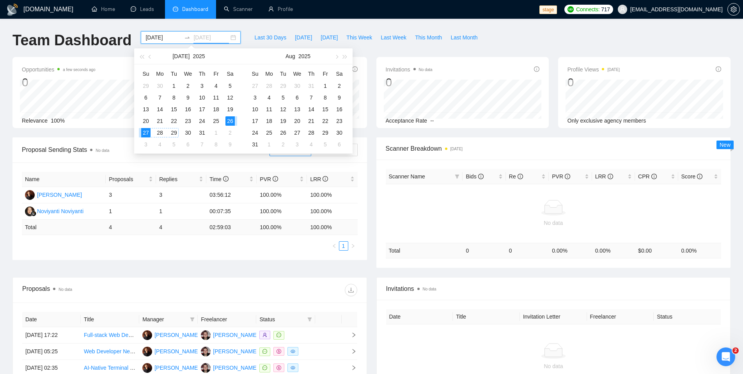
type input "[DATE]"
click at [177, 134] on div "29" at bounding box center [173, 132] width 9 height 9
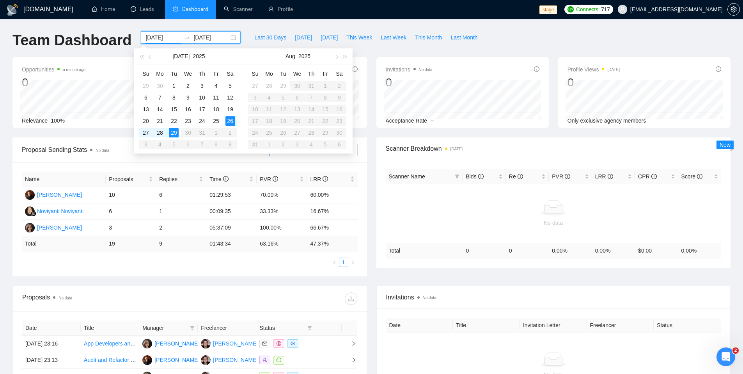
type input "[DATE]"
click at [173, 133] on div "29" at bounding box center [173, 132] width 9 height 9
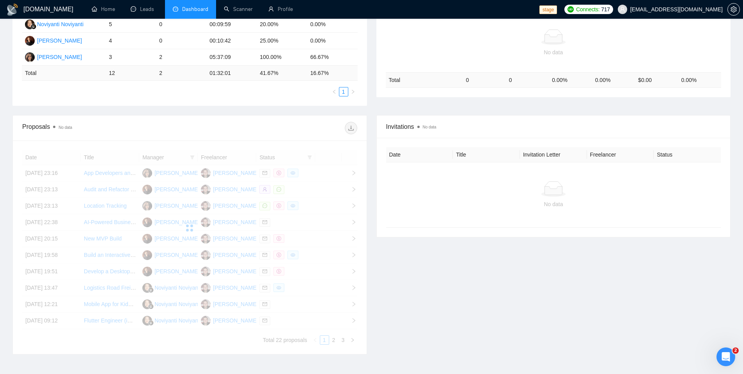
scroll to position [181, 0]
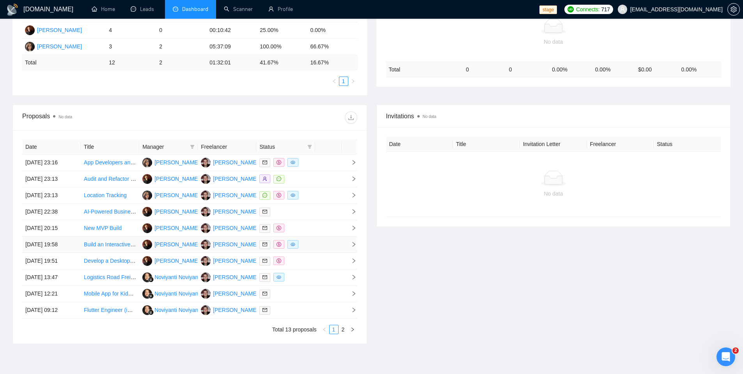
click at [312, 245] on td at bounding box center [285, 244] width 59 height 16
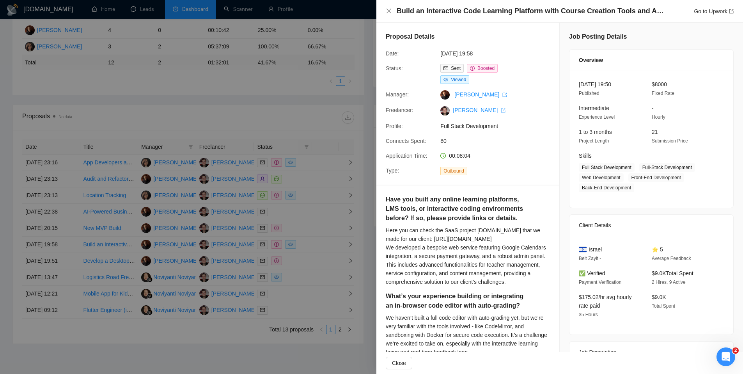
click at [312, 246] on div at bounding box center [371, 187] width 743 height 374
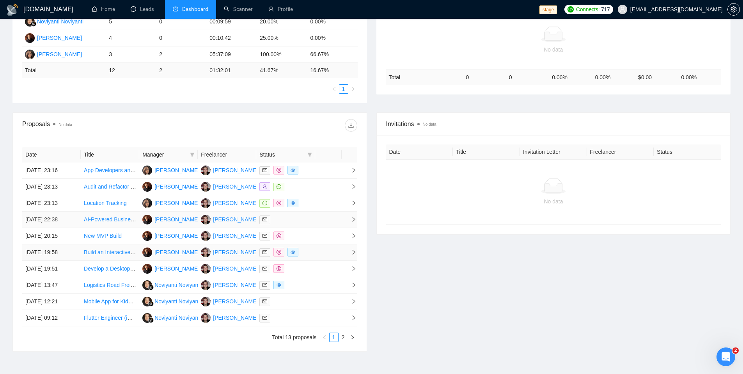
scroll to position [173, 0]
click at [316, 255] on td at bounding box center [328, 253] width 27 height 16
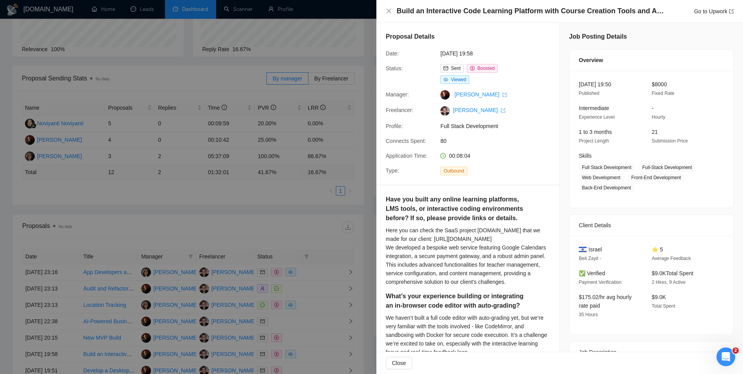
scroll to position [57, 0]
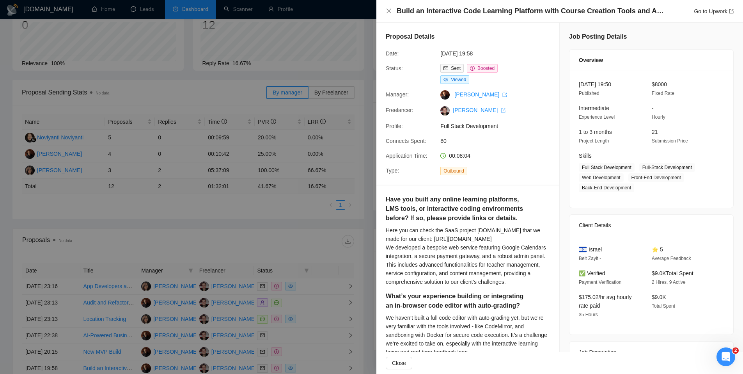
click at [273, 234] on div at bounding box center [371, 187] width 743 height 374
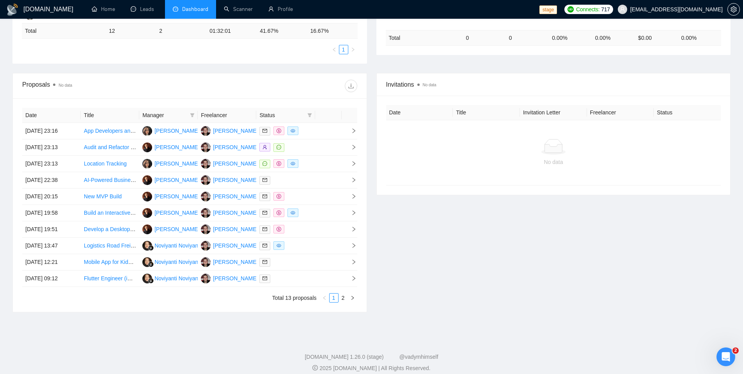
scroll to position [220, 0]
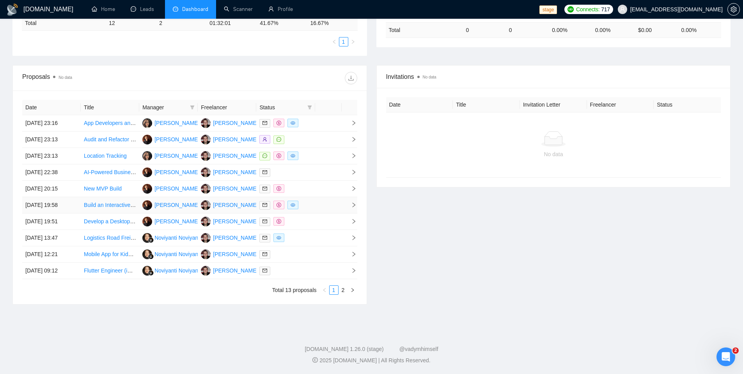
click at [321, 204] on td at bounding box center [328, 205] width 27 height 16
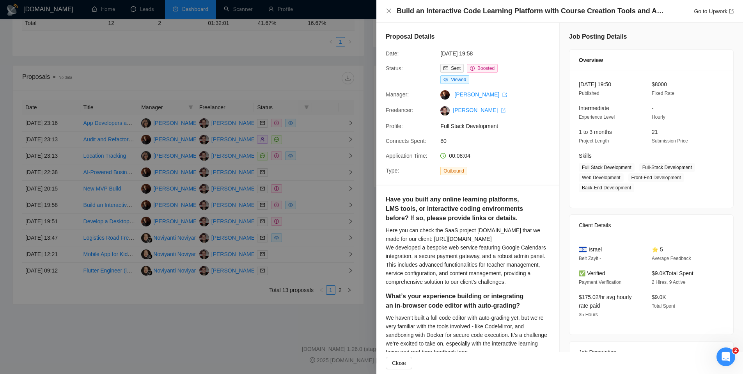
click at [215, 332] on div at bounding box center [371, 187] width 743 height 374
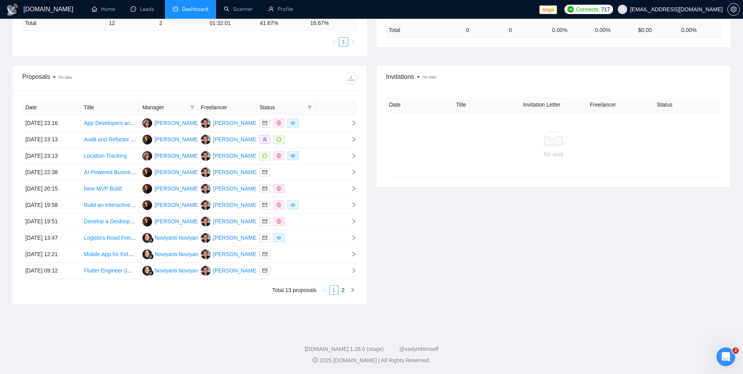
click at [334, 289] on link "1" at bounding box center [334, 290] width 9 height 9
click at [343, 289] on link "2" at bounding box center [343, 290] width 9 height 9
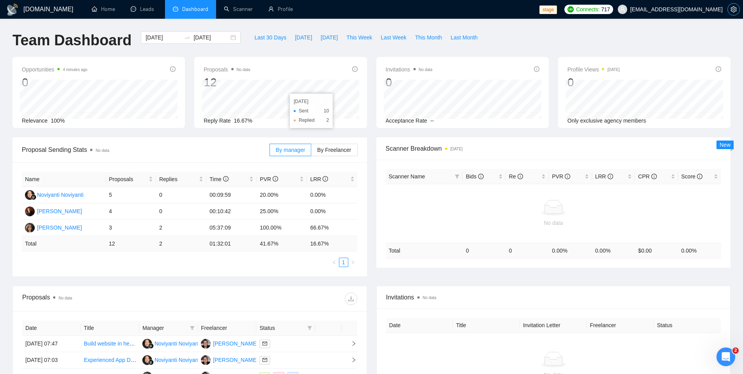
click at [731, 7] on icon "setting" at bounding box center [734, 9] width 6 height 6
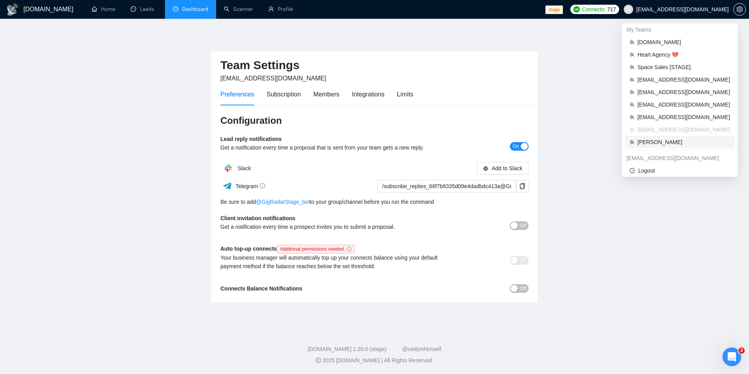
click at [658, 139] on span "[PERSON_NAME]" at bounding box center [683, 142] width 92 height 9
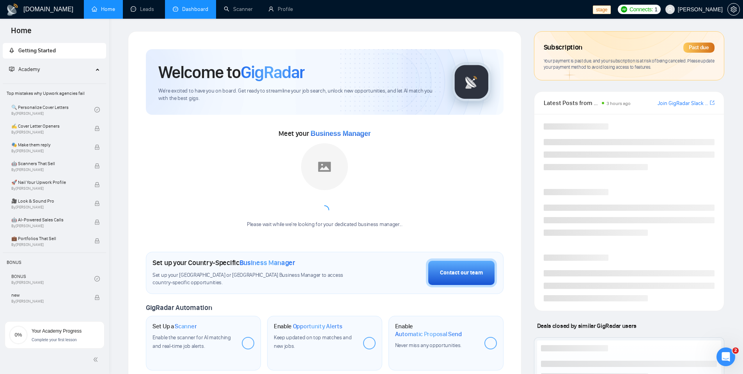
click at [199, 12] on link "Dashboard" at bounding box center [190, 9] width 35 height 7
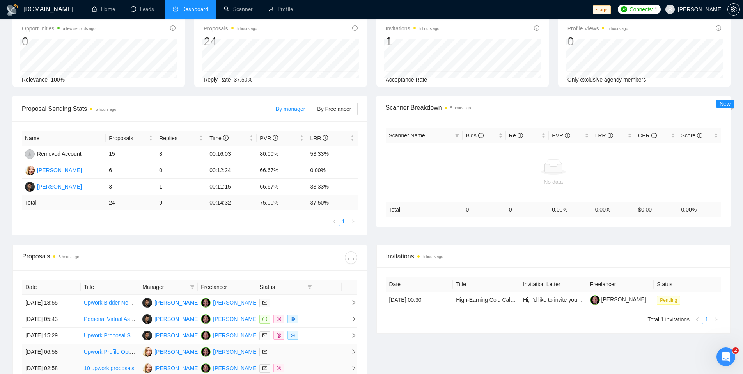
scroll to position [125, 0]
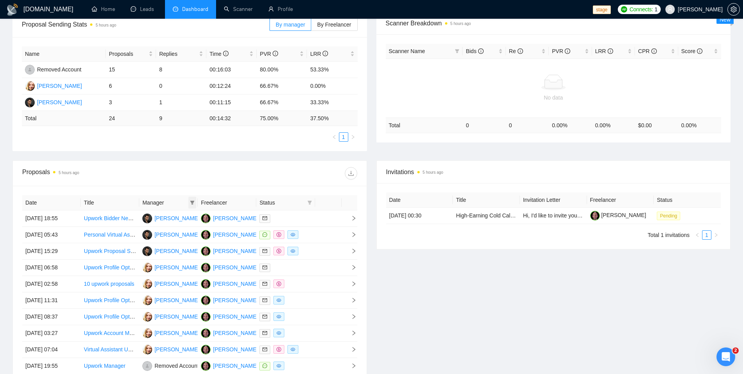
click at [193, 202] on icon "filter" at bounding box center [192, 202] width 5 height 5
click at [170, 179] on div "Proposals 5 hours ago" at bounding box center [105, 173] width 167 height 12
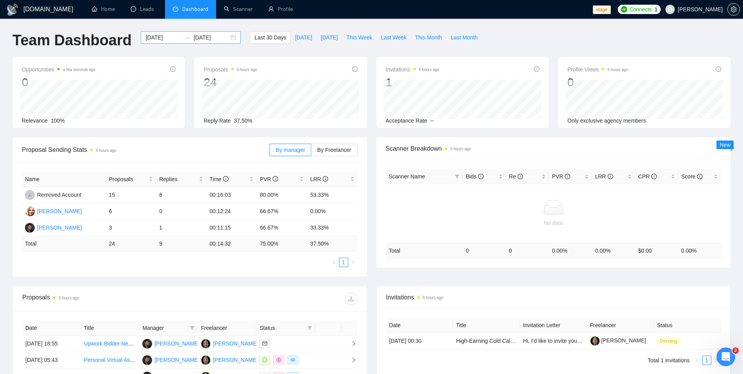
click at [159, 36] on input "2025-08-05" at bounding box center [162, 37] width 35 height 9
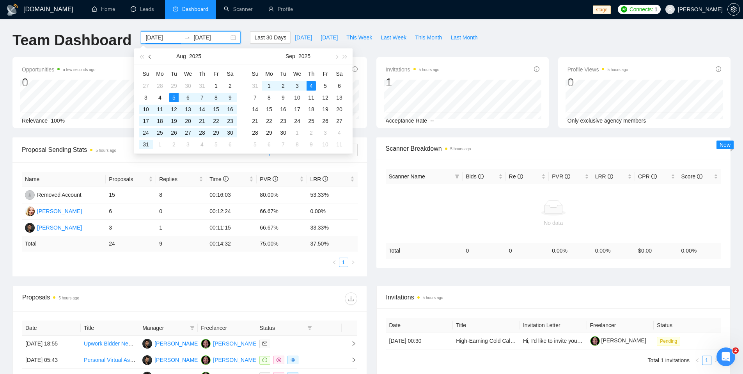
click at [151, 56] on span "button" at bounding box center [151, 57] width 4 height 4
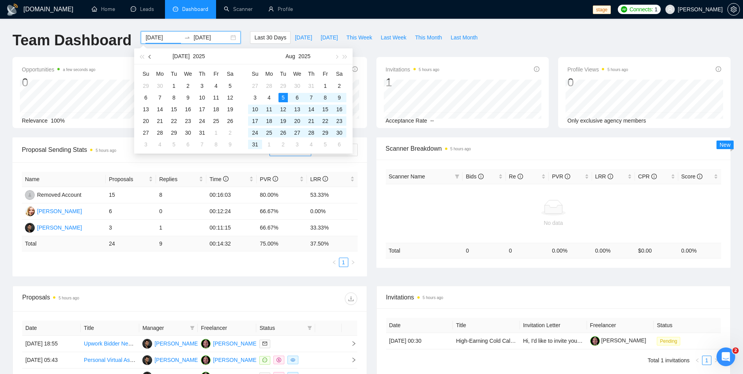
click at [151, 56] on span "button" at bounding box center [151, 57] width 4 height 4
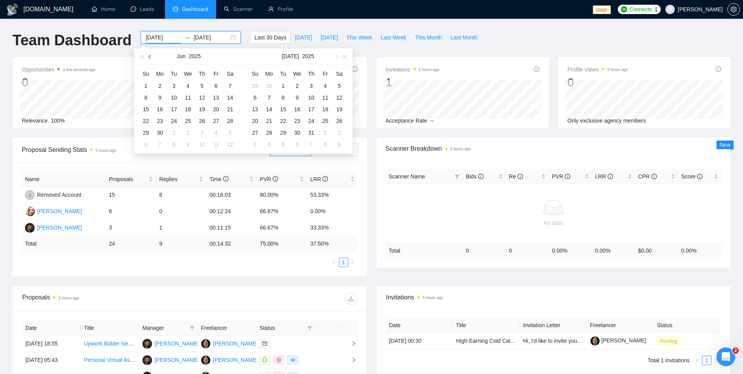
click at [151, 56] on span "button" at bounding box center [151, 57] width 4 height 4
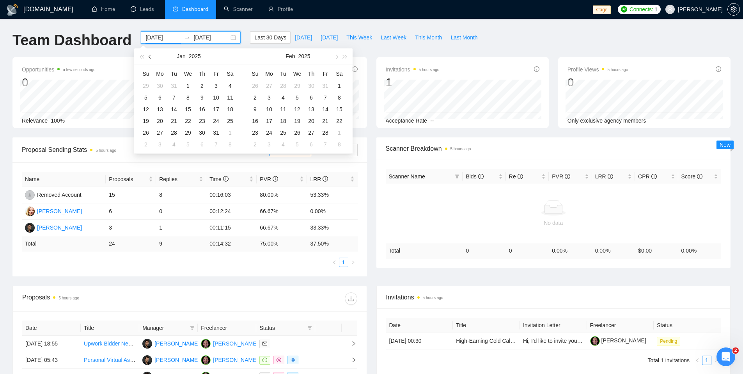
click at [151, 56] on span "button" at bounding box center [151, 57] width 4 height 4
click at [195, 58] on button "2024" at bounding box center [194, 56] width 12 height 16
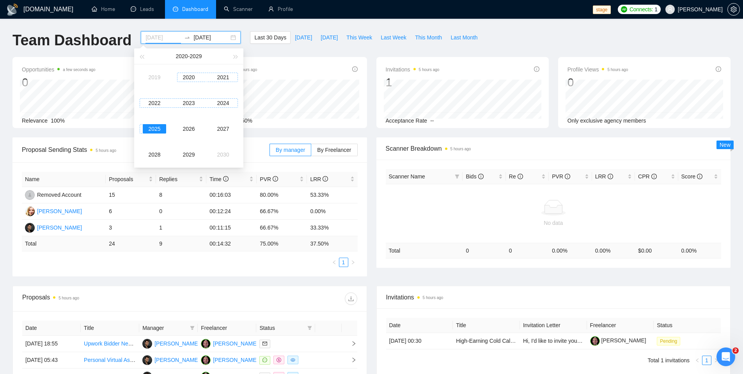
click at [191, 78] on div "2020" at bounding box center [188, 77] width 23 height 9
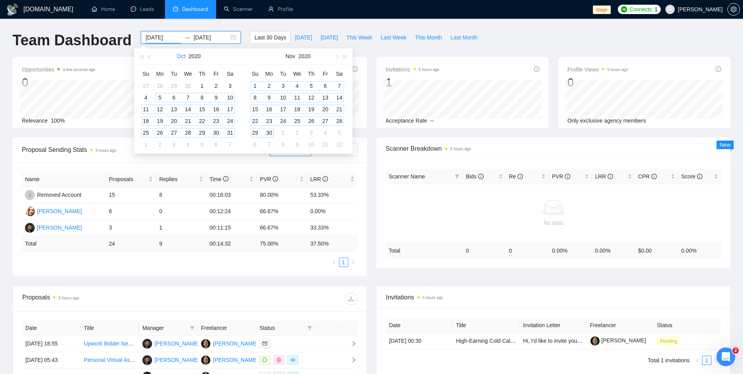
click at [177, 56] on button "Oct" at bounding box center [181, 56] width 9 height 16
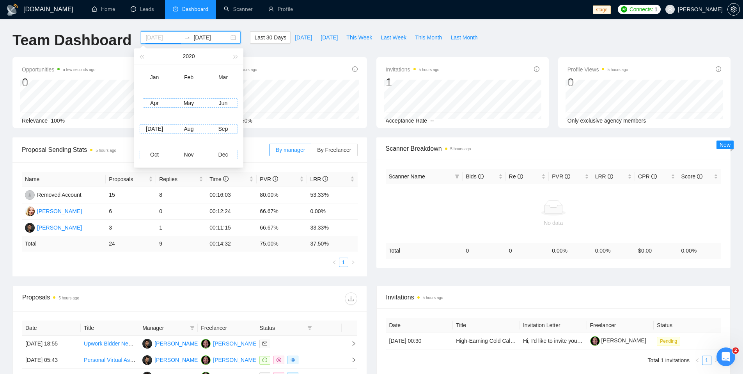
click at [156, 102] on div "Apr" at bounding box center [154, 102] width 23 height 9
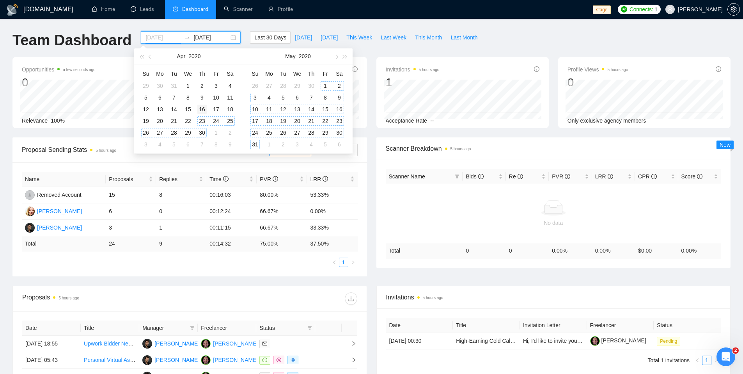
type input "2020-04-16"
click at [201, 111] on div "16" at bounding box center [201, 109] width 9 height 9
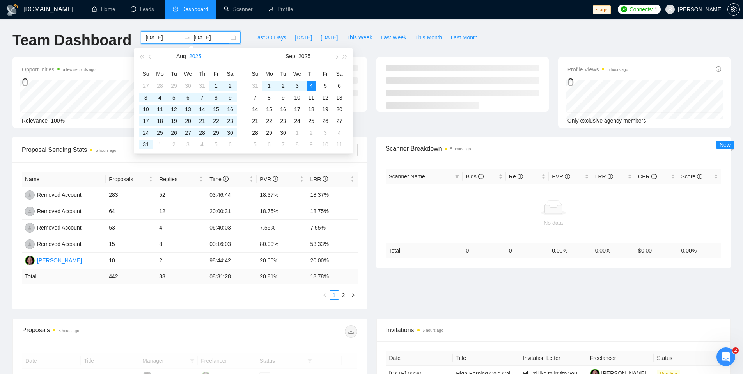
click at [197, 57] on button "2025" at bounding box center [195, 56] width 12 height 16
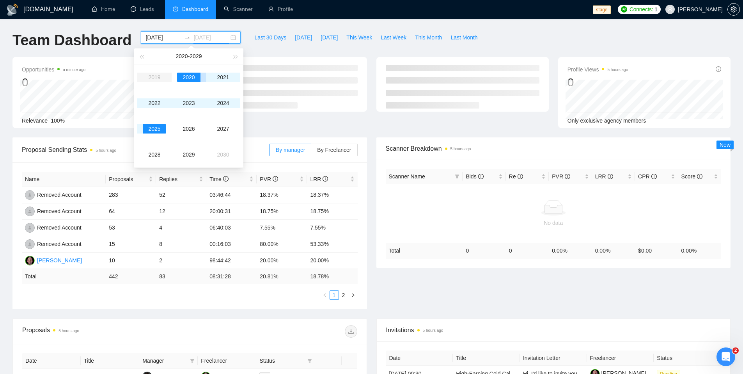
click at [193, 77] on div "2020" at bounding box center [188, 77] width 23 height 9
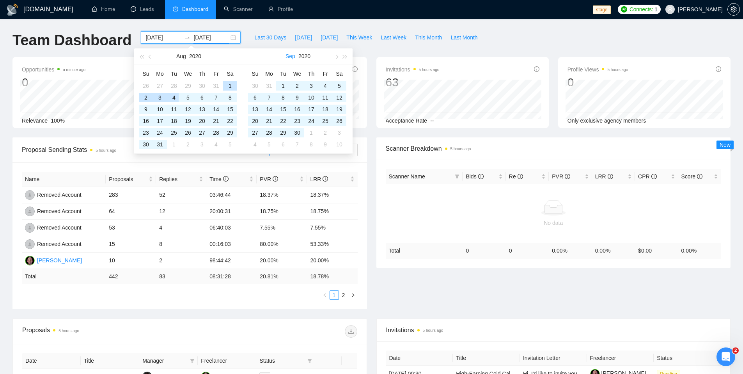
click at [289, 57] on button "Sep" at bounding box center [291, 56] width 10 height 16
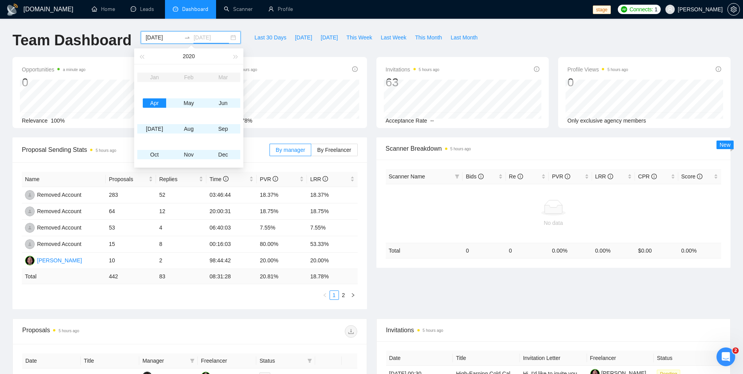
click at [159, 106] on div "Apr" at bounding box center [154, 102] width 23 height 9
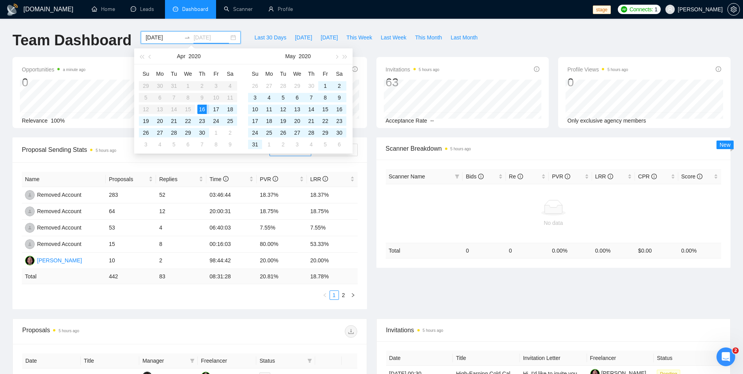
click at [201, 110] on div "16" at bounding box center [201, 109] width 9 height 9
click at [205, 109] on div "16" at bounding box center [201, 109] width 9 height 9
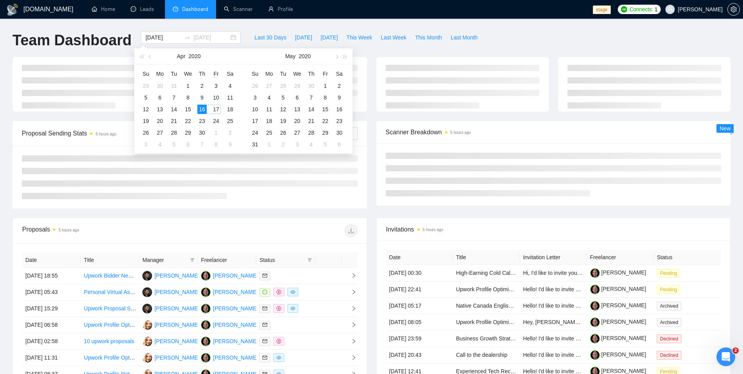
type input "2020-04-16"
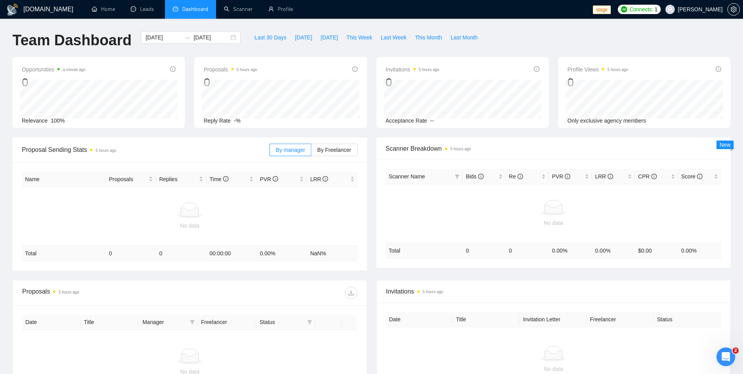
click at [393, 49] on div "Last 30 Days Today Yesterday This Week Last Week This Month Last Month" at bounding box center [365, 44] width 241 height 26
click at [172, 38] on input "2020-04-16" at bounding box center [162, 37] width 35 height 9
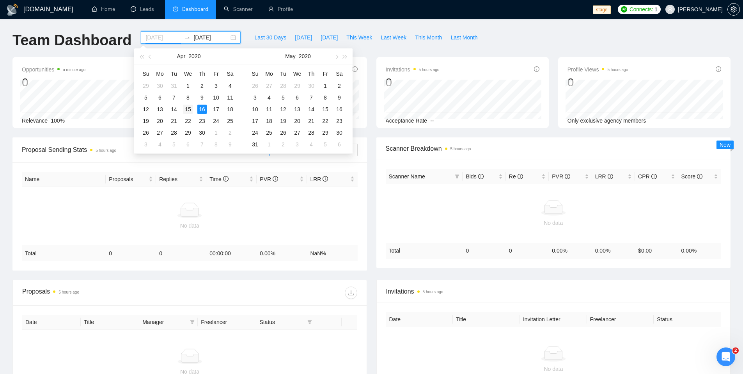
type input "2020-04-15"
click at [192, 109] on div "15" at bounding box center [187, 109] width 9 height 9
click at [216, 39] on input "2020-04-16" at bounding box center [210, 37] width 35 height 9
type input "2020-04-17"
click at [214, 111] on div "17" at bounding box center [215, 109] width 9 height 9
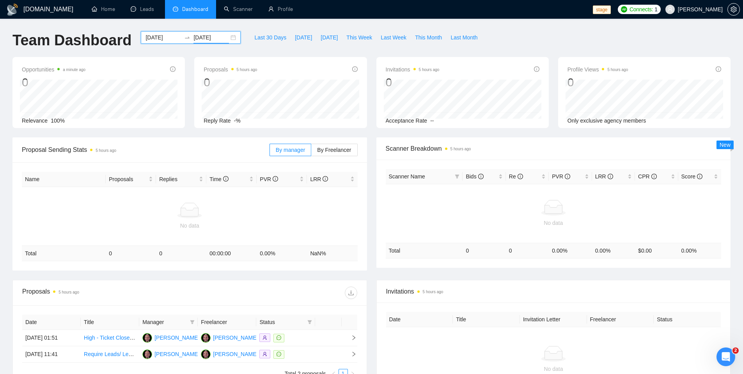
click at [159, 39] on input "2020-04-15" at bounding box center [162, 37] width 35 height 9
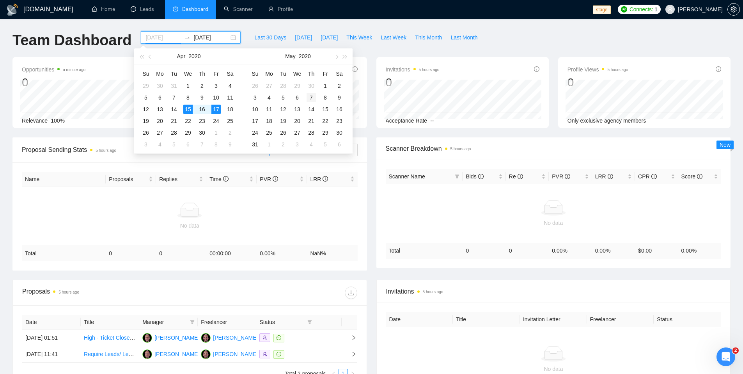
type input "[DATE]"
click at [309, 98] on div "7" at bounding box center [311, 97] width 9 height 9
type input "[DATE]"
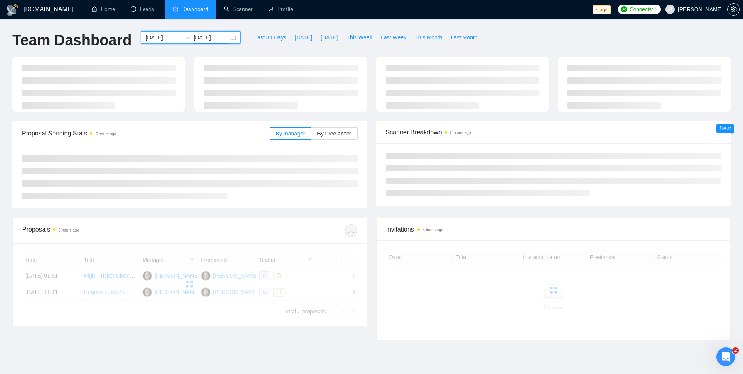
click at [344, 11] on ul "Home Leads Dashboard Scanner Profile" at bounding box center [337, 9] width 512 height 19
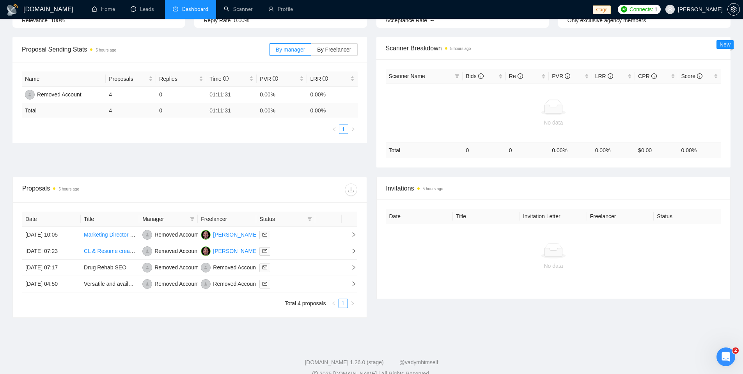
scroll to position [114, 0]
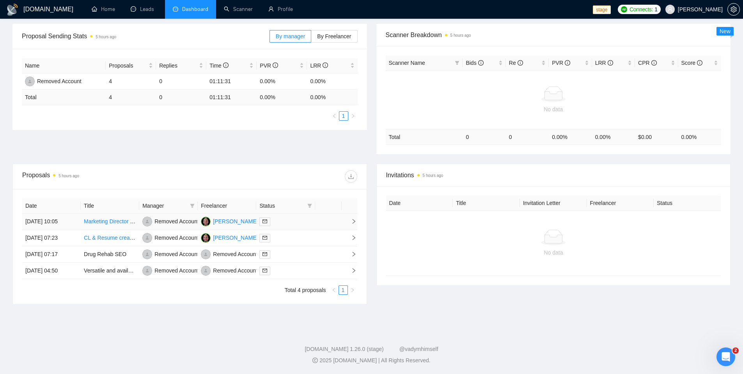
click at [296, 224] on div at bounding box center [285, 221] width 52 height 9
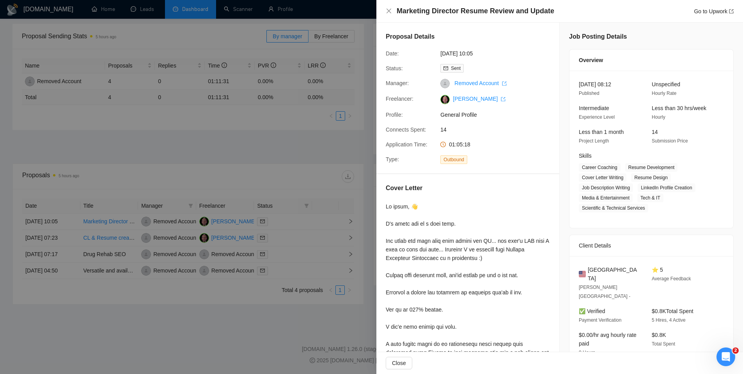
click at [293, 225] on div at bounding box center [371, 187] width 743 height 374
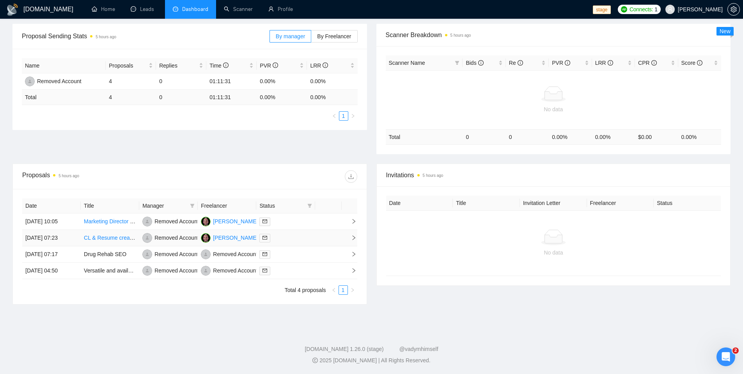
click at [291, 240] on div at bounding box center [285, 237] width 52 height 9
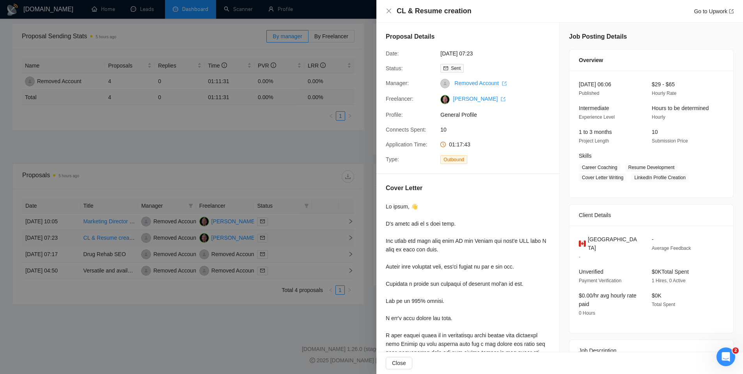
click at [291, 240] on div at bounding box center [371, 187] width 743 height 374
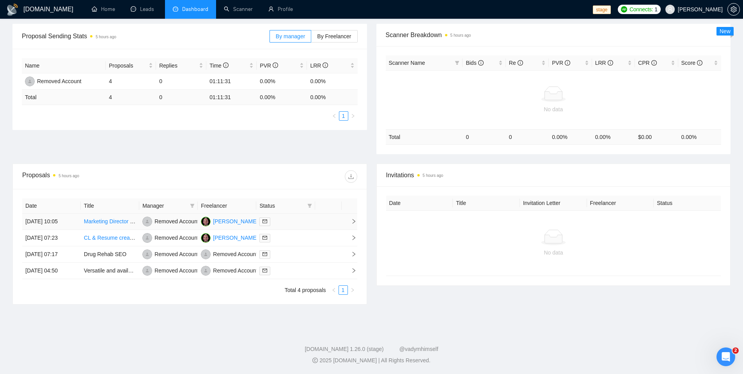
click at [291, 221] on div at bounding box center [285, 221] width 52 height 9
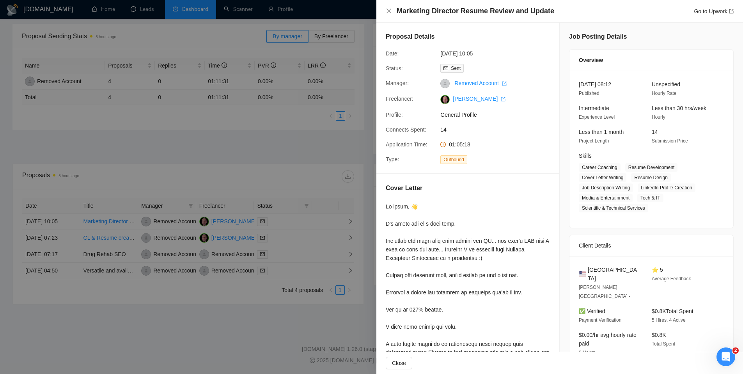
click at [288, 239] on div at bounding box center [371, 187] width 743 height 374
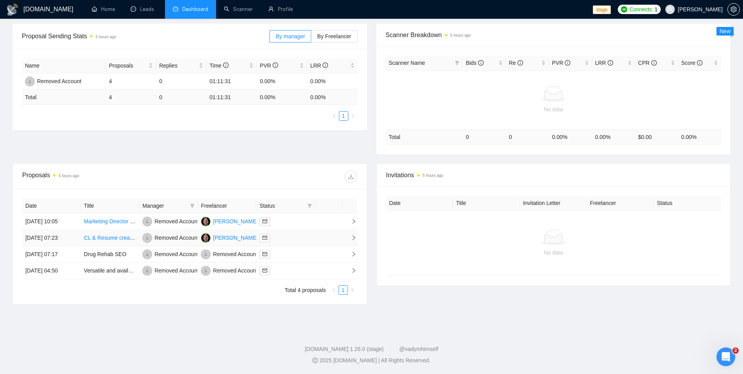
click at [288, 239] on div at bounding box center [285, 237] width 52 height 9
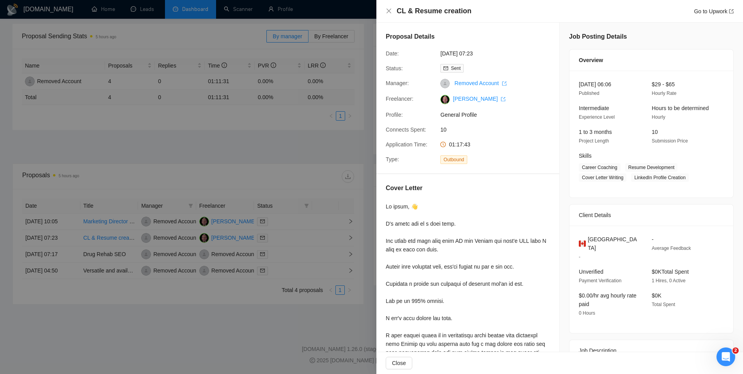
click at [288, 239] on div at bounding box center [371, 187] width 743 height 374
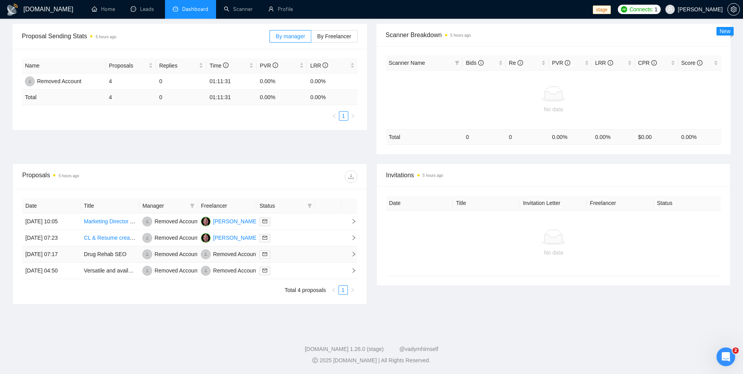
click at [288, 257] on div at bounding box center [285, 254] width 52 height 9
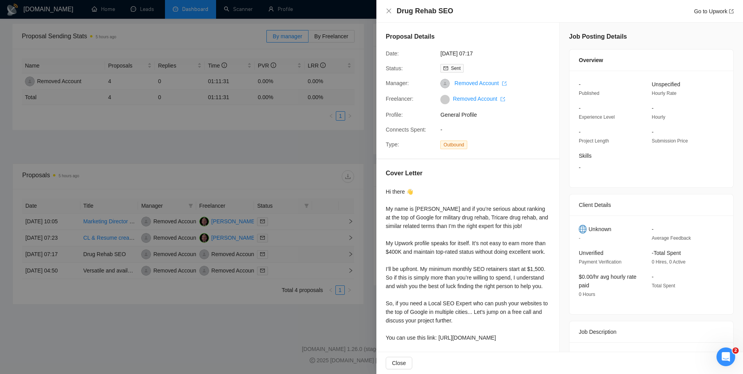
click at [287, 257] on div at bounding box center [371, 187] width 743 height 374
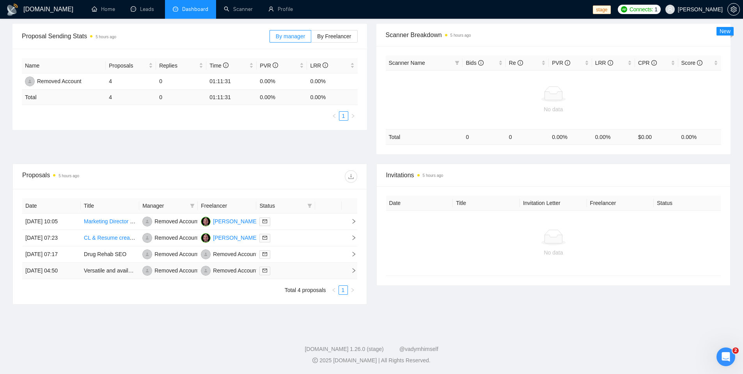
click at [286, 273] on div at bounding box center [285, 270] width 52 height 9
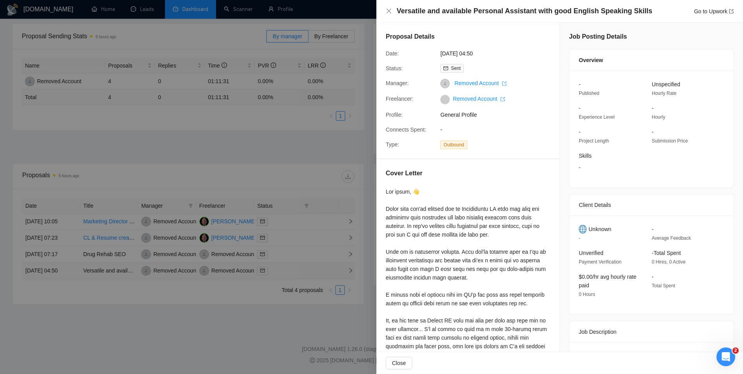
click at [286, 273] on div at bounding box center [371, 187] width 743 height 374
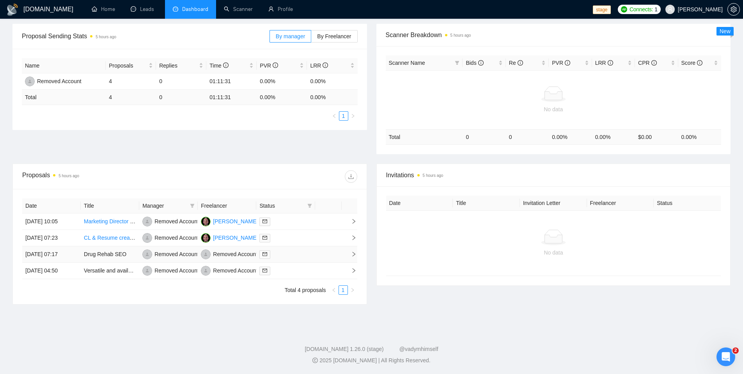
click at [286, 256] on div at bounding box center [285, 254] width 52 height 9
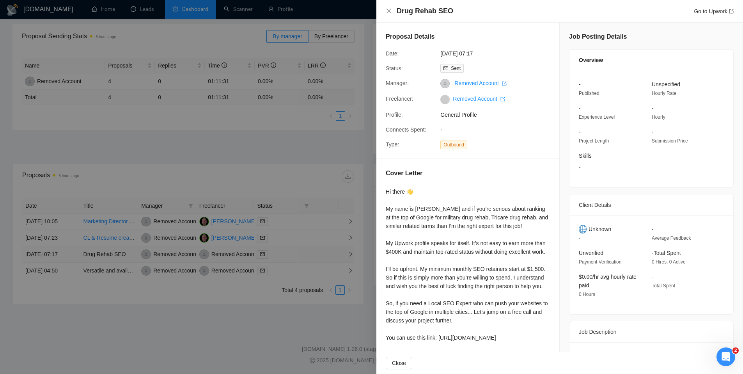
click at [286, 256] on div at bounding box center [371, 187] width 743 height 374
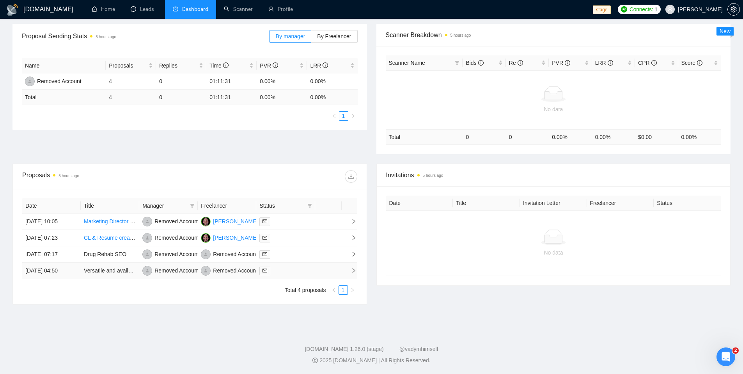
click at [284, 271] on div at bounding box center [285, 270] width 52 height 9
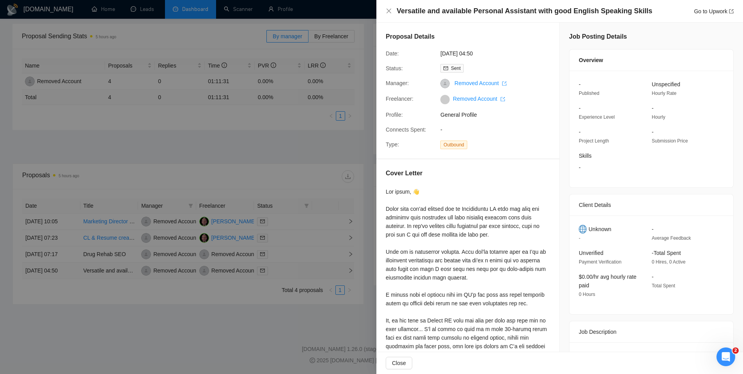
click at [284, 271] on div at bounding box center [371, 187] width 743 height 374
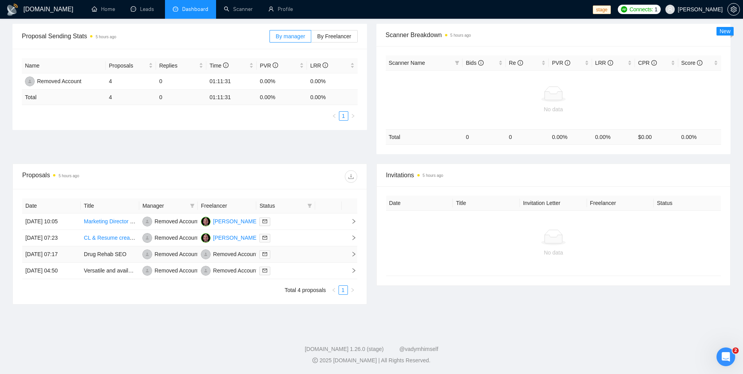
click at [287, 250] on div at bounding box center [285, 254] width 52 height 9
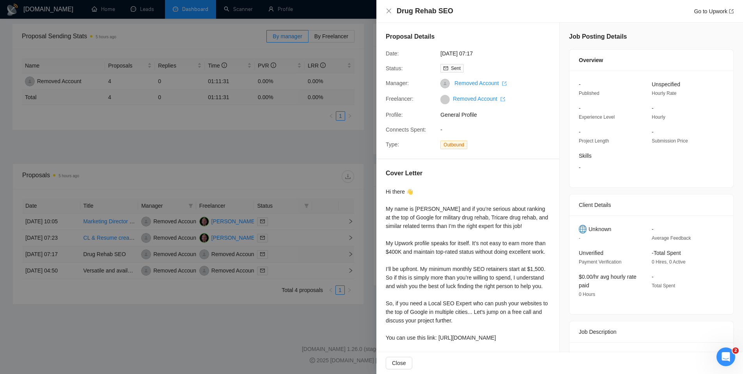
click at [287, 250] on div at bounding box center [371, 187] width 743 height 374
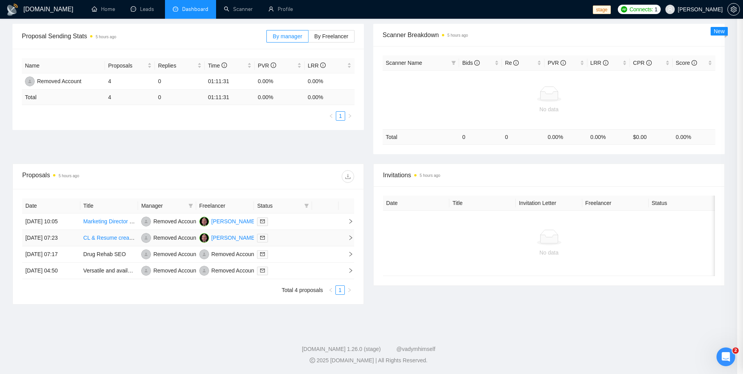
click at [287, 240] on div at bounding box center [283, 237] width 52 height 9
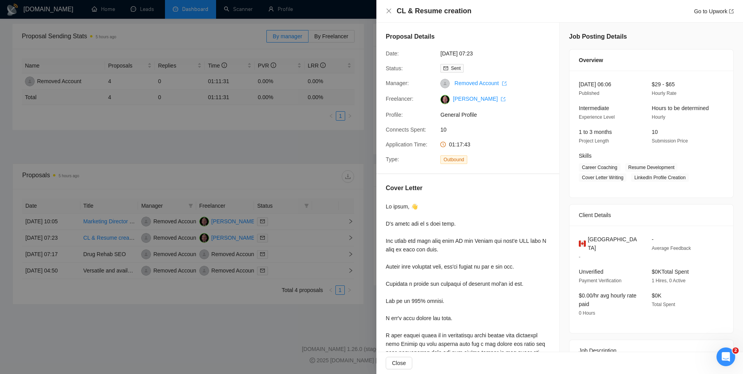
click at [260, 138] on div at bounding box center [371, 187] width 743 height 374
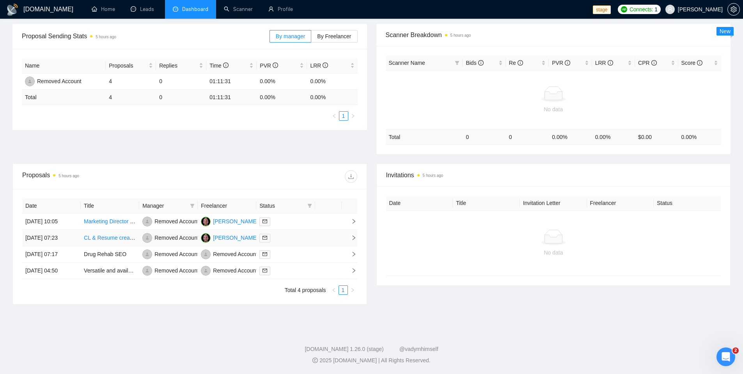
click at [304, 245] on td at bounding box center [285, 238] width 59 height 16
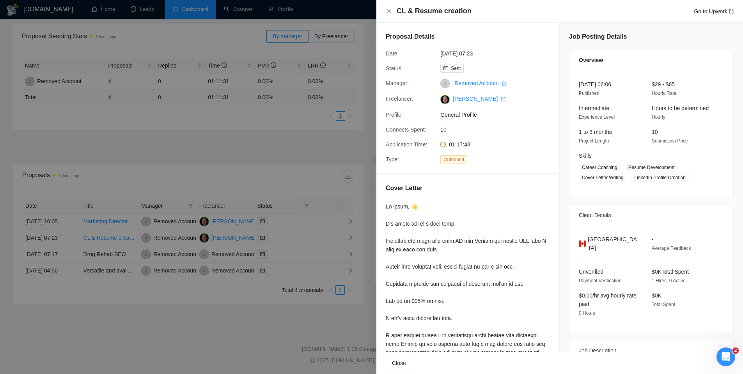
click at [303, 243] on div at bounding box center [371, 187] width 743 height 374
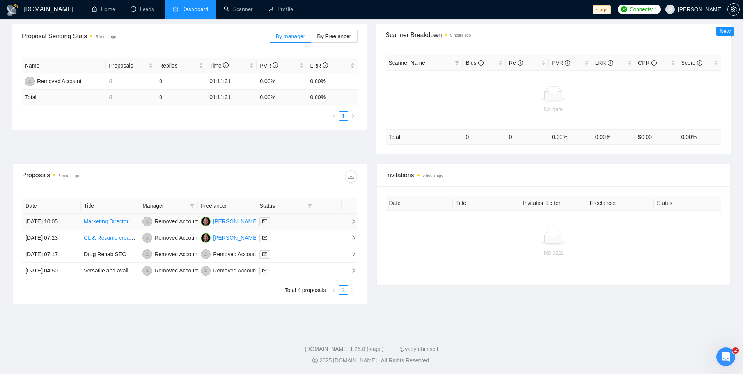
click at [318, 223] on td at bounding box center [328, 221] width 27 height 16
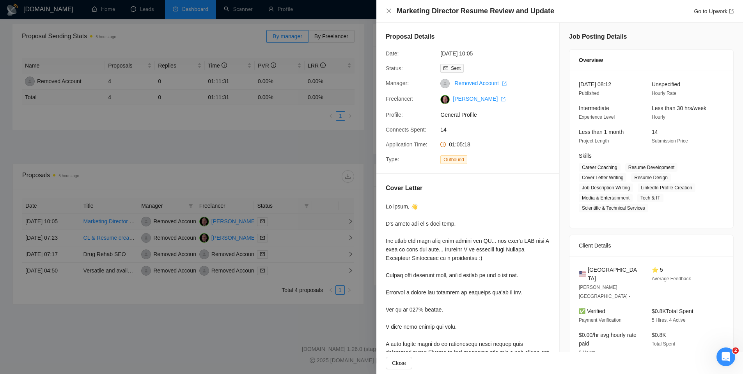
click at [318, 223] on div at bounding box center [371, 187] width 743 height 374
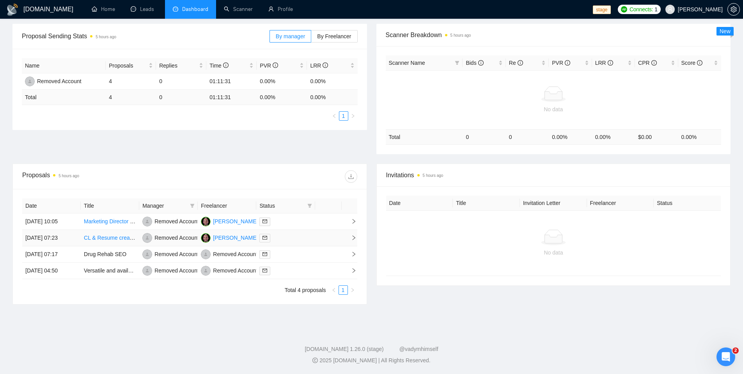
click at [314, 243] on td at bounding box center [285, 238] width 59 height 16
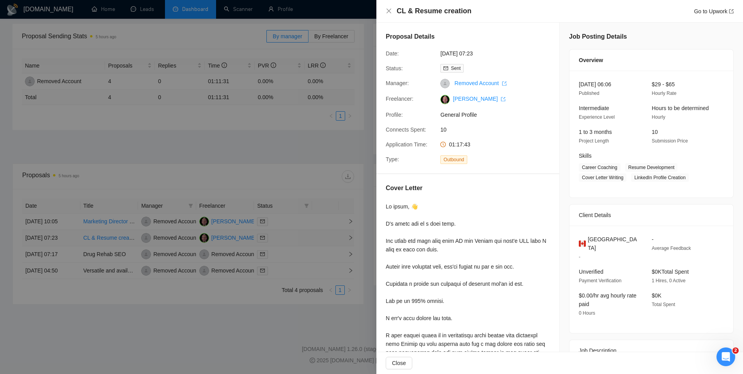
click at [314, 243] on div at bounding box center [371, 187] width 743 height 374
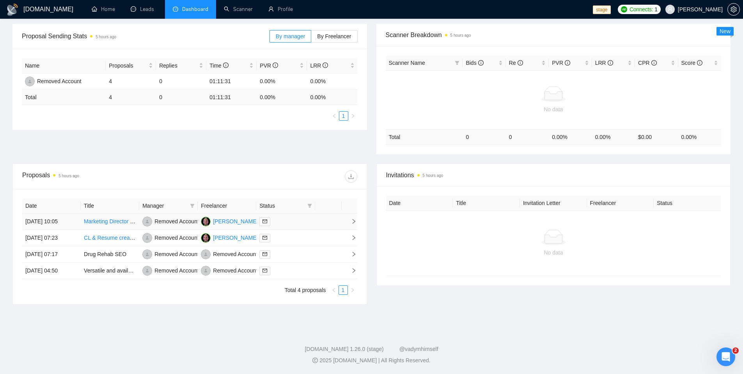
click at [312, 225] on td at bounding box center [285, 221] width 59 height 16
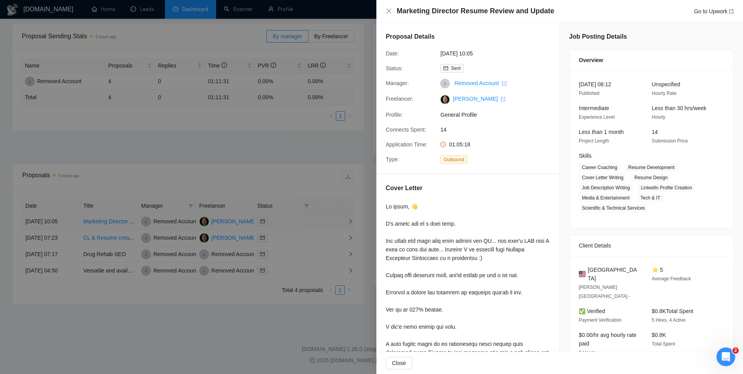
click at [312, 225] on div at bounding box center [371, 187] width 743 height 374
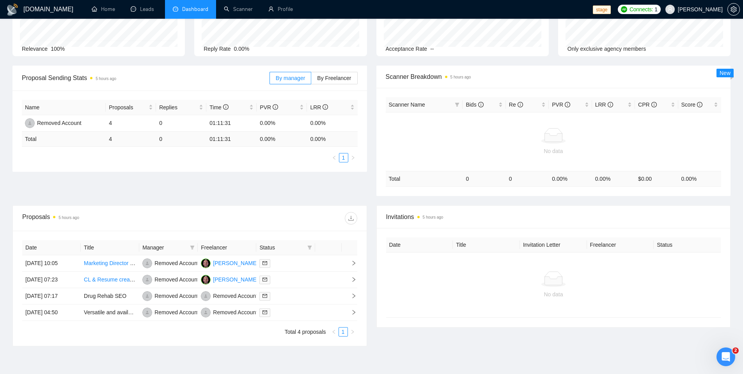
scroll to position [33, 0]
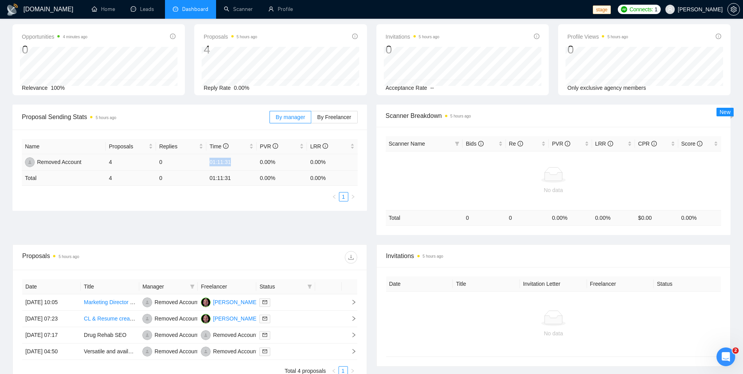
drag, startPoint x: 236, startPoint y: 162, endPoint x: 218, endPoint y: 221, distance: 61.4
click at [205, 163] on tr "Removed Account 4 0 01:11:31 0.00% 0.00%" at bounding box center [190, 162] width 336 height 16
click at [220, 234] on div "Proposal Sending Stats 5 hours ago By manager By Freelancer Name Proposals Repl…" at bounding box center [371, 175] width 727 height 140
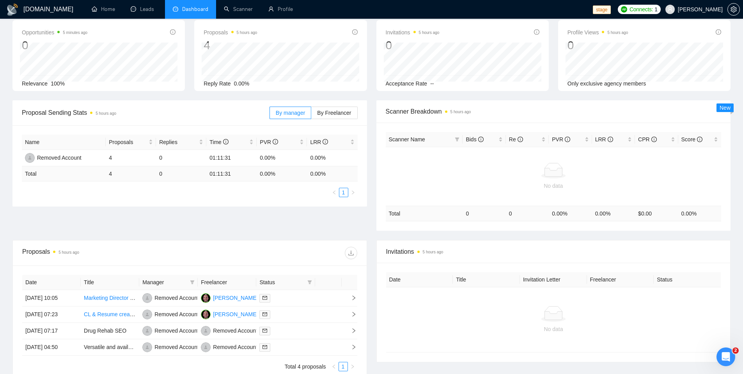
scroll to position [44, 0]
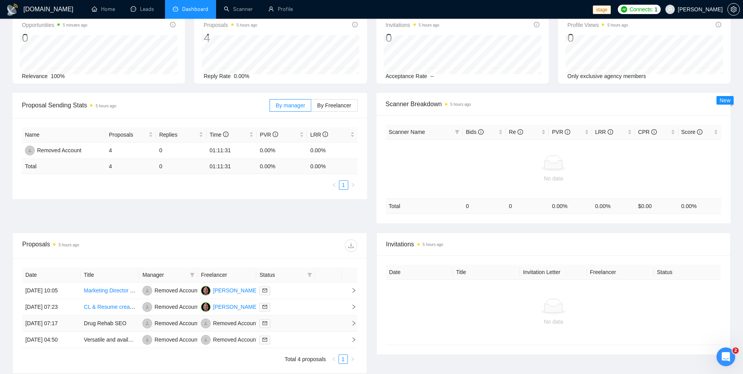
click at [311, 325] on div at bounding box center [285, 323] width 52 height 9
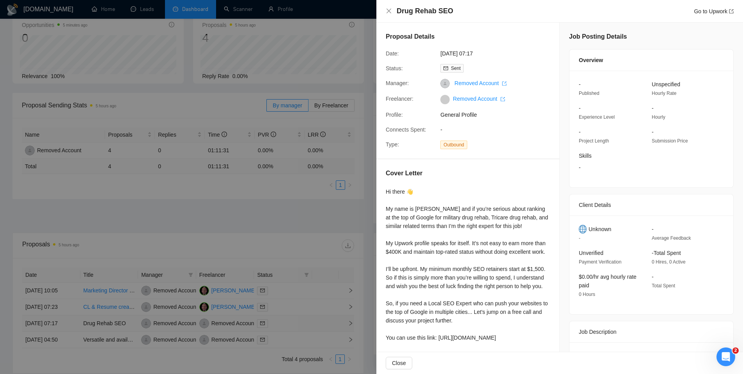
click at [311, 325] on div at bounding box center [371, 187] width 743 height 374
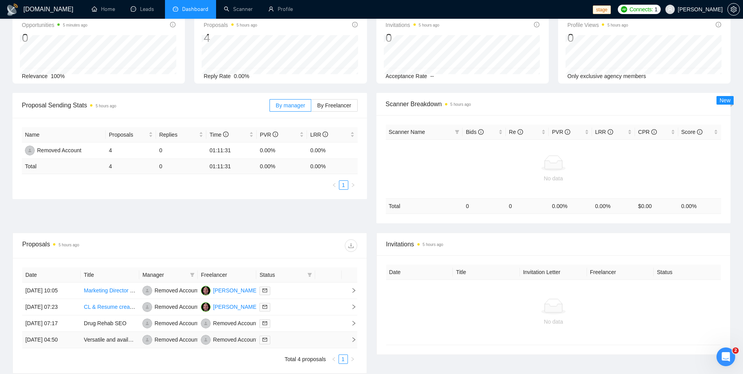
click at [312, 340] on td at bounding box center [285, 340] width 59 height 16
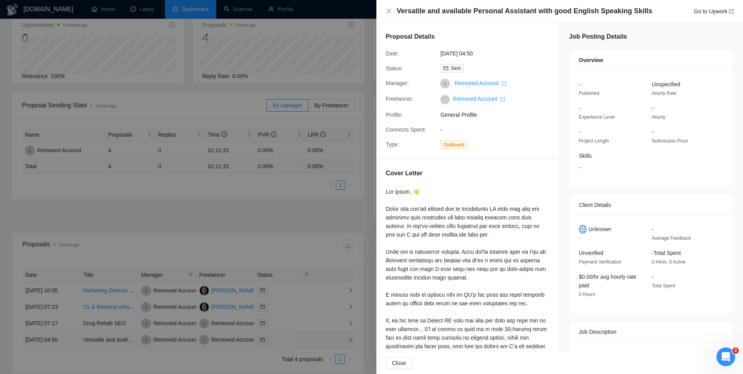
click at [312, 340] on div at bounding box center [371, 187] width 743 height 374
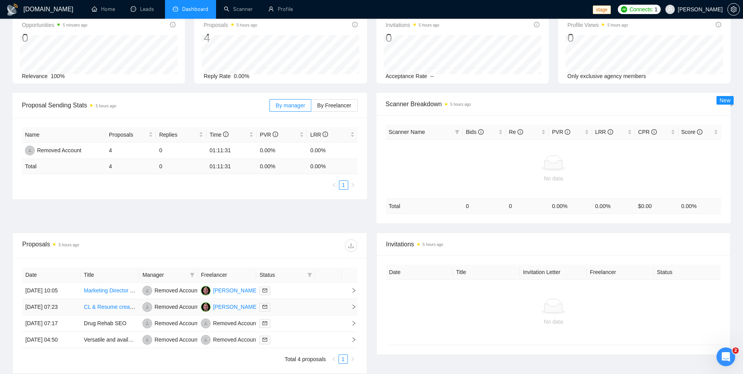
click at [308, 309] on div at bounding box center [285, 306] width 52 height 9
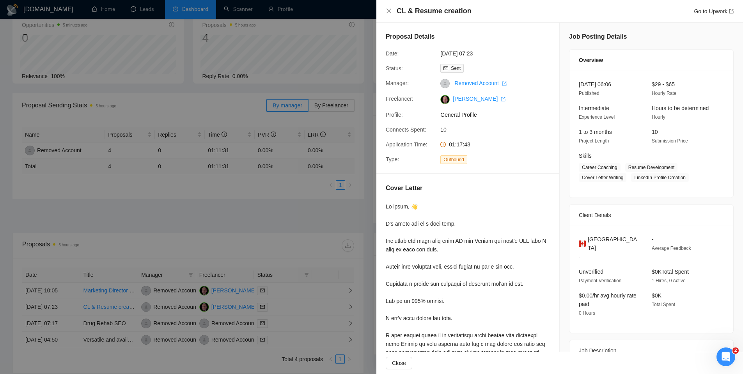
click at [307, 308] on div at bounding box center [371, 187] width 743 height 374
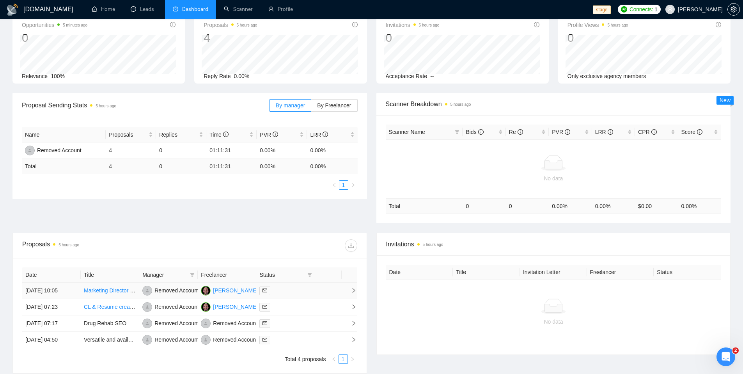
click at [306, 292] on div at bounding box center [285, 290] width 52 height 9
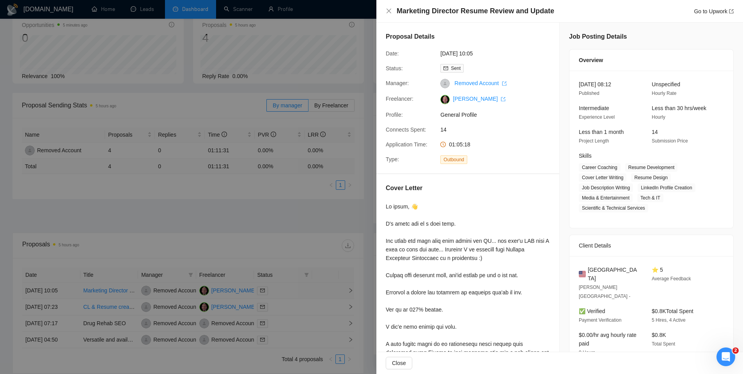
click at [306, 292] on div at bounding box center [371, 187] width 743 height 374
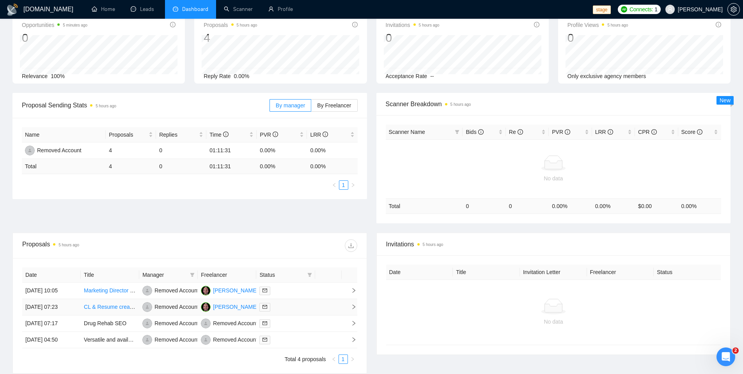
click at [308, 312] on td at bounding box center [285, 307] width 59 height 16
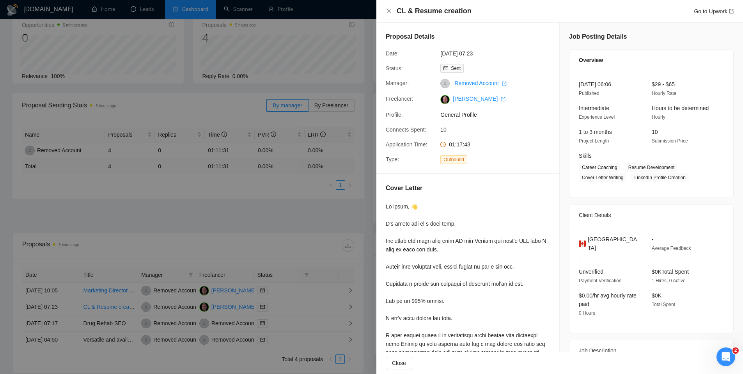
click at [240, 247] on div at bounding box center [371, 187] width 743 height 374
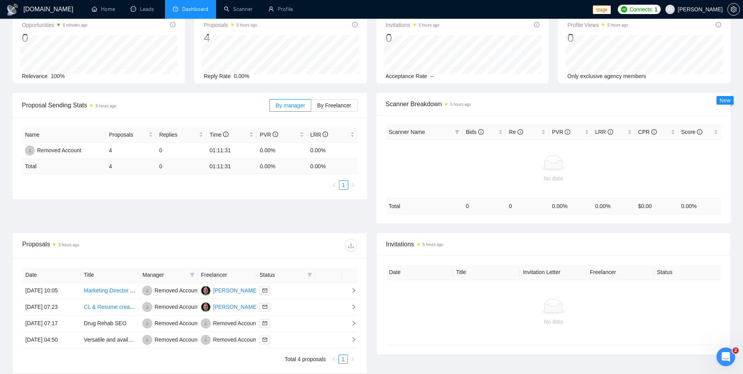
click at [230, 221] on div "Proposal Sending Stats 5 hours ago By manager By Freelancer Name Proposals Repl…" at bounding box center [371, 163] width 727 height 140
click at [300, 294] on div at bounding box center [285, 290] width 52 height 9
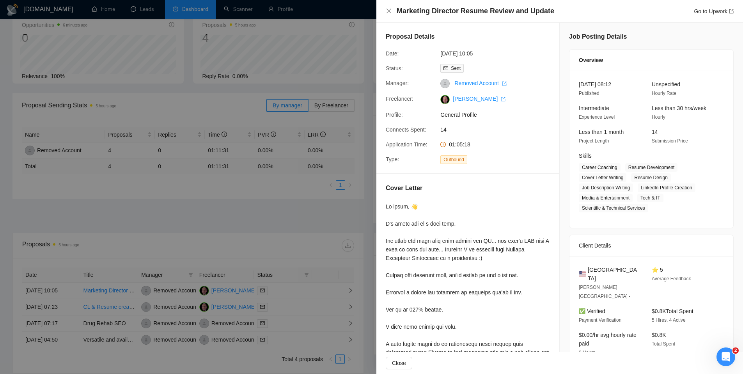
click at [295, 206] on div at bounding box center [371, 187] width 743 height 374
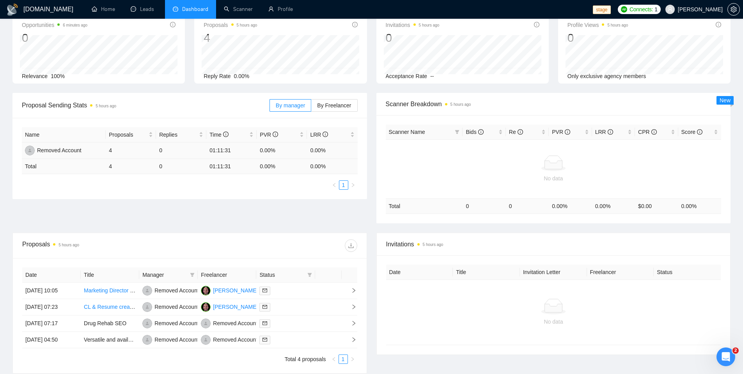
scroll to position [0, 0]
